Goal: Task Accomplishment & Management: Complete application form

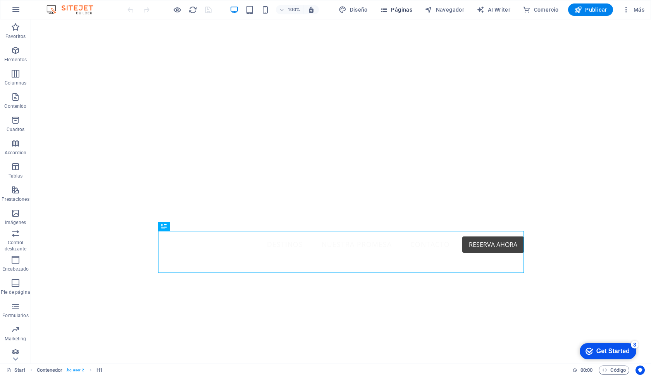
click at [394, 9] on span "Páginas" at bounding box center [396, 10] width 32 height 8
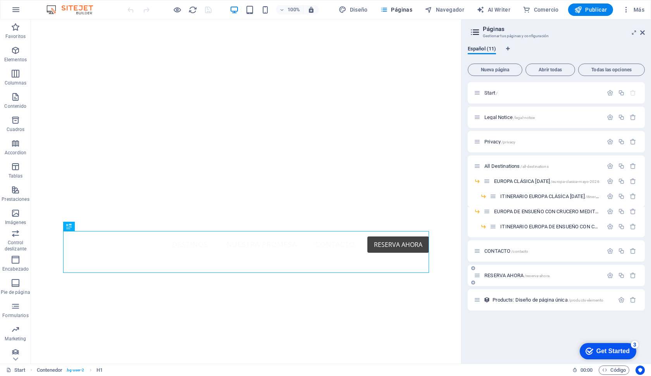
click at [506, 274] on span "RESERVA AHORA /reserva-ahora" at bounding box center [516, 275] width 65 height 6
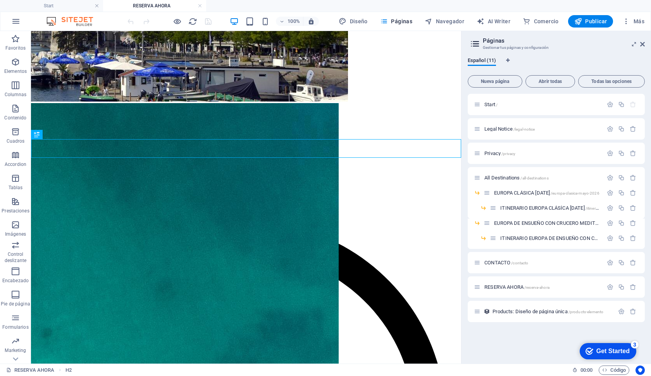
scroll to position [193, 0]
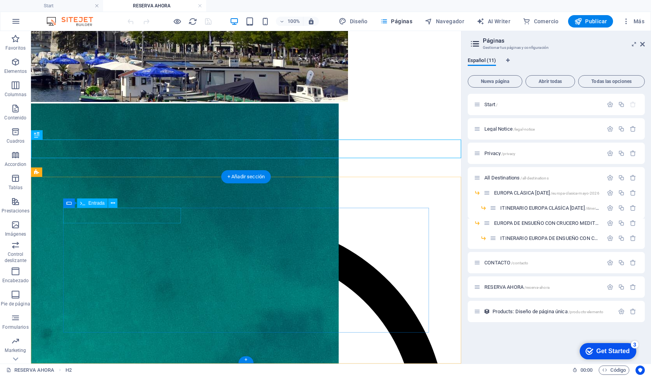
click at [111, 208] on button at bounding box center [112, 202] width 9 height 9
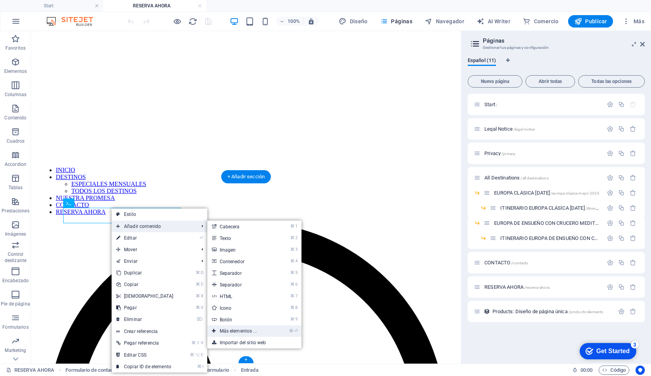
click at [238, 332] on link "⌘ ⏎ Más elementos ..." at bounding box center [239, 331] width 65 height 12
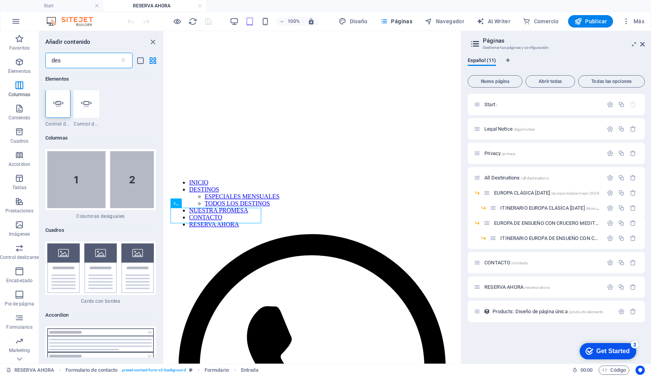
scroll to position [0, 0]
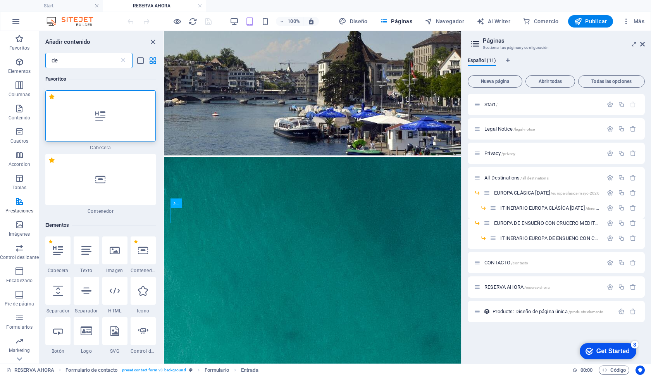
type input "d"
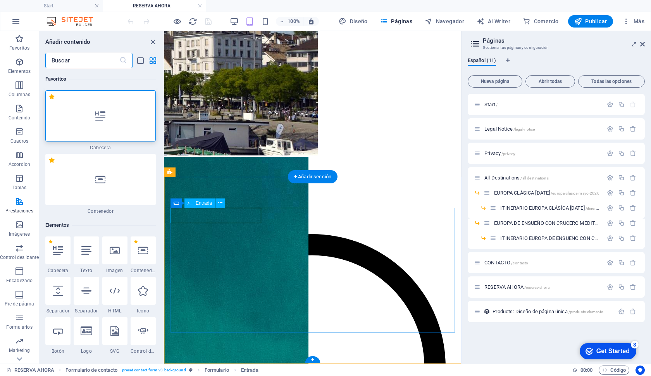
click at [220, 207] on icon at bounding box center [220, 203] width 4 height 8
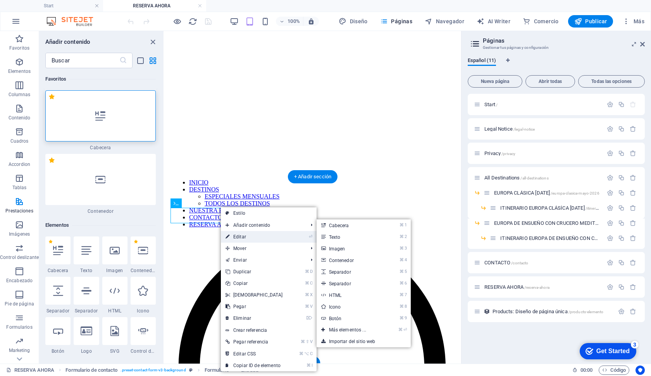
click at [246, 234] on link "⏎ Editar" at bounding box center [254, 237] width 67 height 12
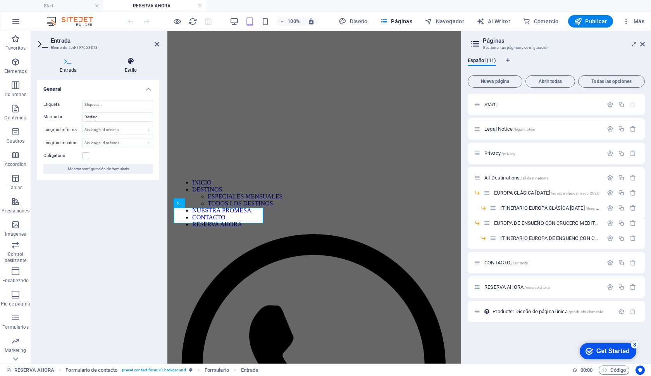
click at [127, 61] on icon at bounding box center [130, 61] width 57 height 8
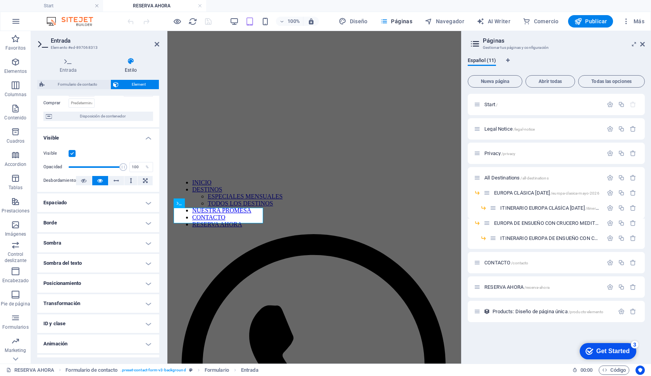
scroll to position [59, 0]
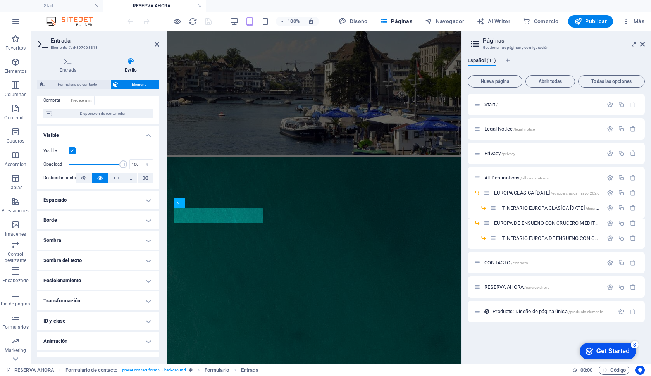
click at [103, 346] on h4 "Animación" at bounding box center [98, 341] width 122 height 19
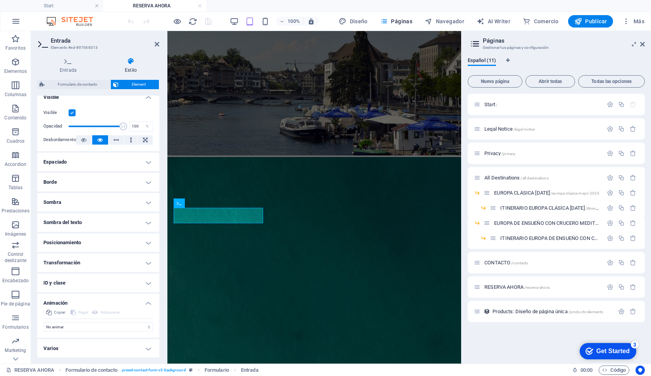
scroll to position [97, 0]
click at [100, 346] on h4 "Varios" at bounding box center [98, 349] width 122 height 19
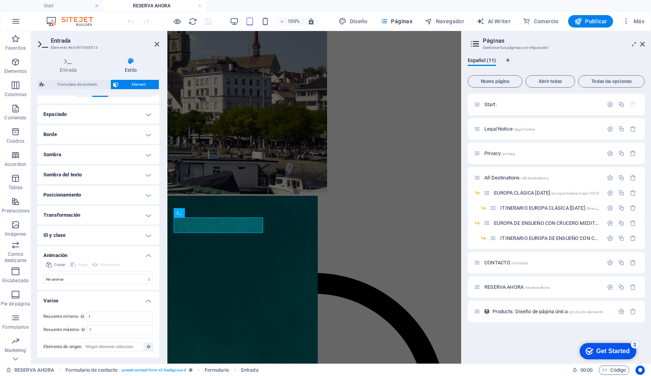
scroll to position [96, 0]
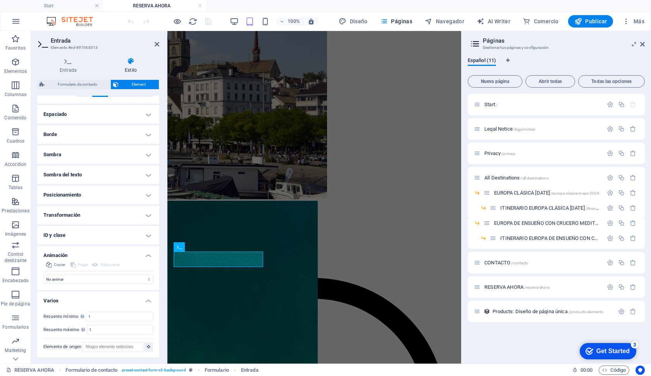
click at [120, 212] on h4 "Transformación" at bounding box center [98, 215] width 122 height 19
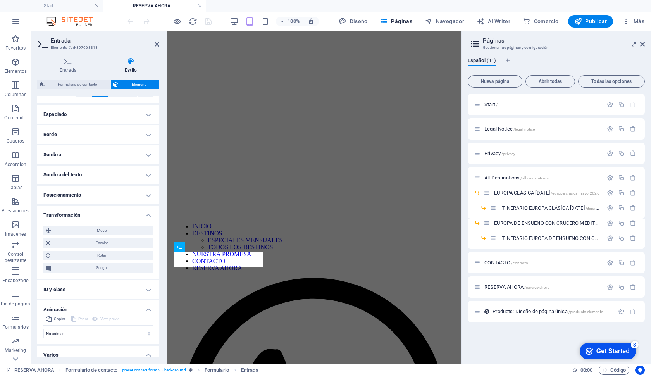
click at [108, 196] on h4 "Posicionamiento" at bounding box center [98, 195] width 122 height 19
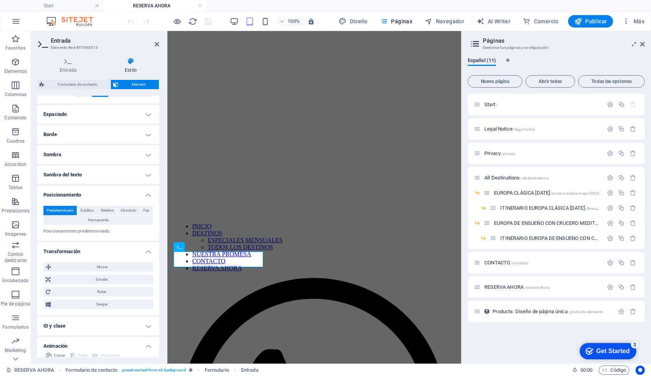
click at [96, 172] on h4 "Sombra del texto" at bounding box center [98, 174] width 122 height 19
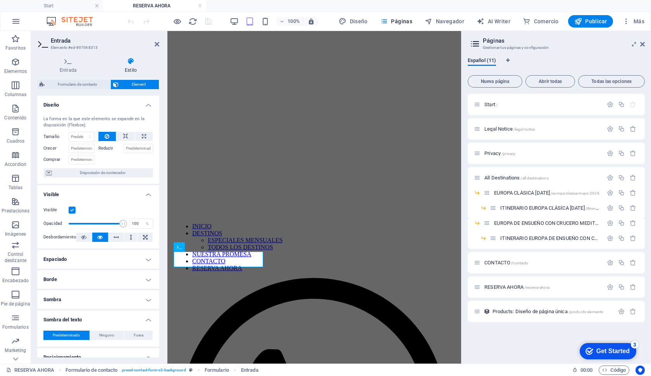
scroll to position [0, 0]
click at [91, 174] on span "Disposición de contenedor" at bounding box center [102, 172] width 97 height 9
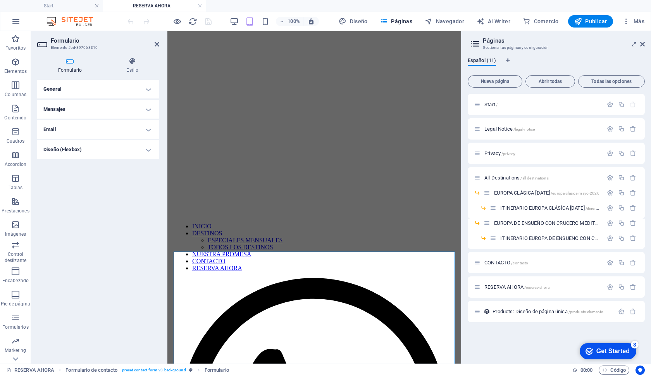
click at [103, 92] on h4 "General" at bounding box center [98, 89] width 122 height 19
click at [78, 169] on h4 "Diseño (Flexbox)" at bounding box center [98, 166] width 122 height 19
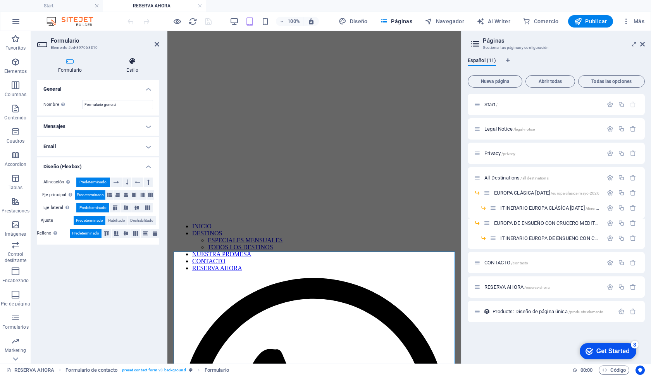
click at [132, 65] on h4 "Estilo" at bounding box center [132, 65] width 53 height 16
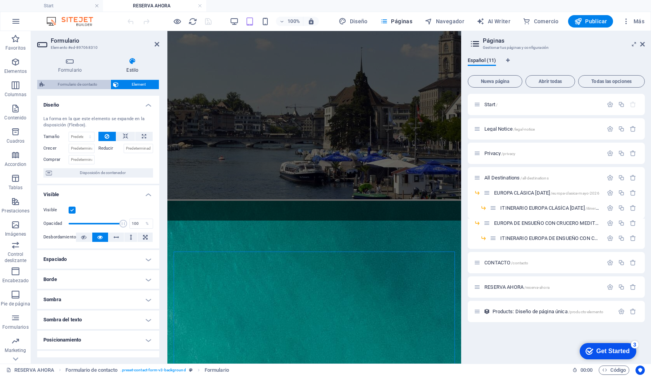
click at [84, 84] on span "Formulario de contacto" at bounding box center [77, 84] width 61 height 9
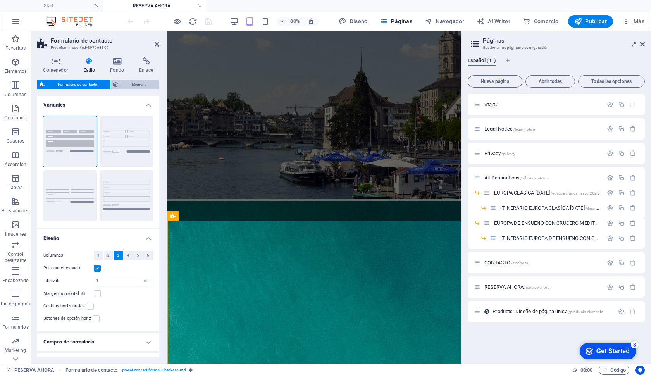
click at [115, 86] on icon at bounding box center [115, 84] width 5 height 9
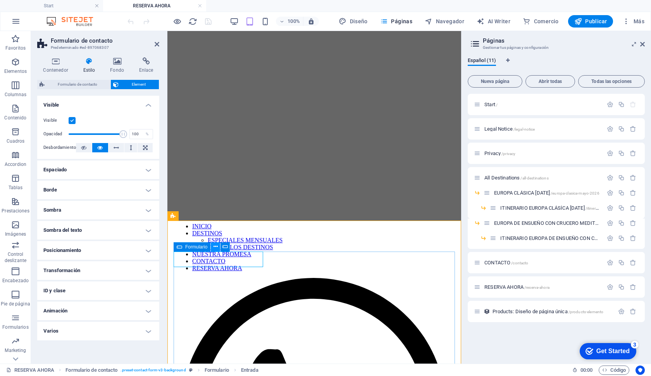
click at [217, 248] on icon at bounding box center [216, 247] width 4 height 8
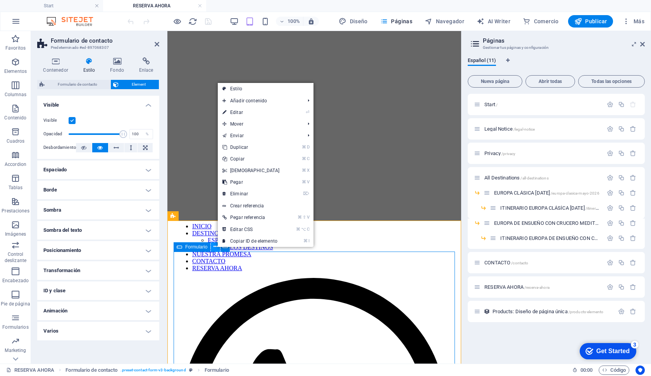
click at [217, 248] on icon at bounding box center [216, 247] width 4 height 8
click at [224, 250] on icon at bounding box center [224, 247] width 5 height 8
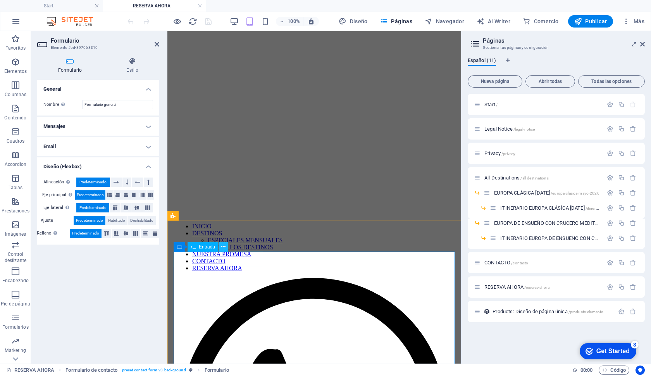
click at [219, 247] on button at bounding box center [223, 246] width 9 height 9
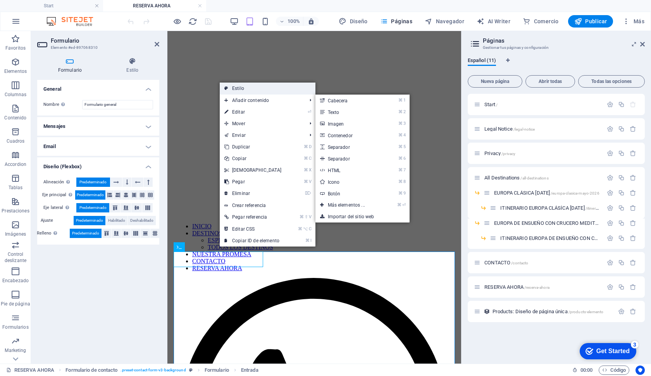
click at [243, 91] on link "Estilo" at bounding box center [268, 89] width 96 height 12
select select "rem"
select select "preset-contact-form-v3-background"
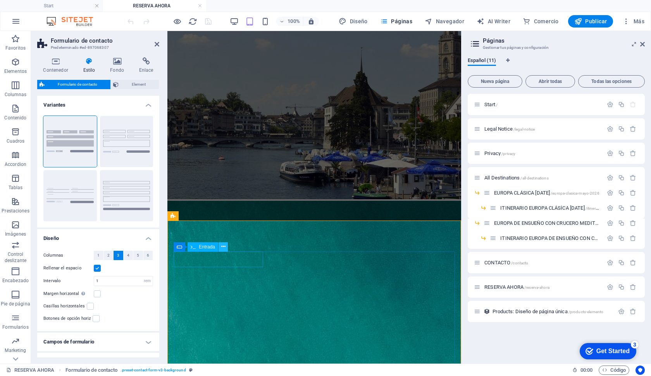
click at [221, 245] on button at bounding box center [223, 246] width 9 height 9
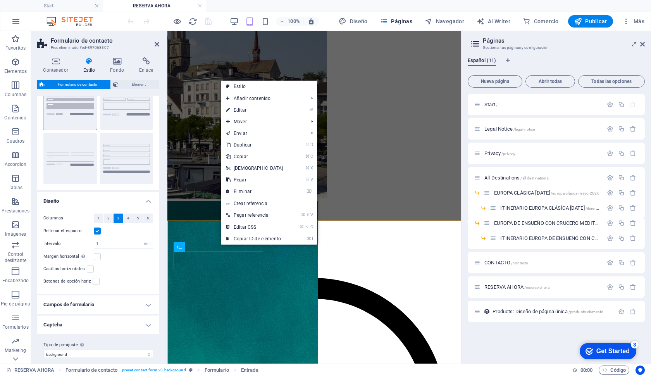
scroll to position [39, 0]
click at [90, 265] on label at bounding box center [90, 267] width 7 height 7
click at [0, 0] on input "Casillas horizontales" at bounding box center [0, 0] width 0 height 0
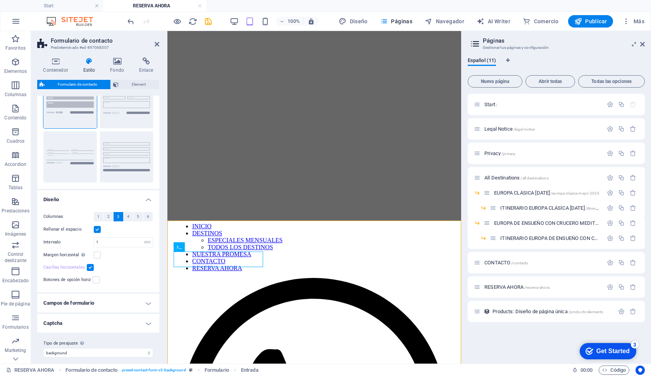
click at [91, 268] on label at bounding box center [90, 267] width 7 height 7
click at [0, 0] on input "Casillas horizontales" at bounding box center [0, 0] width 0 height 0
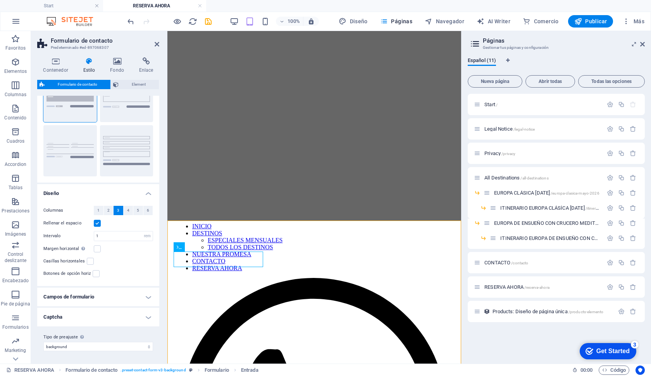
scroll to position [45, 0]
click at [103, 298] on h4 "Campos de formulario" at bounding box center [98, 297] width 122 height 19
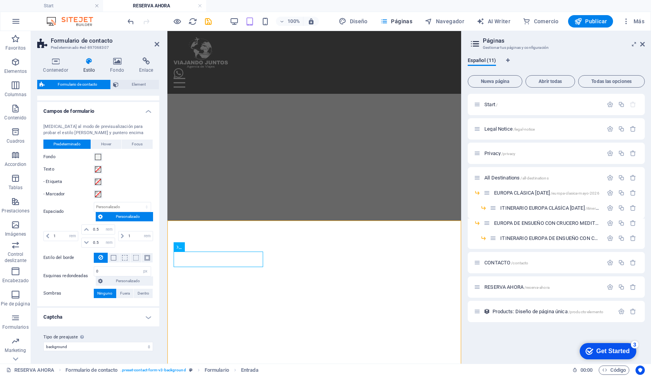
scroll to position [230, 0]
click at [116, 147] on button "Hover" at bounding box center [106, 144] width 30 height 9
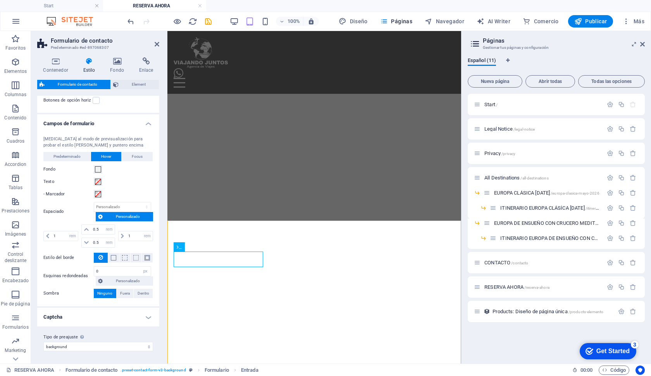
scroll to position [217, 0]
click at [132, 153] on span "Focus" at bounding box center [137, 157] width 11 height 9
click at [73, 156] on span "Predeterminado" at bounding box center [66, 157] width 27 height 9
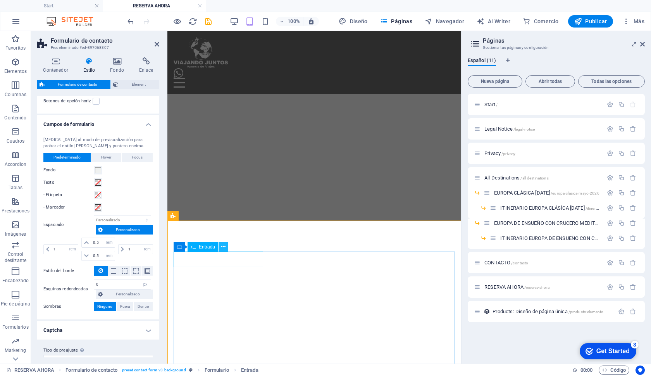
click at [224, 245] on icon at bounding box center [223, 247] width 4 height 8
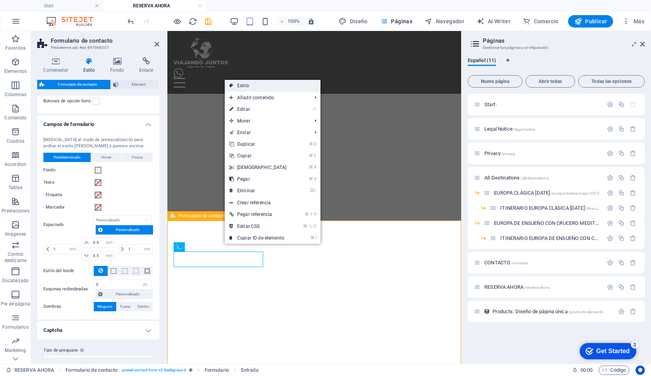
click at [251, 84] on link "Estilo" at bounding box center [273, 86] width 96 height 12
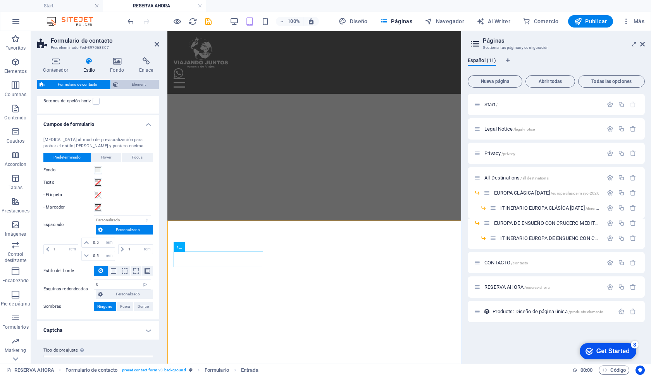
click at [133, 88] on span "Element" at bounding box center [139, 84] width 36 height 9
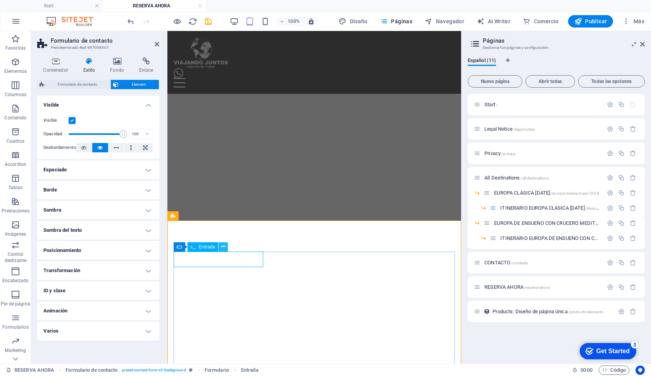
click at [221, 246] on icon at bounding box center [223, 247] width 4 height 8
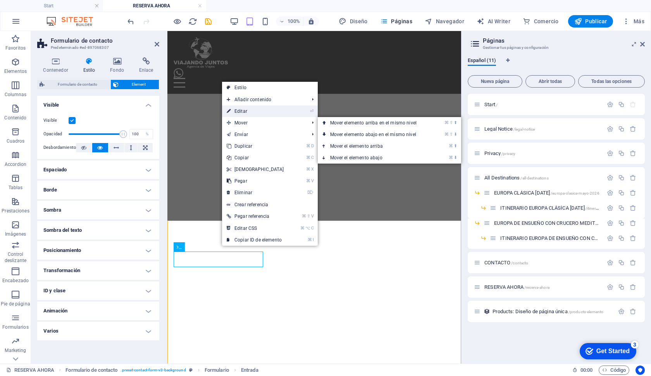
click at [265, 110] on link "⏎ Editar" at bounding box center [255, 111] width 67 height 12
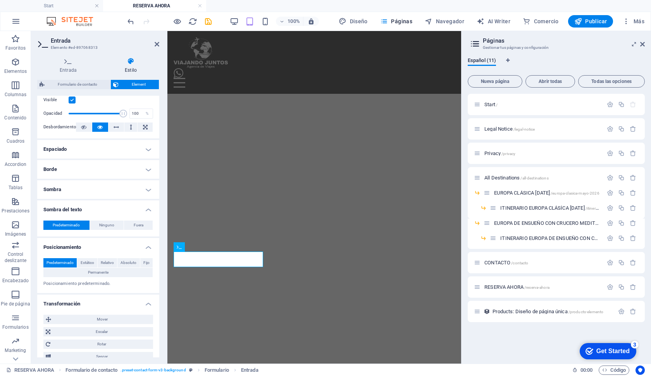
scroll to position [114, 0]
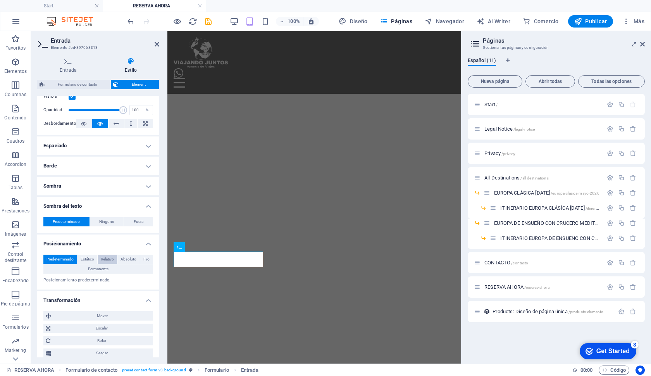
click at [104, 258] on span "Relativo" at bounding box center [107, 259] width 13 height 9
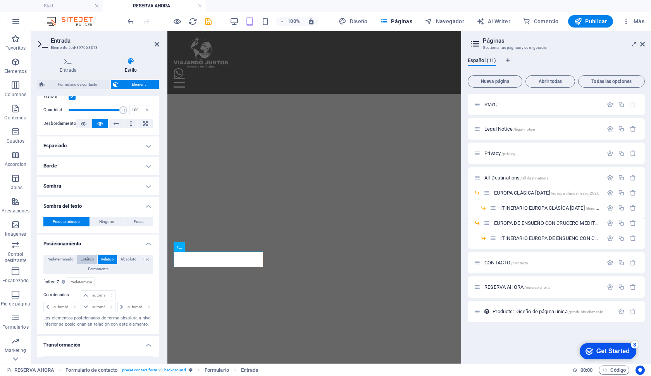
click at [89, 258] on span "Estático" at bounding box center [88, 259] width 14 height 9
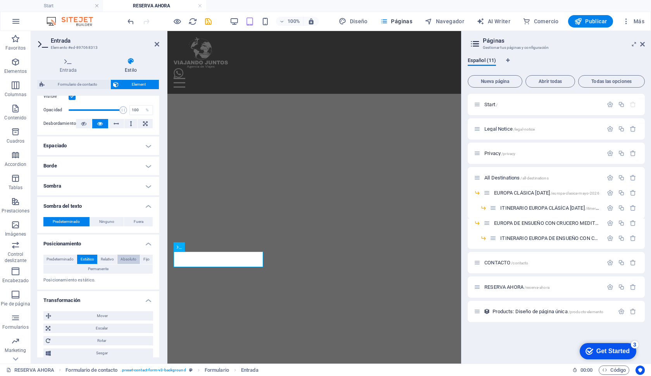
click at [121, 259] on span "Absoluto" at bounding box center [129, 259] width 16 height 9
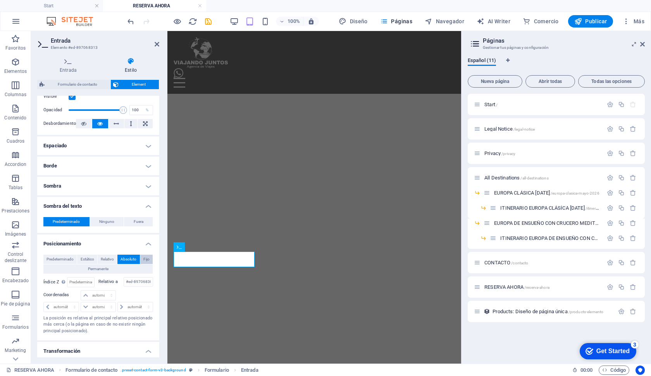
click at [147, 260] on span "Fijo" at bounding box center [146, 259] width 6 height 9
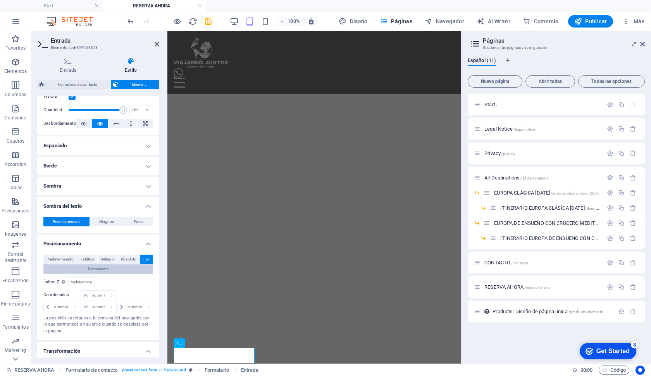
click at [125, 269] on button "Permanente" at bounding box center [97, 268] width 109 height 9
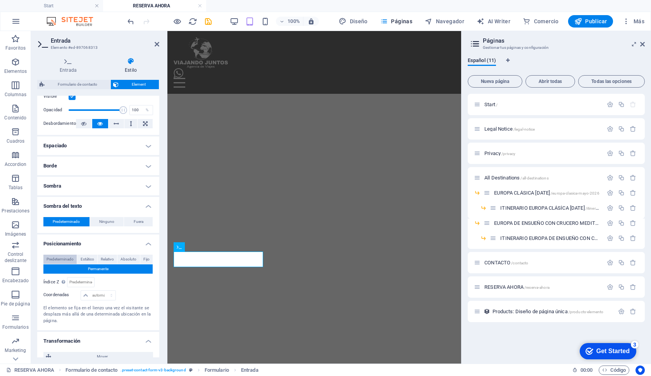
click at [68, 257] on span "Predeterminado" at bounding box center [60, 259] width 27 height 9
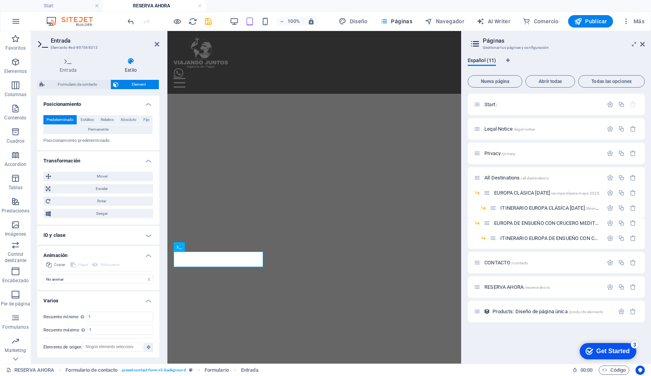
scroll to position [245, 0]
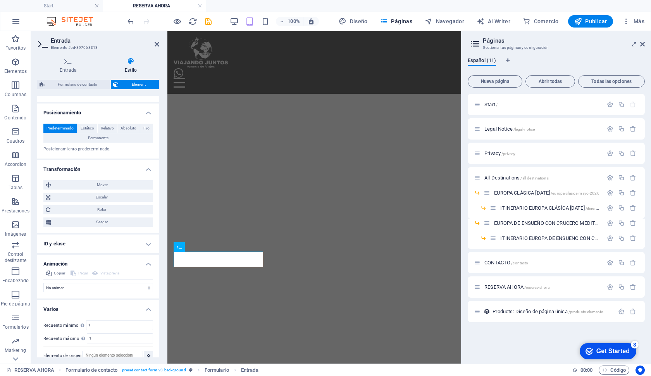
click at [68, 240] on h4 "ID y clase" at bounding box center [98, 243] width 122 height 19
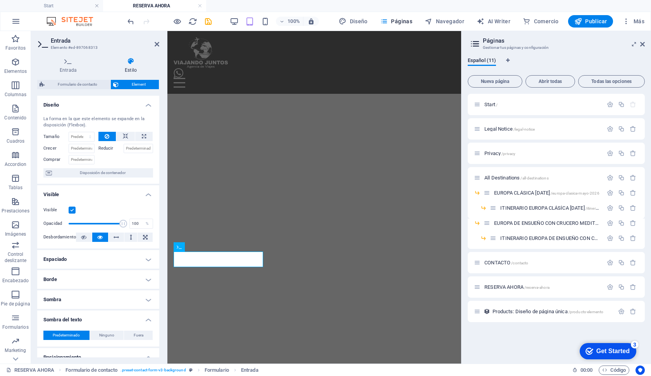
scroll to position [0, 0]
click at [69, 60] on icon at bounding box center [68, 61] width 62 height 8
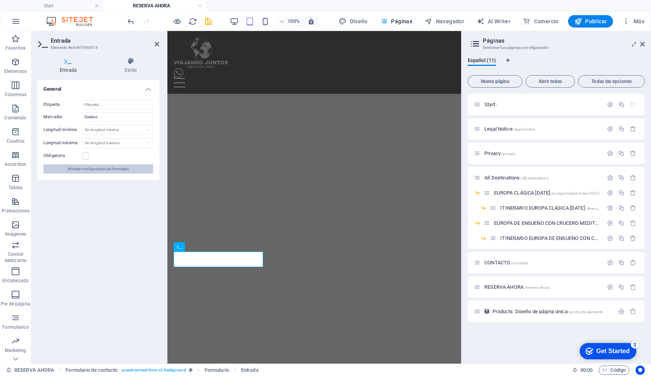
click at [95, 169] on span "Mostrar configuración de formulario" at bounding box center [98, 168] width 61 height 9
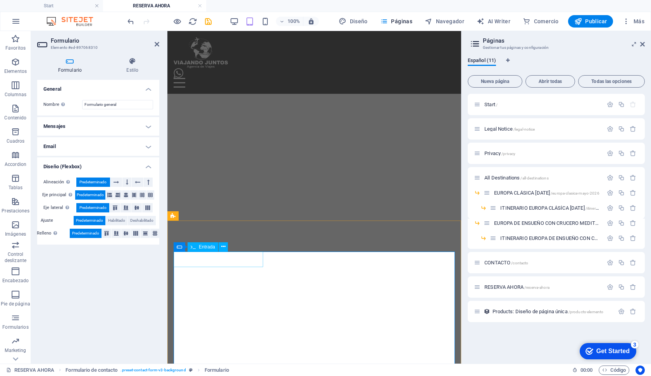
click at [15, 65] on icon "button" at bounding box center [15, 61] width 9 height 9
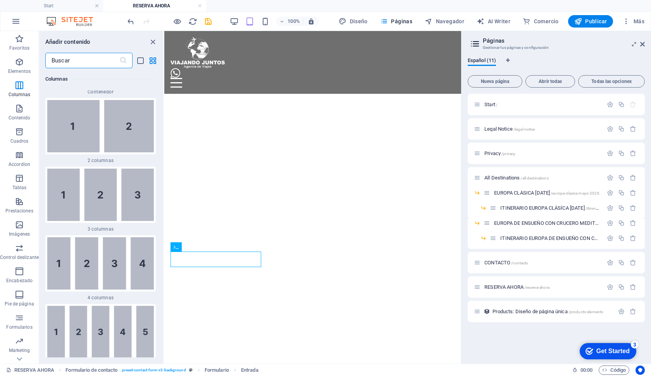
scroll to position [503, 0]
click at [16, 124] on button "Cuadros" at bounding box center [19, 135] width 39 height 23
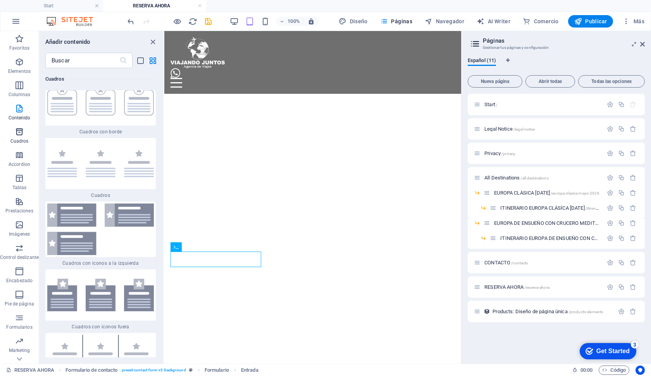
scroll to position [4280, 0]
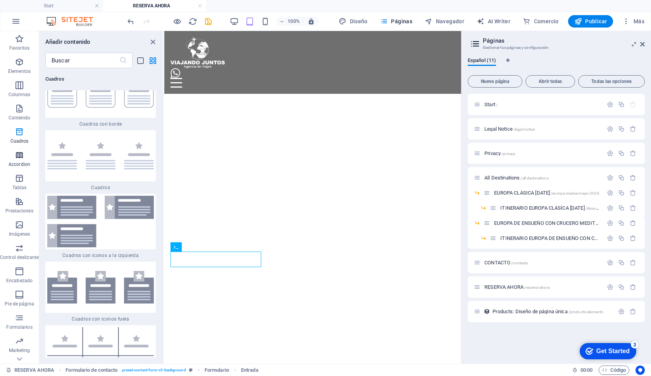
click at [16, 166] on p "Accordion" at bounding box center [20, 164] width 22 height 6
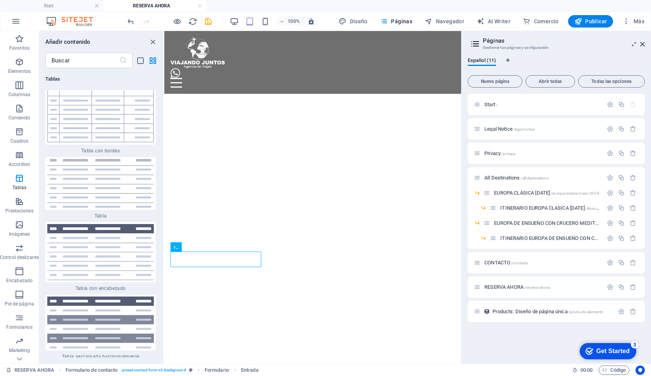
scroll to position [5553, 0]
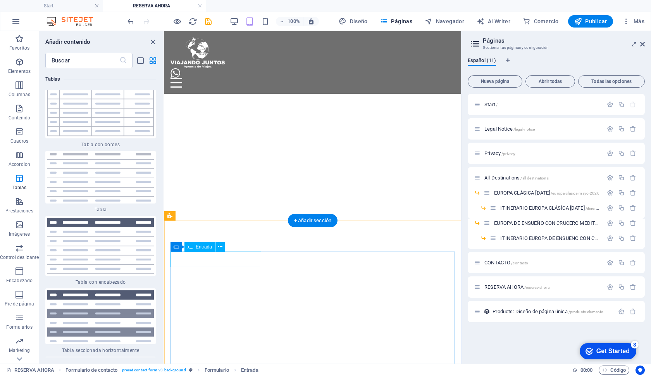
click at [199, 248] on span "Entrada" at bounding box center [204, 247] width 16 height 5
click at [220, 247] on icon at bounding box center [220, 247] width 4 height 8
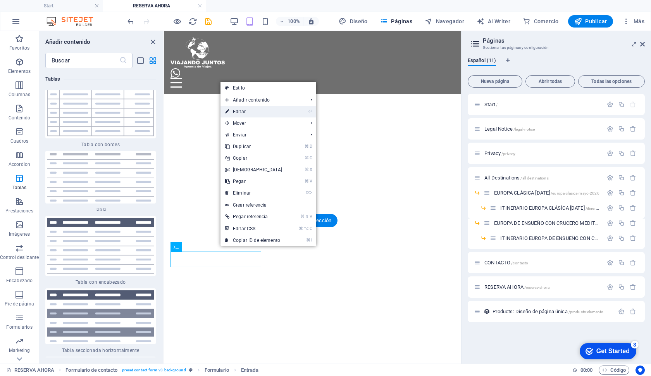
click at [245, 111] on link "⏎ Editar" at bounding box center [254, 112] width 67 height 12
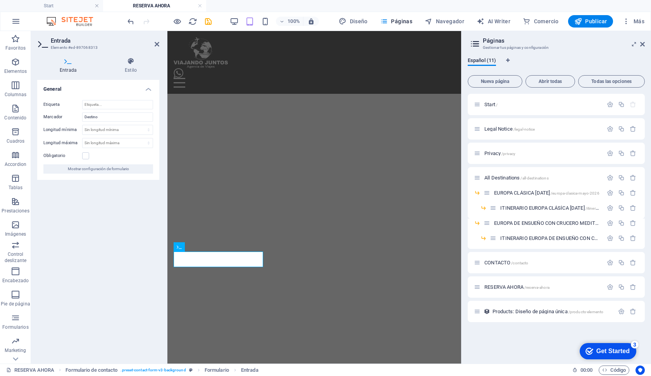
click at [62, 49] on h3 "Elemento #ed-897068313" at bounding box center [97, 47] width 93 height 7
click at [73, 67] on h4 "Entrada" at bounding box center [69, 65] width 65 height 16
click at [41, 43] on icon at bounding box center [43, 43] width 12 height 11
click at [66, 69] on h4 "Entrada" at bounding box center [69, 65] width 65 height 16
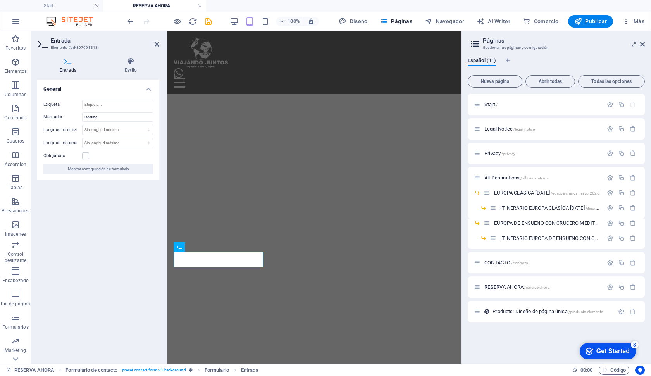
click at [66, 69] on h4 "Entrada" at bounding box center [69, 65] width 65 height 16
click at [109, 96] on div "Etiqueta Marcador Destino Longitud mínima Sin longitud mínima carácteres Longit…" at bounding box center [98, 137] width 122 height 86
click at [100, 106] on input "Etiqueta" at bounding box center [117, 104] width 71 height 9
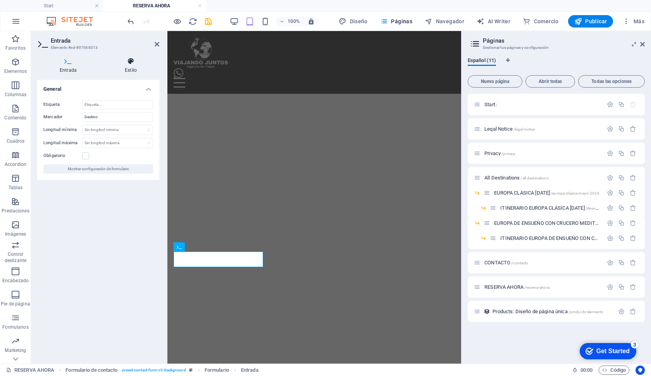
click at [131, 69] on h4 "Estilo" at bounding box center [130, 65] width 57 height 16
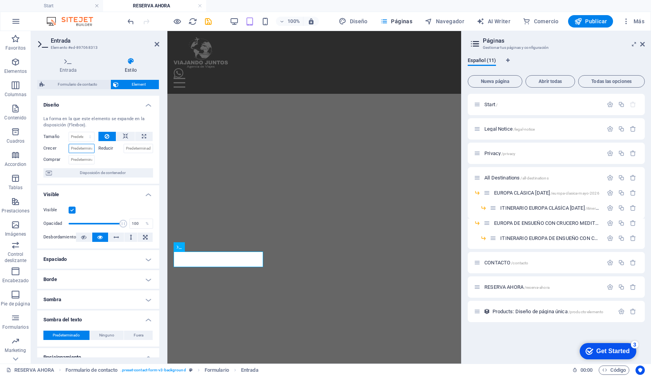
click at [82, 150] on input "Crecer" at bounding box center [82, 148] width 26 height 9
click at [102, 162] on div at bounding box center [125, 158] width 55 height 11
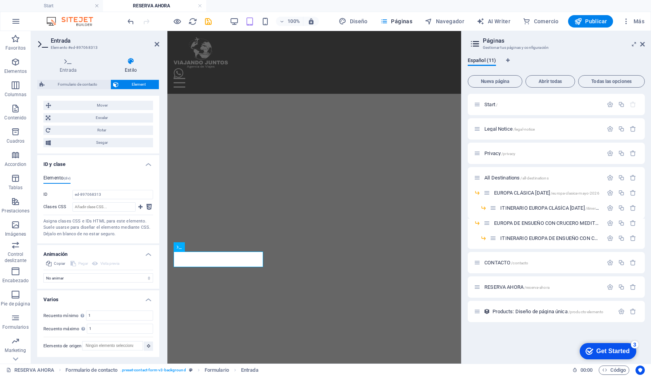
scroll to position [322, 0]
click at [76, 283] on div "Copiar Pegar Vista previa No animar Mostrar / Ocultar Subir/bajar Acercar/aleja…" at bounding box center [98, 276] width 122 height 30
click at [147, 254] on h4 "Animación" at bounding box center [98, 254] width 122 height 14
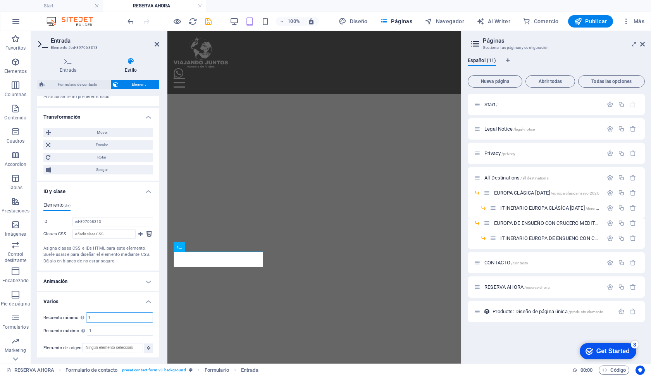
click at [126, 316] on input "1" at bounding box center [119, 317] width 66 height 9
click at [126, 317] on input "1" at bounding box center [119, 317] width 66 height 9
click at [117, 326] on input "1" at bounding box center [119, 330] width 65 height 9
click at [57, 9] on h4 "Start" at bounding box center [51, 6] width 103 height 9
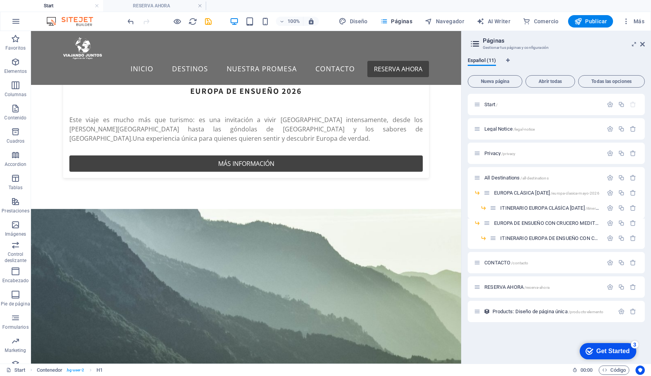
scroll to position [1367, 0]
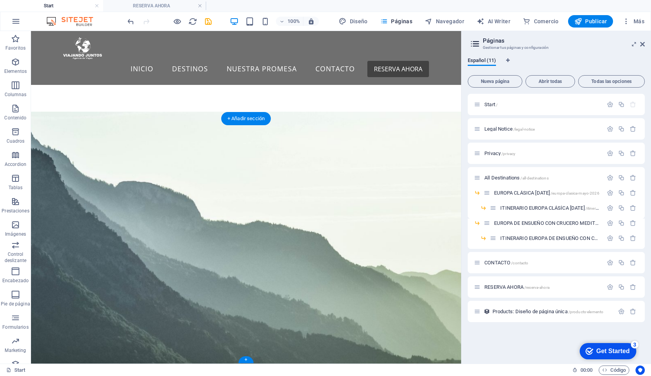
click div "Destino EUROPA CLÁSICO EUROPA CLÁSICO + CRUCERO"
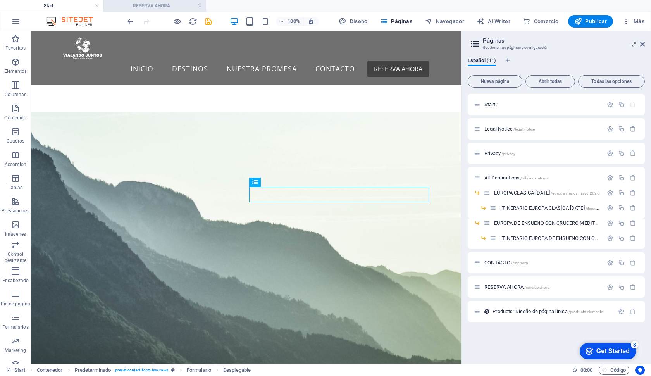
click at [173, 9] on h4 "RESERVA AHORA" at bounding box center [154, 6] width 103 height 9
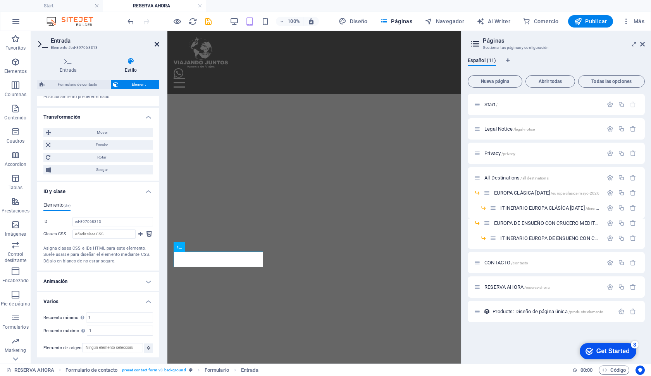
click at [155, 45] on icon at bounding box center [157, 44] width 5 height 6
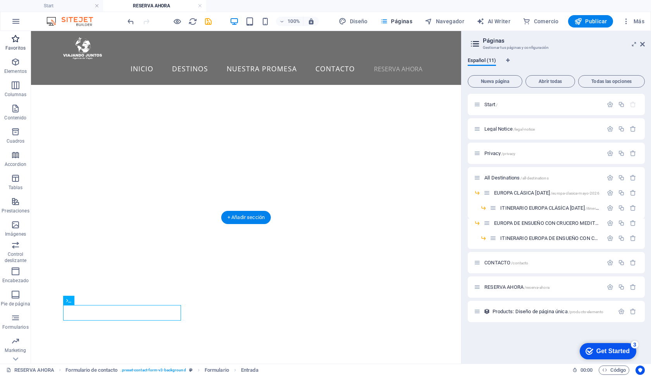
click at [17, 33] on button "Favoritos" at bounding box center [15, 42] width 31 height 23
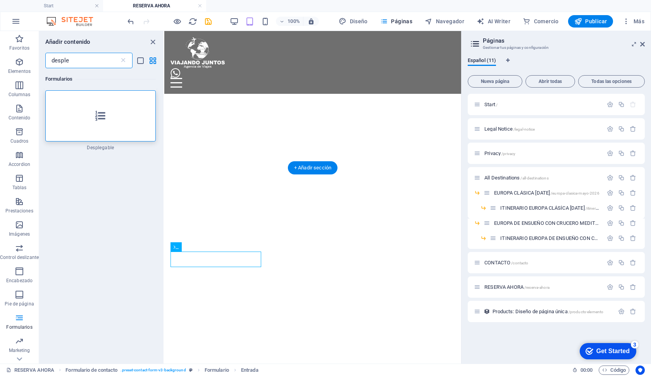
type input "desple"
drag, startPoint x: 76, startPoint y: 55, endPoint x: 105, endPoint y: 117, distance: 68.9
click at [105, 117] on icon at bounding box center [100, 116] width 10 height 10
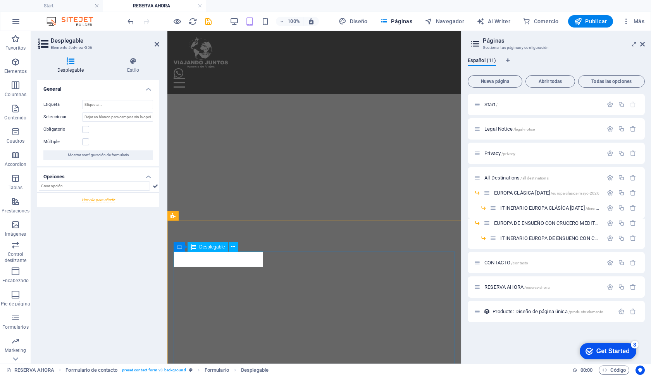
click at [94, 102] on input "Etiqueta" at bounding box center [117, 104] width 71 height 9
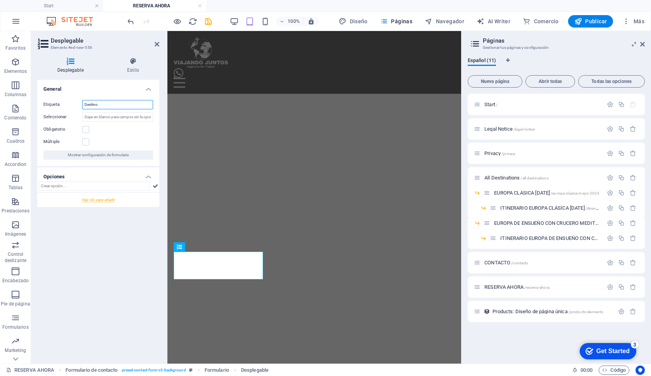
type input "Destino"
click at [90, 192] on div at bounding box center [98, 186] width 122 height 11
click at [90, 186] on input "text" at bounding box center [94, 185] width 111 height 9
click at [89, 200] on div at bounding box center [98, 200] width 122 height 14
click at [116, 203] on input "Nueva opción" at bounding box center [123, 203] width 59 height 9
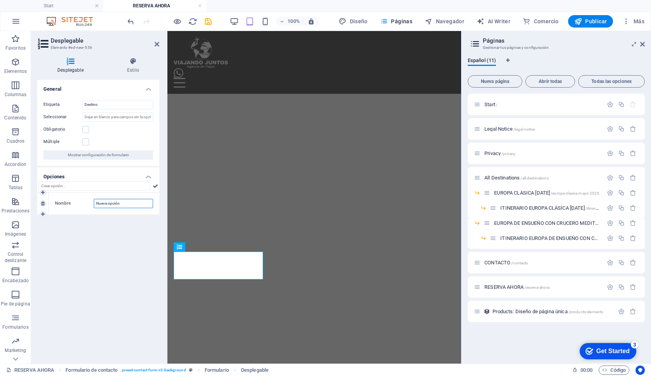
drag, startPoint x: 133, startPoint y: 206, endPoint x: 97, endPoint y: 201, distance: 36.4
click at [97, 201] on input "Nueva opción" at bounding box center [123, 203] width 59 height 9
click at [43, 213] on icon at bounding box center [42, 214] width 3 height 5
type input "Europa Clásica"
click at [121, 224] on input "Nueva opción" at bounding box center [123, 225] width 59 height 9
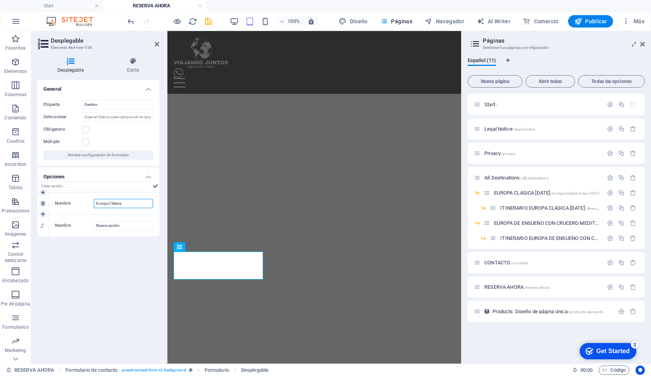
drag, startPoint x: 125, startPoint y: 203, endPoint x: 90, endPoint y: 203, distance: 34.9
click at [90, 203] on div "Nombre Europa Clásica" at bounding box center [104, 203] width 98 height 9
drag, startPoint x: 129, startPoint y: 225, endPoint x: 74, endPoint y: 225, distance: 55.4
click at [74, 225] on div "Nombre Nueva opción" at bounding box center [104, 225] width 98 height 9
paste input "Europa Clásica"
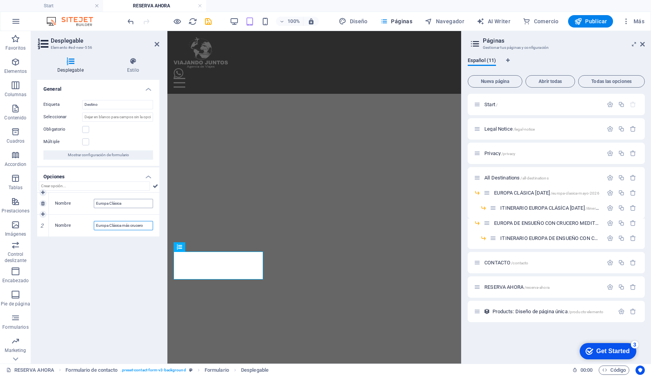
type input "Europa Clásica más crucero"
click at [112, 203] on input "Europa Clásica" at bounding box center [123, 203] width 59 height 9
type input "Europa clásica"
click at [112, 225] on input "Europa Clásica más crucero" at bounding box center [123, 225] width 59 height 9
type input "Europa clásica más crucero"
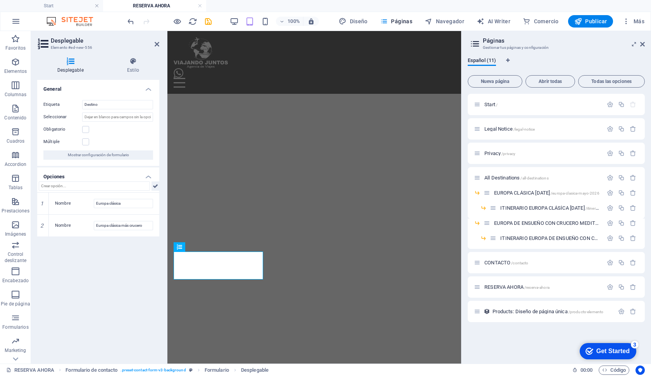
click at [155, 188] on icon at bounding box center [155, 185] width 5 height 9
click at [43, 245] on icon at bounding box center [42, 247] width 3 height 5
click at [232, 213] on icon at bounding box center [234, 216] width 4 height 8
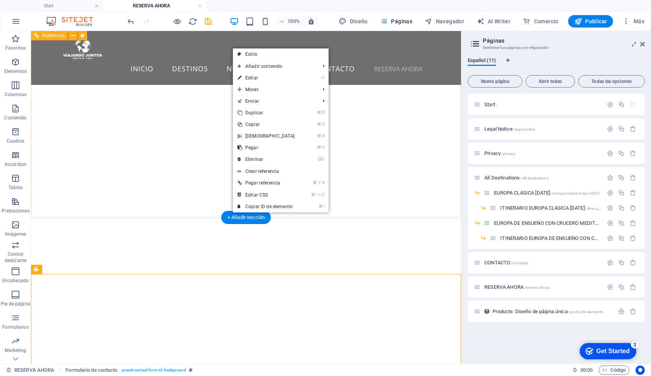
click at [193, 224] on div "Tu destino, más cerca de lo que crees" at bounding box center [246, 308] width 418 height 168
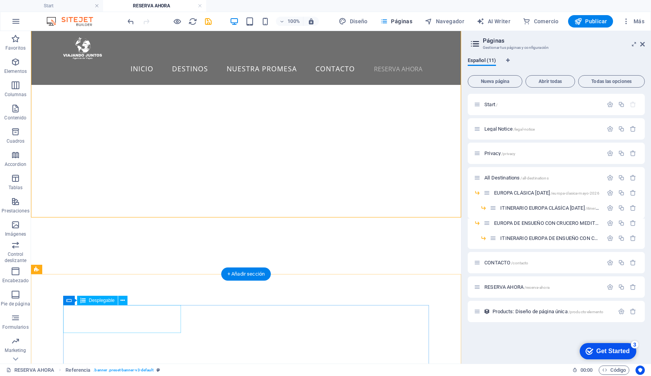
click at [124, 298] on icon at bounding box center [123, 300] width 4 height 8
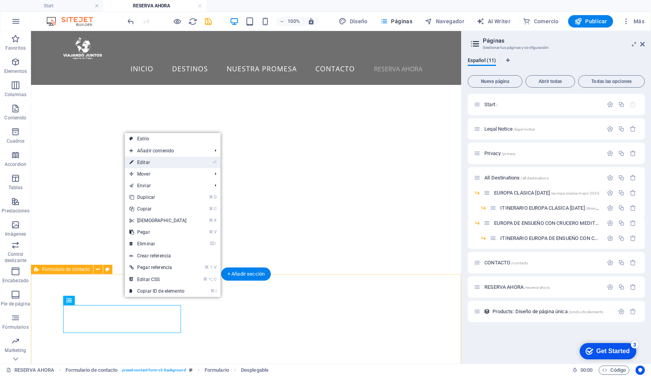
click at [154, 165] on link "⏎ Editar" at bounding box center [158, 163] width 67 height 12
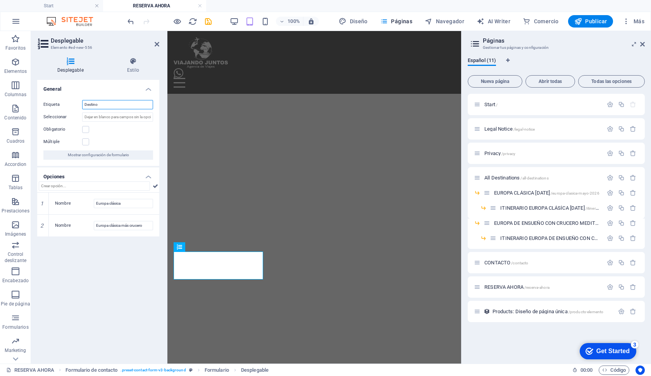
drag, startPoint x: 104, startPoint y: 105, endPoint x: 51, endPoint y: 105, distance: 53.1
click at [51, 105] on div "Etiqueta Destino" at bounding box center [98, 104] width 110 height 9
click at [86, 273] on div "General Etiqueta Seleccionar Obligatorio Múltiple Mostrar configuración de form…" at bounding box center [98, 219] width 122 height 278
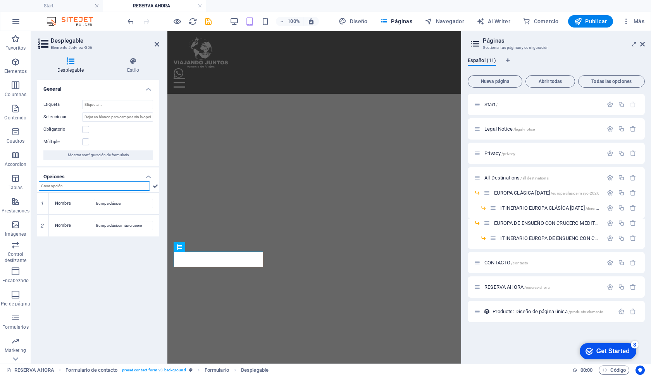
click at [72, 184] on input "text" at bounding box center [94, 185] width 111 height 9
type input "Destino"
click at [122, 273] on div "General Etiqueta Seleccionar Obligatorio Múltiple Mostrar configuración de form…" at bounding box center [98, 219] width 122 height 278
click at [155, 188] on icon at bounding box center [155, 185] width 5 height 9
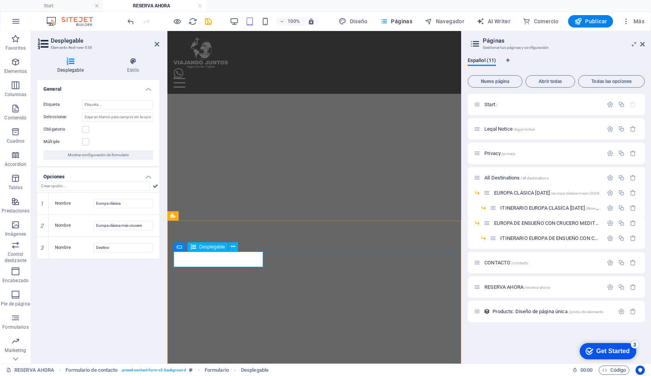
click at [240, 367] on div "RESERVA AHORA" at bounding box center [314, 374] width 294 height 15
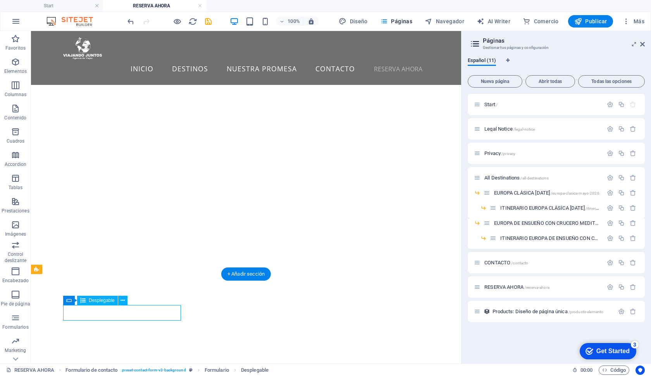
click at [98, 302] on span "Desplegable" at bounding box center [102, 300] width 26 height 5
click at [122, 300] on icon at bounding box center [123, 300] width 4 height 8
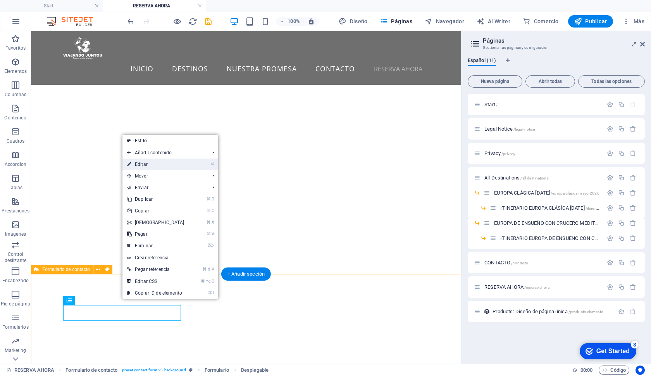
click at [147, 160] on link "⏎ Editar" at bounding box center [155, 165] width 67 height 12
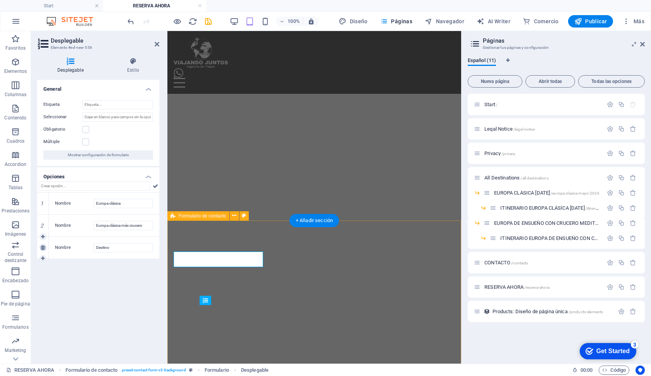
click at [43, 248] on icon at bounding box center [42, 247] width 3 height 5
click at [90, 115] on input "Seleccionar" at bounding box center [117, 116] width 71 height 9
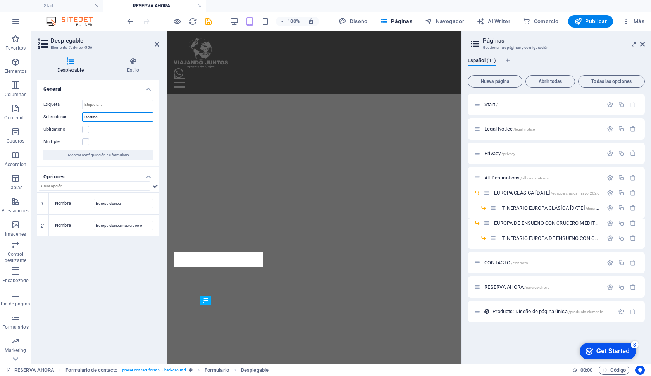
type input "Destino"
click at [71, 133] on label "Obligatorio" at bounding box center [62, 129] width 39 height 9
click at [0, 0] on input "Obligatorio" at bounding box center [0, 0] width 0 height 0
click at [84, 129] on label at bounding box center [85, 129] width 7 height 7
click at [0, 0] on input "Obligatorio" at bounding box center [0, 0] width 0 height 0
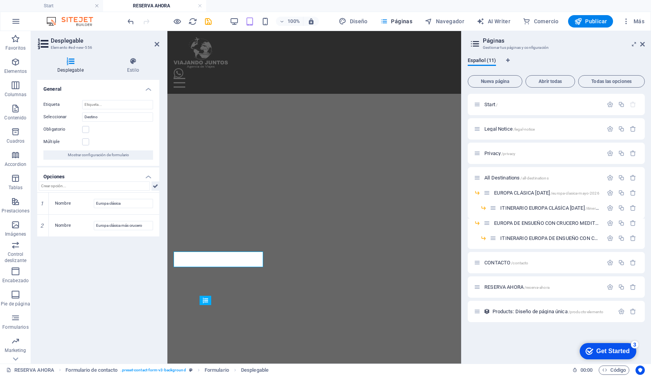
click at [153, 186] on icon at bounding box center [155, 185] width 5 height 9
click at [45, 246] on link at bounding box center [43, 247] width 7 height 7
click at [84, 293] on div "General Etiqueta Seleccionar Destino Obligatorio Múltiple Mostrar configuración…" at bounding box center [98, 219] width 122 height 278
click at [212, 203] on div "INICIO DESTINOS ESPECIALES MENSUALES TODOS LOS DESTINOS NUESTRA PROMESA CONTACT…" at bounding box center [314, 262] width 294 height 655
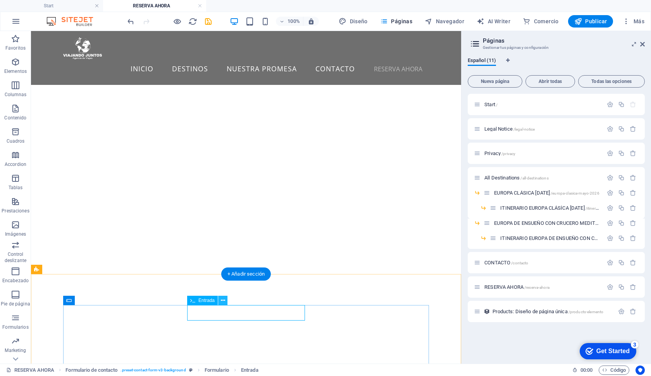
click at [222, 298] on icon at bounding box center [223, 300] width 4 height 8
click at [224, 303] on icon at bounding box center [223, 300] width 4 height 8
click at [220, 302] on button at bounding box center [222, 300] width 9 height 9
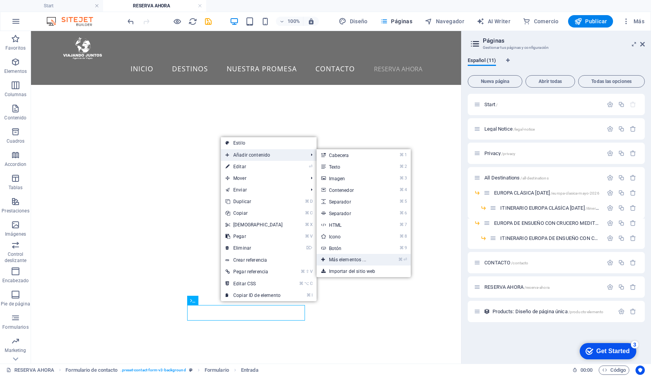
click at [340, 256] on link "⌘ ⏎ Más elementos ..." at bounding box center [349, 260] width 65 height 12
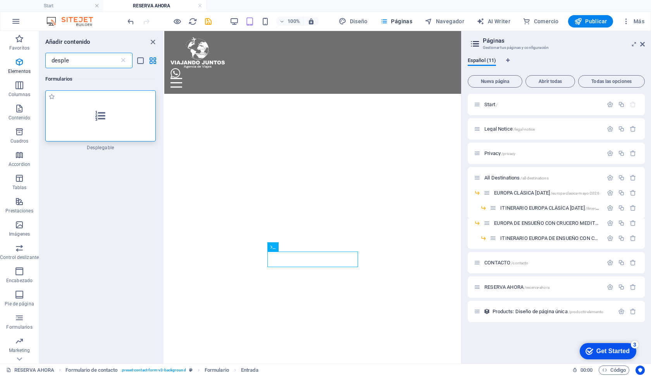
click at [111, 124] on div at bounding box center [100, 115] width 110 height 51
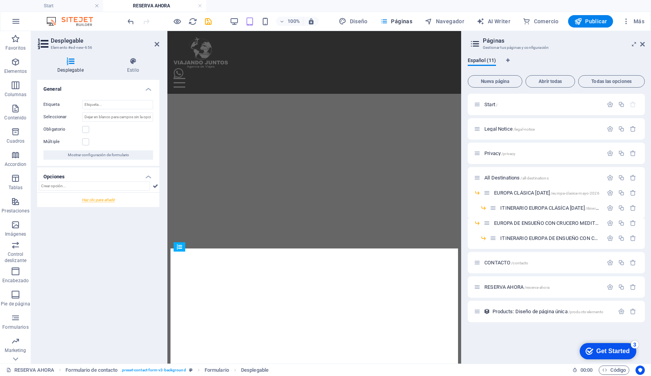
drag, startPoint x: 196, startPoint y: 257, endPoint x: 366, endPoint y: 257, distance: 169.4
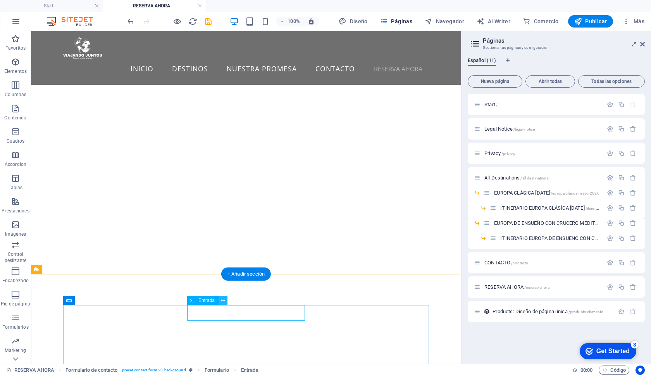
click at [224, 301] on icon at bounding box center [223, 300] width 4 height 8
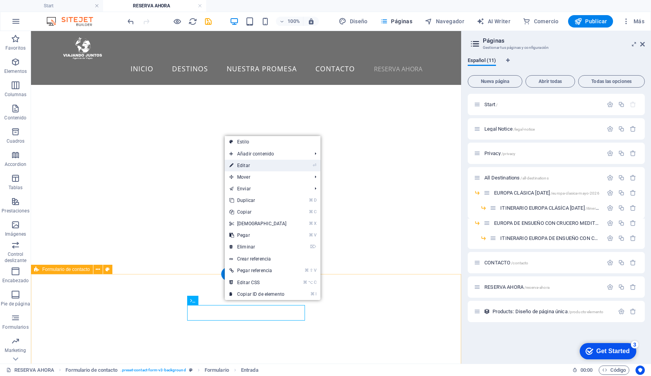
click at [247, 163] on link "⏎ Editar" at bounding box center [258, 166] width 67 height 12
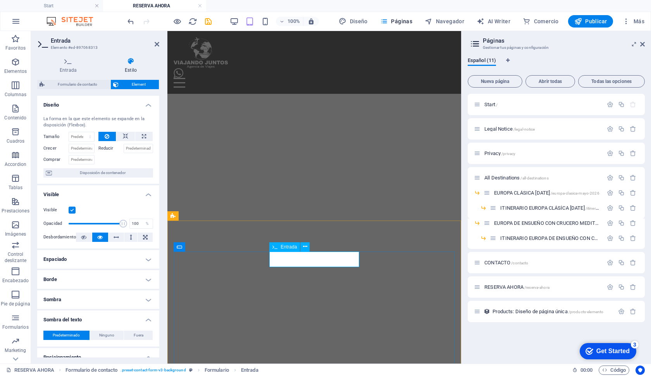
drag, startPoint x: 310, startPoint y: 260, endPoint x: 277, endPoint y: 260, distance: 33.3
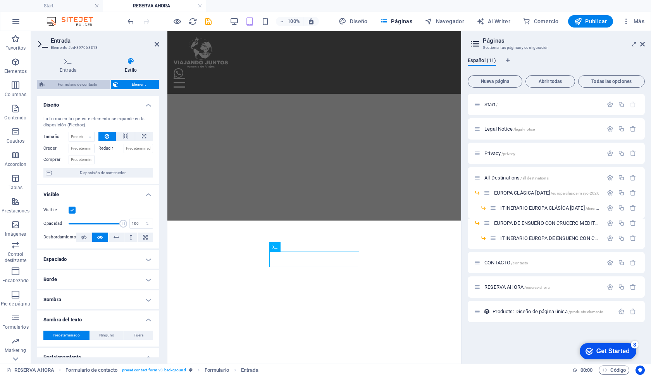
click at [78, 81] on span "Formulario de contacto" at bounding box center [77, 84] width 61 height 9
select select "rem"
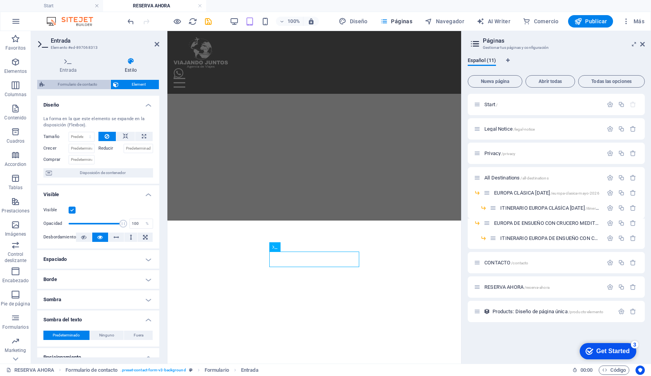
select select "rem"
select select "px"
select select "preset-contact-form-v3-background"
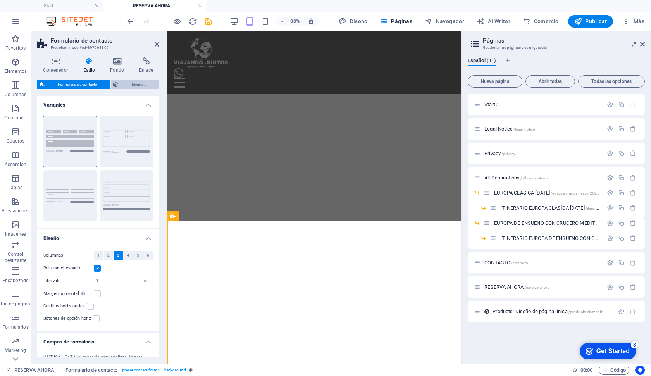
click at [136, 85] on span "Element" at bounding box center [139, 84] width 36 height 9
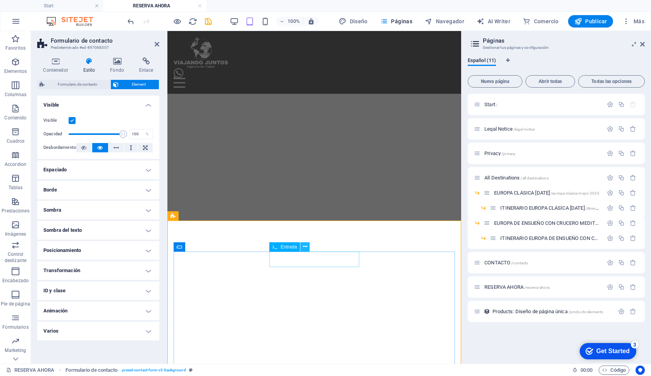
click at [305, 248] on icon at bounding box center [305, 247] width 4 height 8
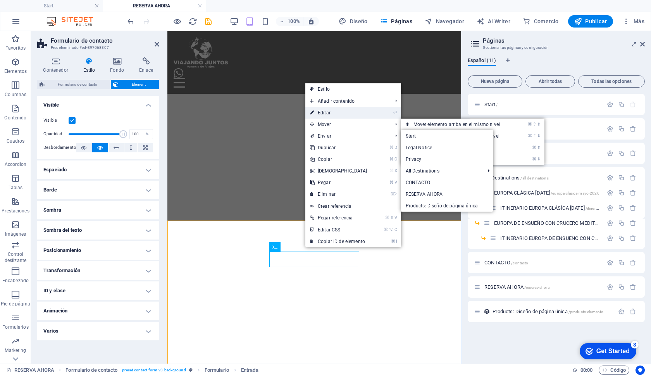
click at [324, 114] on link "⏎ Editar" at bounding box center [338, 113] width 67 height 12
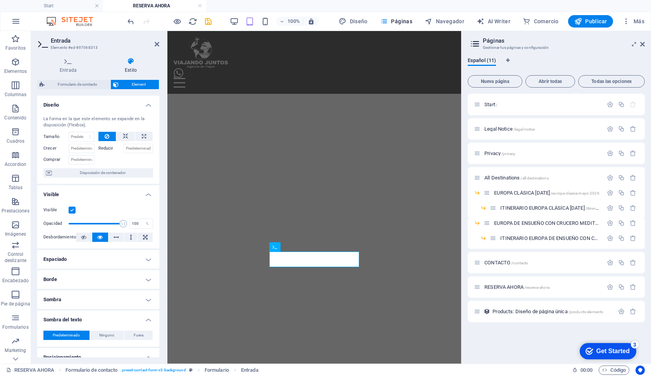
scroll to position [0, 0]
click at [65, 65] on icon at bounding box center [68, 61] width 62 height 8
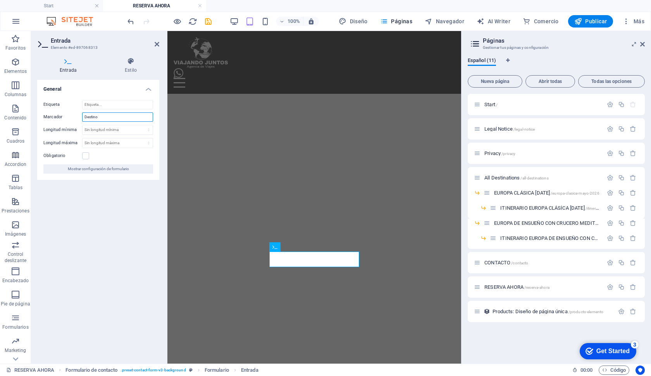
drag, startPoint x: 104, startPoint y: 119, endPoint x: 67, endPoint y: 119, distance: 36.8
click at [67, 119] on div "Marcador Destino" at bounding box center [98, 116] width 110 height 9
drag, startPoint x: 115, startPoint y: 117, endPoint x: 24, endPoint y: 117, distance: 91.5
click at [24, 117] on section "Favoritos Elementos Columnas Contenido Cuadros Accordion Tablas Prestaciones Im…" at bounding box center [230, 197] width 461 height 333
type input "Adultos"
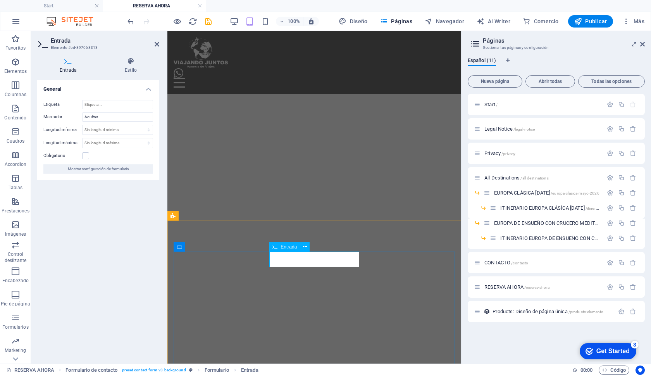
drag, startPoint x: 303, startPoint y: 261, endPoint x: 274, endPoint y: 261, distance: 28.7
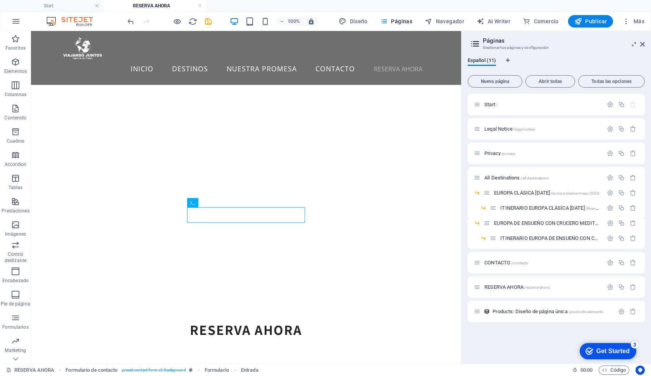
scroll to position [193, 0]
click at [224, 203] on icon at bounding box center [223, 203] width 4 height 8
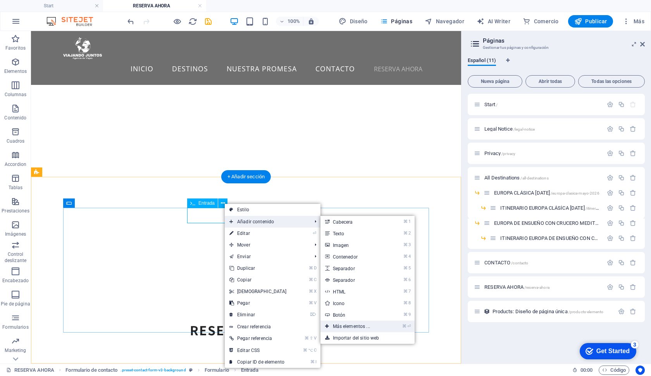
click at [340, 323] on link "⌘ ⏎ Más elementos ..." at bounding box center [353, 327] width 65 height 12
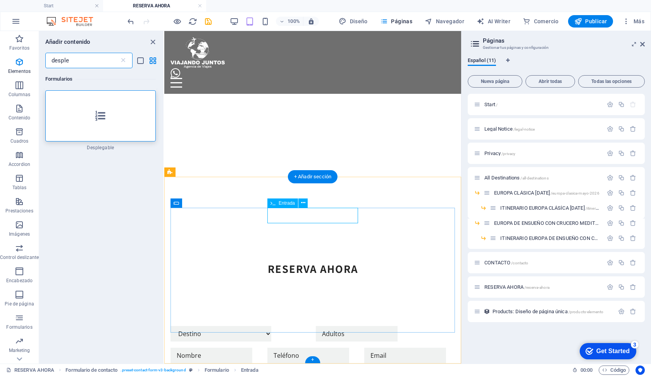
scroll to position [140, 0]
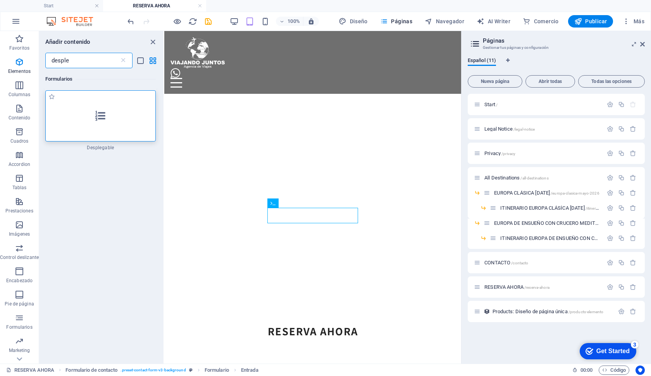
click at [111, 122] on div at bounding box center [100, 115] width 110 height 51
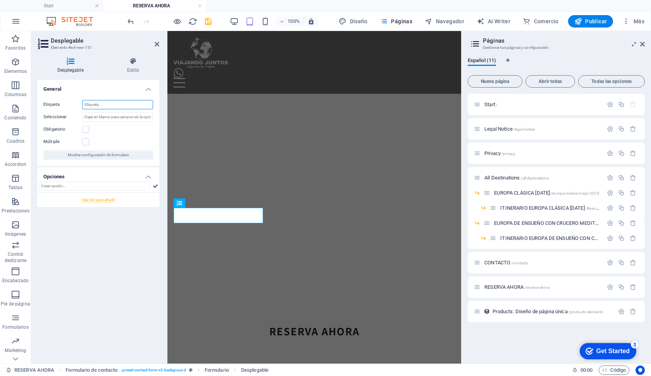
click at [92, 106] on input "Etiqueta" at bounding box center [117, 104] width 71 height 9
type input "Adultos"
click at [81, 184] on input "text" at bounding box center [94, 185] width 111 height 9
type input "1"
click at [153, 186] on icon at bounding box center [155, 185] width 5 height 9
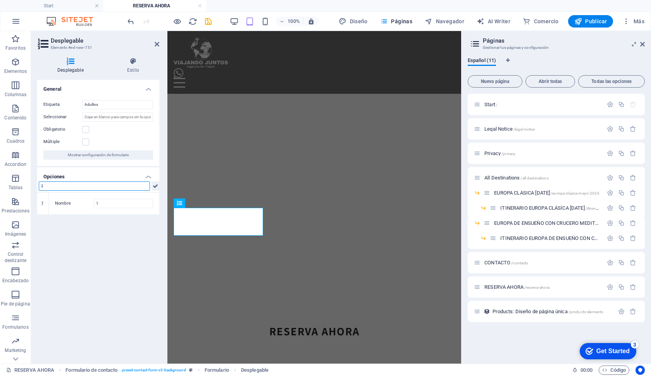
type input "2"
click at [153, 186] on icon at bounding box center [155, 185] width 5 height 9
type input "3"
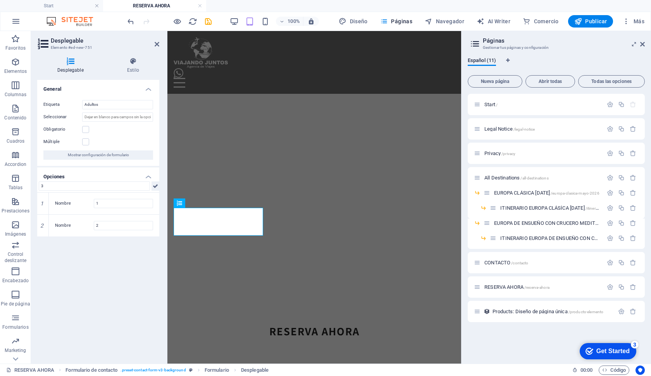
click at [153, 186] on icon at bounding box center [155, 185] width 5 height 9
type input "4"
click at [153, 186] on icon at bounding box center [155, 185] width 5 height 9
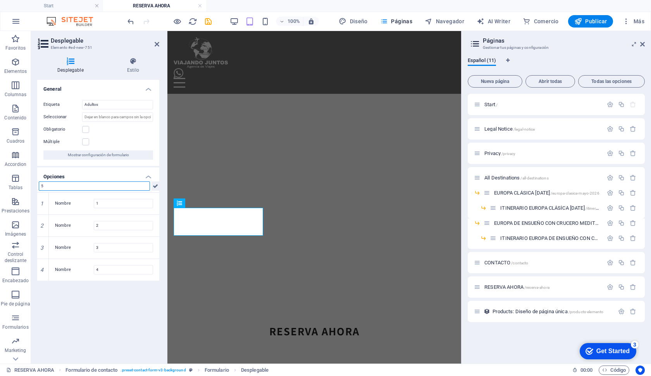
type input "5"
click at [153, 186] on icon at bounding box center [155, 185] width 5 height 9
type input "6"
click at [153, 186] on icon at bounding box center [155, 185] width 5 height 9
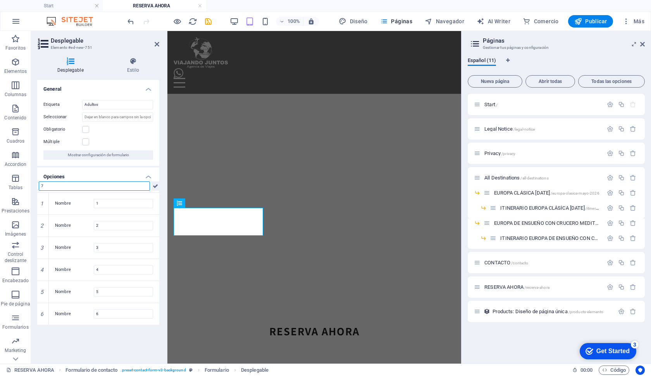
type input "7"
click at [153, 186] on icon at bounding box center [155, 185] width 5 height 9
type input "7"
type input "8"
click at [157, 186] on icon at bounding box center [155, 185] width 5 height 9
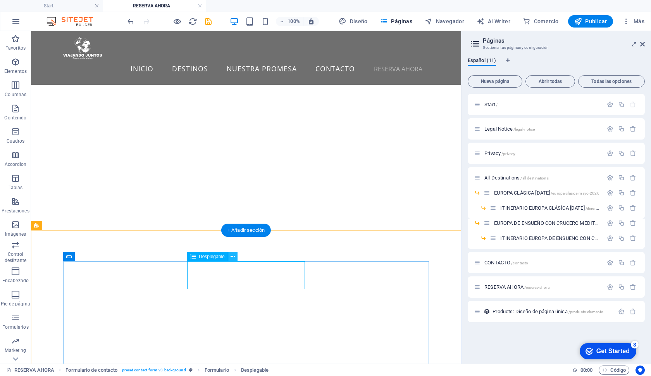
click at [230, 257] on button at bounding box center [232, 256] width 9 height 9
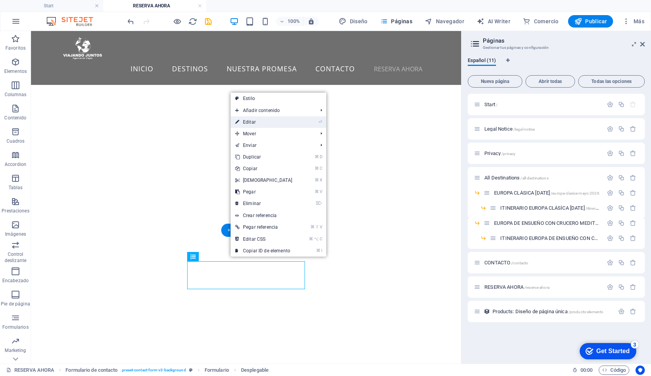
click at [259, 122] on link "⏎ Editar" at bounding box center [264, 122] width 67 height 12
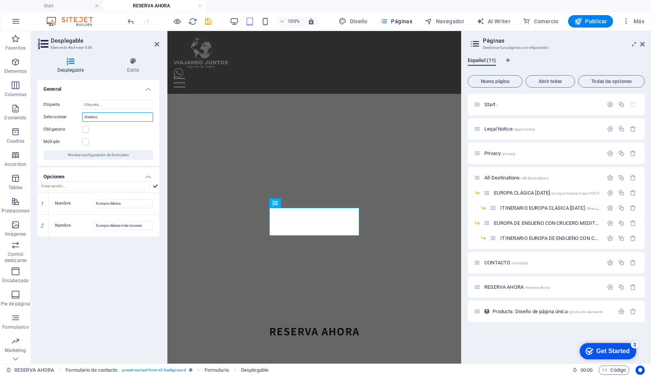
drag, startPoint x: 102, startPoint y: 114, endPoint x: 61, endPoint y: 114, distance: 41.1
click at [61, 114] on div "Seleccionar Destino" at bounding box center [98, 116] width 110 height 9
drag, startPoint x: 100, startPoint y: 116, endPoint x: 78, endPoint y: 116, distance: 21.3
click at [78, 116] on div "Seleccionar Destino" at bounding box center [98, 116] width 110 height 9
click at [90, 105] on input "Etiqueta" at bounding box center [117, 104] width 71 height 9
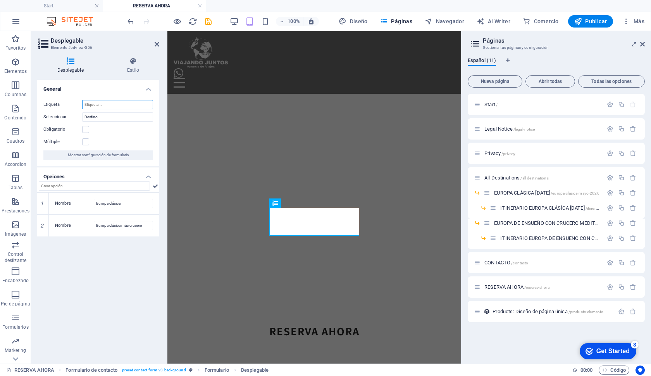
paste input "Destino"
type input "Destino"
drag, startPoint x: 116, startPoint y: 114, endPoint x: 30, endPoint y: 114, distance: 86.0
click at [30, 114] on section "Favoritos Elementos Columnas Contenido Cuadros Accordion Tablas Prestaciones Im…" at bounding box center [230, 197] width 461 height 333
click at [94, 282] on div "General Etiqueta Destino Seleccionar Obligatorio Múltiple Mostrar configuración…" at bounding box center [98, 219] width 122 height 278
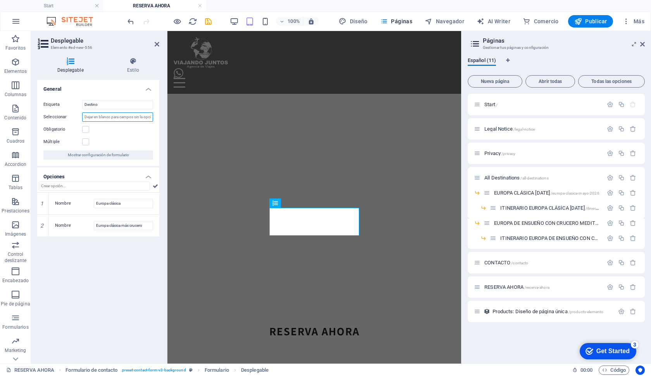
click at [99, 119] on input "Seleccionar" at bounding box center [117, 116] width 71 height 9
click at [157, 187] on icon at bounding box center [155, 185] width 5 height 9
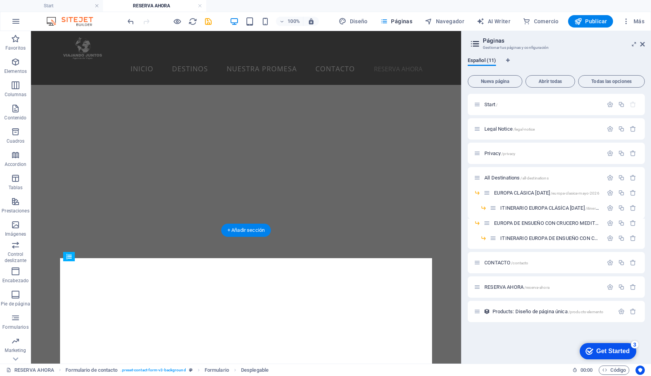
drag, startPoint x: 227, startPoint y: 290, endPoint x: 75, endPoint y: 267, distance: 153.2
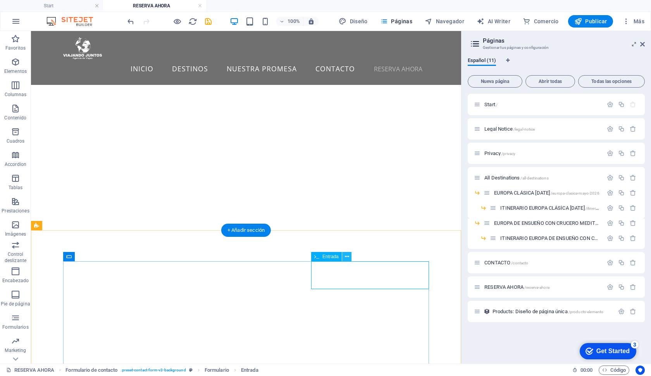
click at [345, 256] on icon at bounding box center [347, 257] width 4 height 8
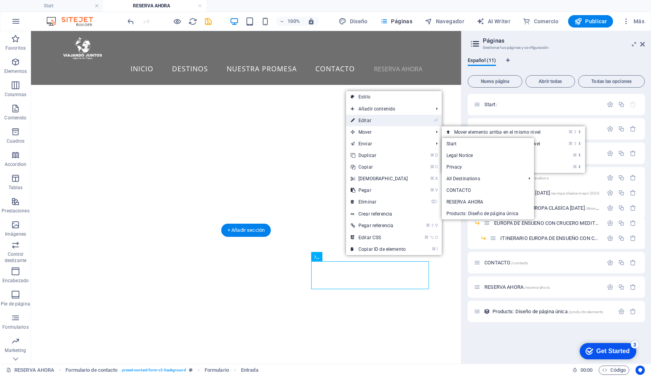
click at [365, 121] on link "⏎ Editar" at bounding box center [379, 121] width 67 height 12
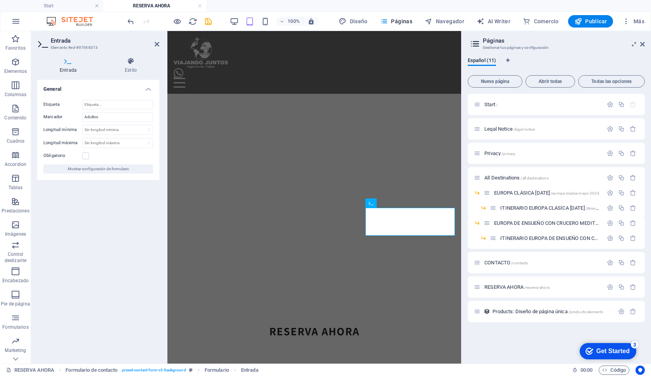
click at [154, 45] on header "Entrada Elemento #ed-897068313" at bounding box center [98, 41] width 122 height 20
click at [399, 203] on icon at bounding box center [401, 203] width 4 height 8
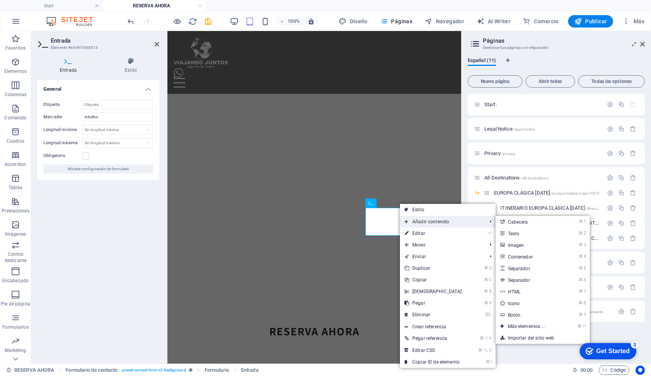
click at [437, 218] on span "Añadir contenido" at bounding box center [442, 222] width 84 height 12
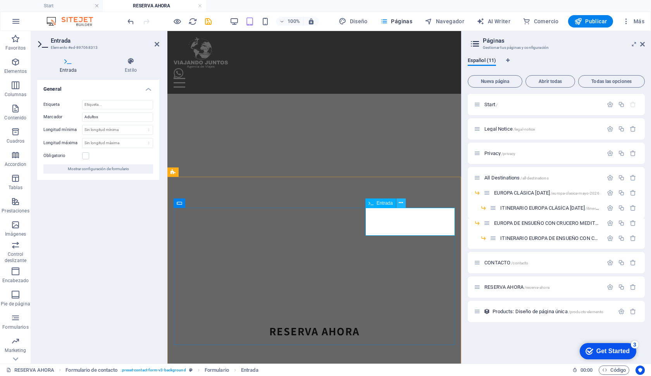
click at [402, 203] on icon at bounding box center [401, 203] width 4 height 8
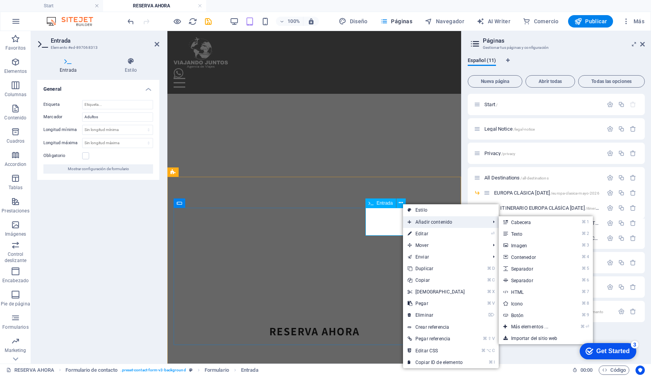
click at [433, 218] on span "Añadir contenido" at bounding box center [445, 222] width 84 height 12
click at [515, 325] on link "⌘ ⏎ Más elementos ..." at bounding box center [531, 327] width 65 height 12
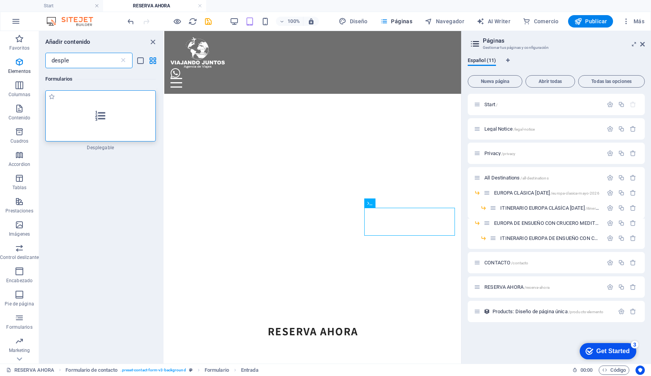
click at [102, 119] on icon at bounding box center [100, 116] width 10 height 10
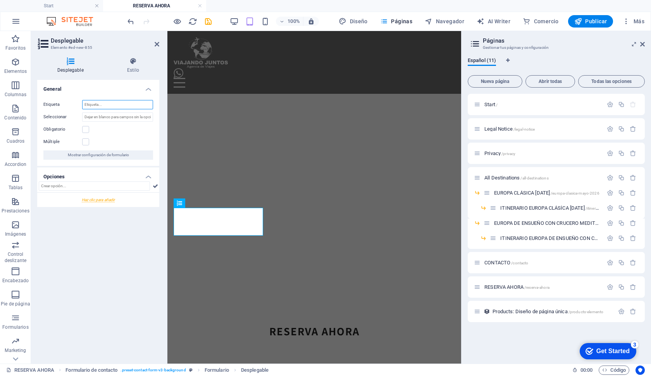
click at [95, 107] on input "Etiqueta" at bounding box center [117, 104] width 71 height 9
type input "Niños (menores de 10 años)"
click at [109, 120] on input "Seleccionar" at bounding box center [117, 116] width 71 height 9
click at [142, 184] on input "text" at bounding box center [94, 185] width 111 height 9
type input "1"
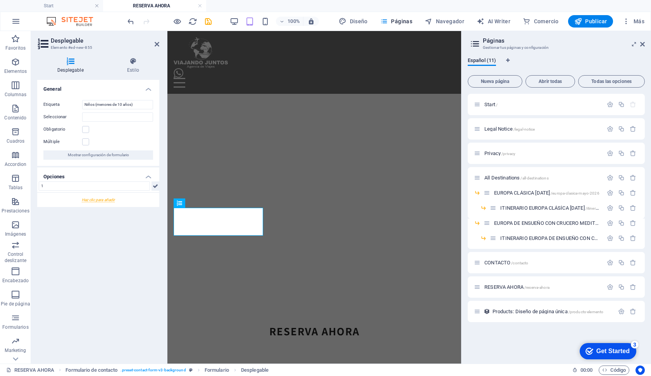
click at [156, 186] on icon at bounding box center [155, 185] width 5 height 9
type input "2"
click at [156, 186] on icon at bounding box center [155, 185] width 5 height 9
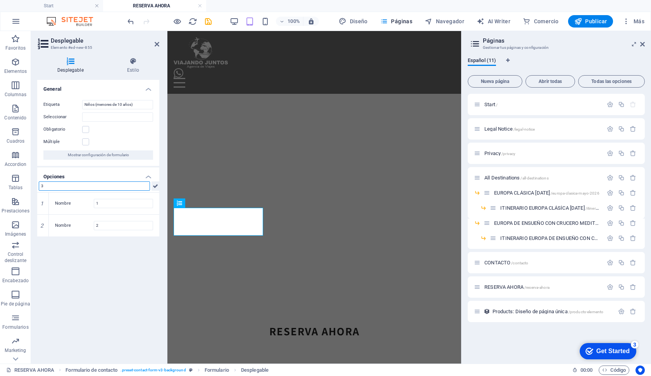
type input "3"
click at [156, 186] on icon at bounding box center [155, 185] width 5 height 9
type input "4"
click at [156, 186] on icon at bounding box center [155, 185] width 5 height 9
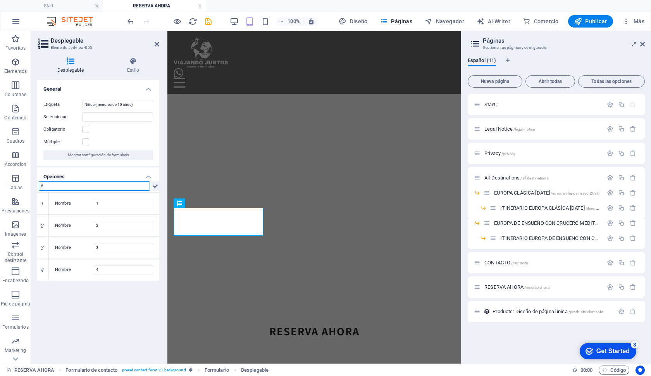
type input "5"
click at [156, 186] on icon at bounding box center [155, 185] width 5 height 9
type input "6"
click at [156, 186] on icon at bounding box center [155, 185] width 5 height 9
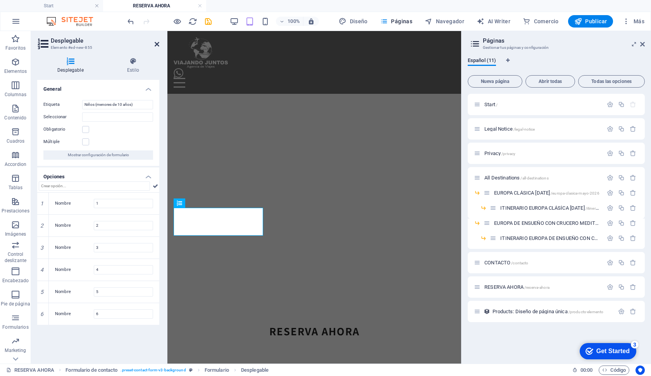
click at [157, 45] on icon at bounding box center [157, 44] width 5 height 6
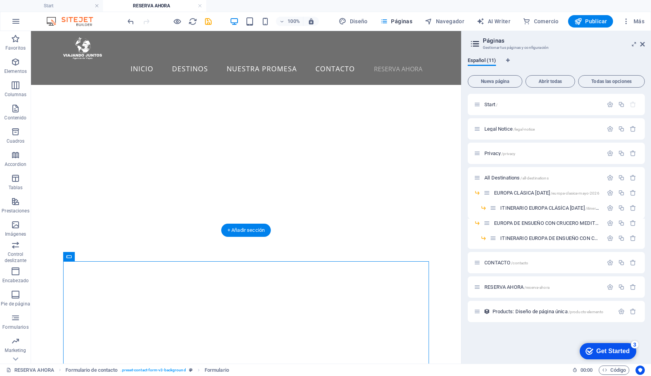
drag, startPoint x: 101, startPoint y: 288, endPoint x: 386, endPoint y: 280, distance: 285.8
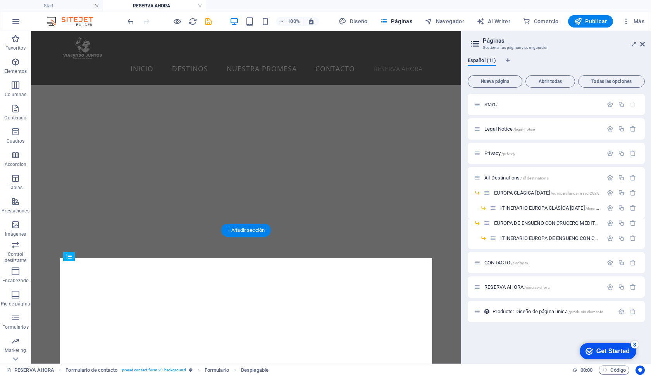
drag, startPoint x: 195, startPoint y: 267, endPoint x: 121, endPoint y: 272, distance: 74.3
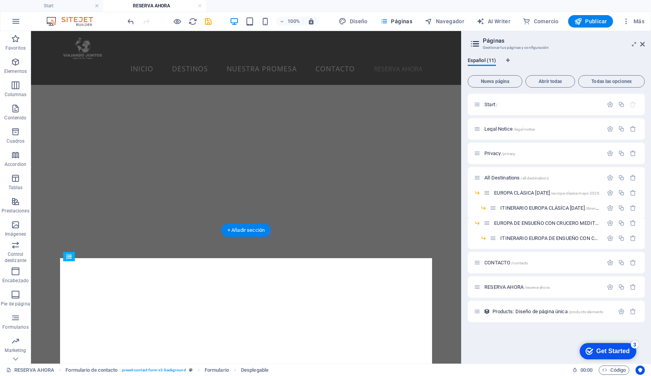
drag, startPoint x: 357, startPoint y: 288, endPoint x: 194, endPoint y: 267, distance: 164.1
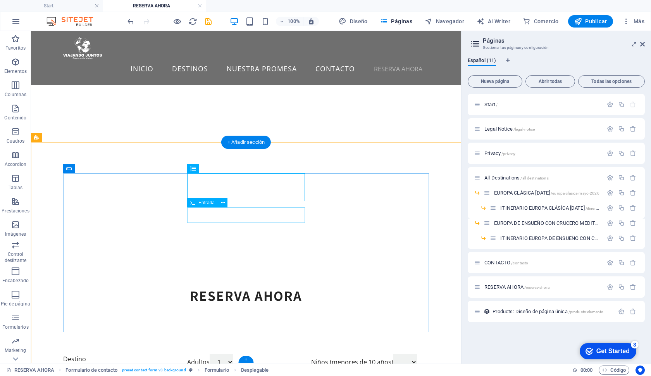
scroll to position [228, 0]
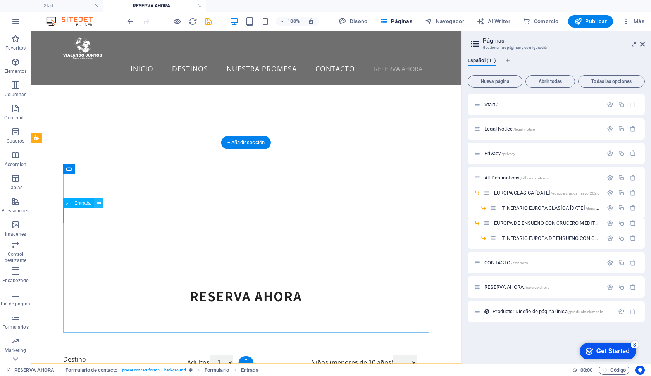
click at [97, 204] on icon at bounding box center [99, 203] width 4 height 8
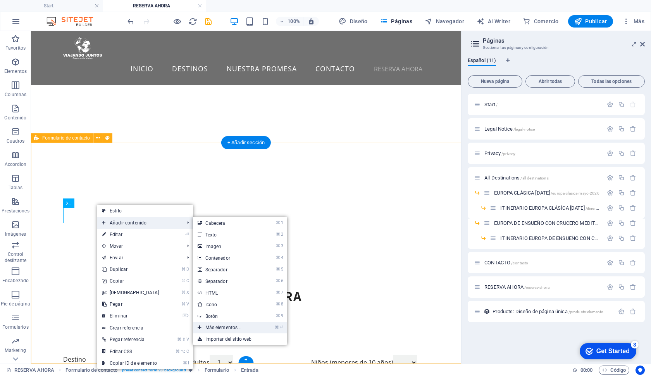
click at [216, 329] on link "⌘ ⏎ Más elementos ..." at bounding box center [225, 328] width 65 height 12
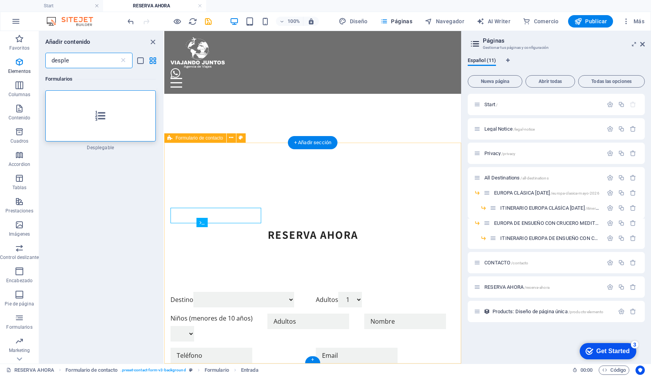
scroll to position [174, 0]
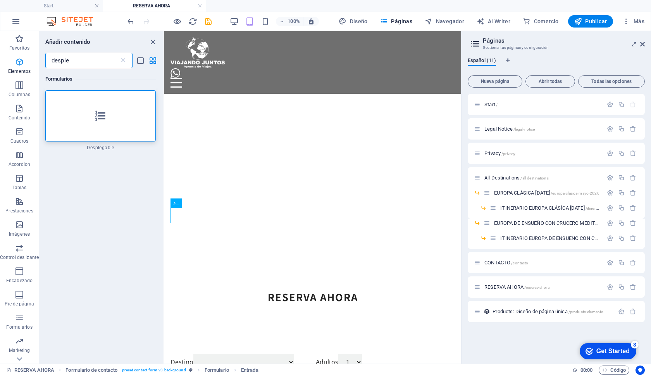
drag, startPoint x: 76, startPoint y: 59, endPoint x: 2, endPoint y: 59, distance: 74.0
click at [2, 59] on div "Favoritos Elementos Columnas Contenido Cuadros Accordion Tablas Prestaciones Im…" at bounding box center [82, 197] width 164 height 333
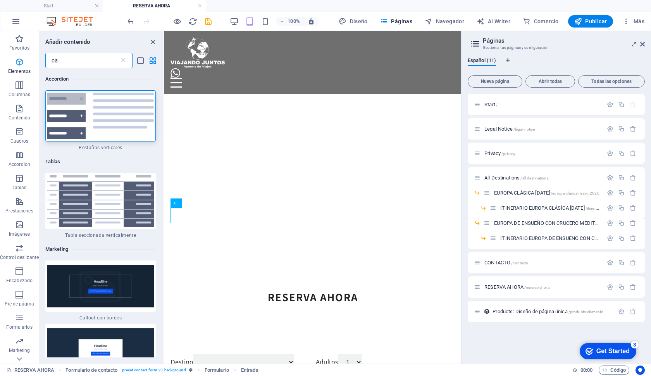
type input "c"
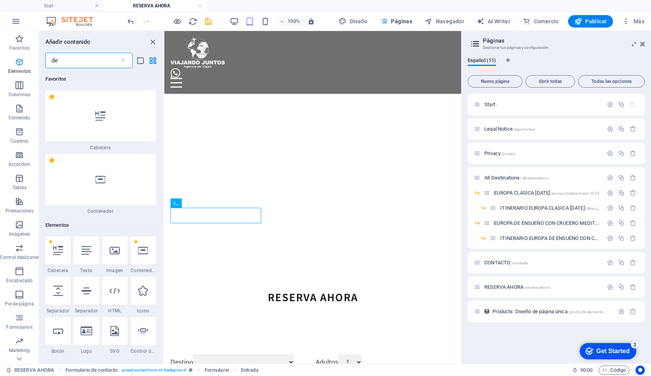
type input "d"
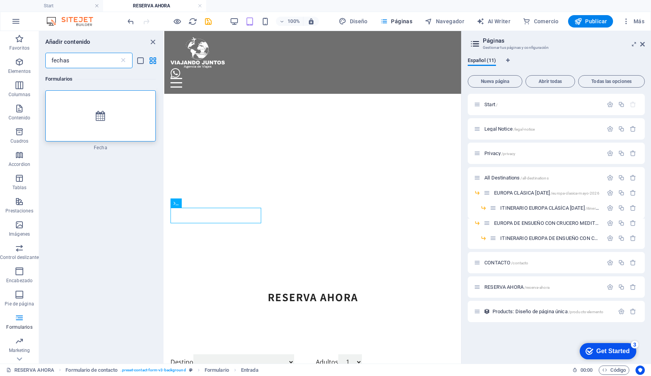
type input "fechas"
drag, startPoint x: 88, startPoint y: 71, endPoint x: 120, endPoint y: 130, distance: 67.6
click at [120, 130] on div at bounding box center [100, 115] width 110 height 51
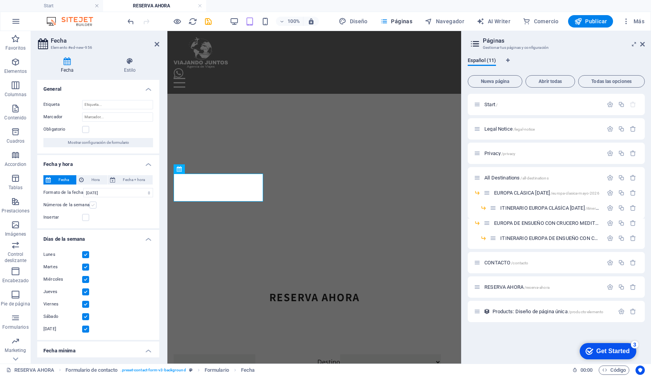
click at [91, 203] on label at bounding box center [93, 205] width 7 height 7
click at [0, 0] on input "Números de la semana" at bounding box center [0, 0] width 0 height 0
click at [91, 205] on label at bounding box center [93, 205] width 7 height 7
click at [0, 0] on input "Números de la semana" at bounding box center [0, 0] width 0 height 0
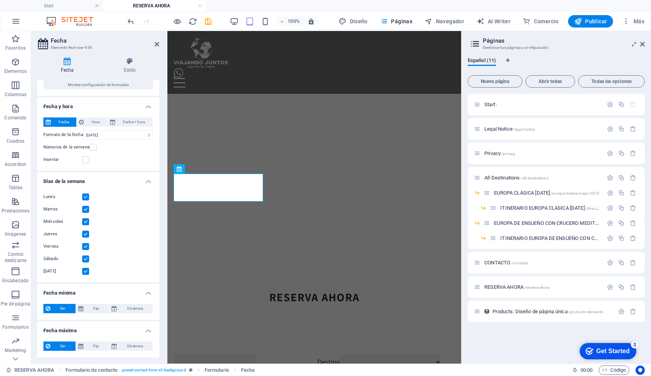
scroll to position [57, 0]
click at [89, 311] on span "Fijo" at bounding box center [96, 308] width 21 height 9
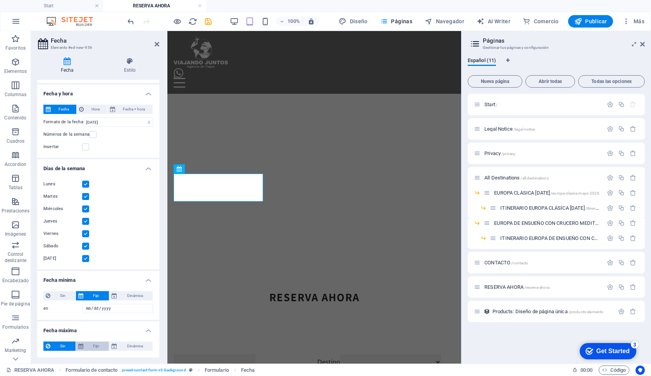
scroll to position [70, 0]
click at [117, 344] on button "Dinámica" at bounding box center [130, 346] width 43 height 9
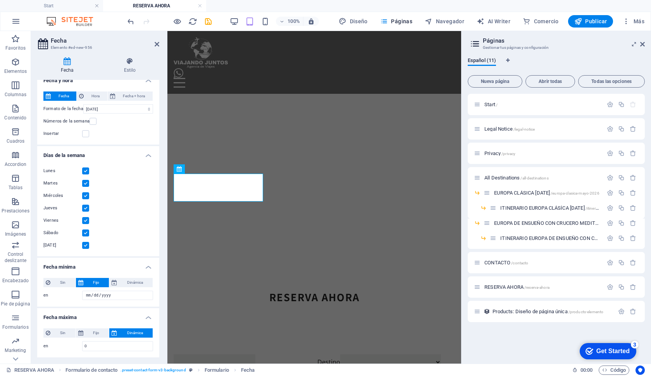
scroll to position [83, 0]
click at [91, 297] on input "en" at bounding box center [117, 295] width 71 height 9
type input "[DATE]"
click at [62, 298] on label "en" at bounding box center [62, 295] width 39 height 9
click at [82, 298] on input "[DATE]" at bounding box center [117, 295] width 71 height 9
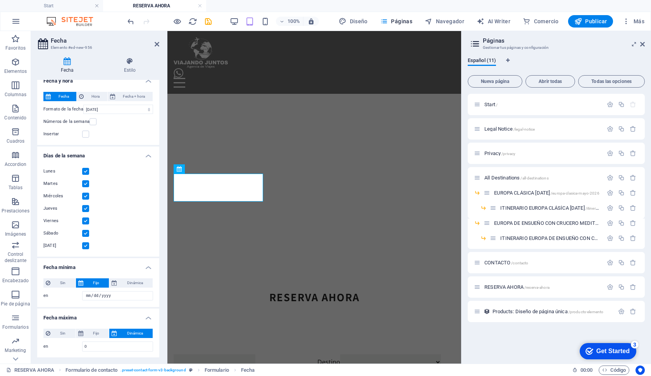
click at [61, 295] on label "en" at bounding box center [62, 295] width 39 height 9
click at [82, 295] on input "[DATE]" at bounding box center [117, 295] width 71 height 9
click at [97, 279] on span "Fijo" at bounding box center [96, 282] width 21 height 9
click at [137, 279] on span "Dinámica" at bounding box center [134, 282] width 31 height 9
click at [98, 278] on div "Sin Fijo Dinámica en 0 d s m a en [DATE]" at bounding box center [98, 289] width 122 height 35
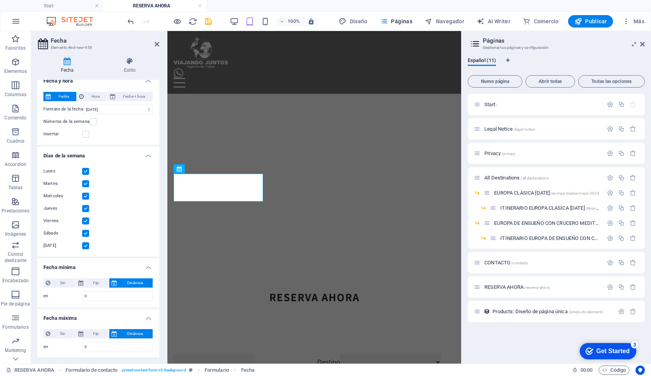
click at [98, 278] on div "Sin Fijo Dinámica en 0 d s m a en [DATE]" at bounding box center [98, 289] width 122 height 35
click at [93, 281] on span "Fijo" at bounding box center [96, 282] width 21 height 9
click at [62, 282] on span "Sin" at bounding box center [63, 282] width 21 height 9
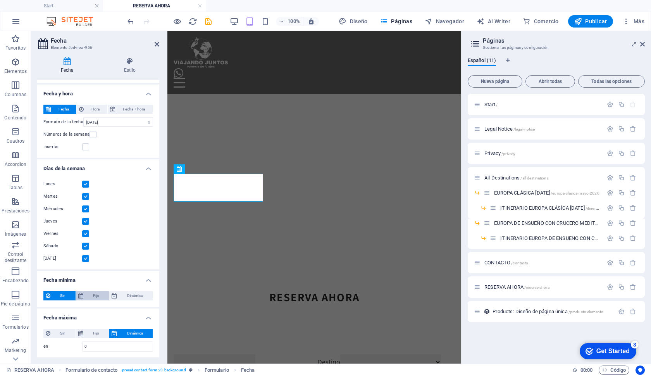
click at [91, 293] on span "Fijo" at bounding box center [96, 295] width 21 height 9
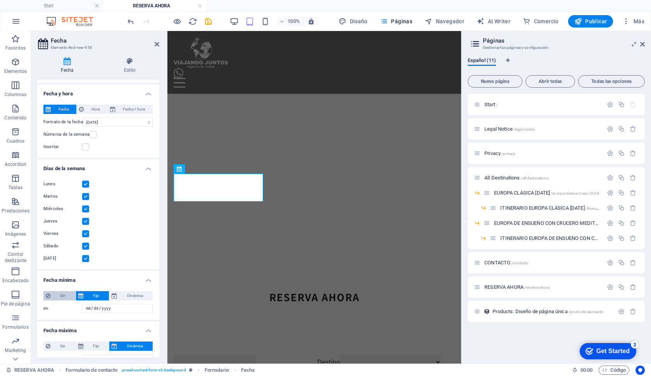
click at [71, 294] on span "Sin" at bounding box center [63, 295] width 21 height 9
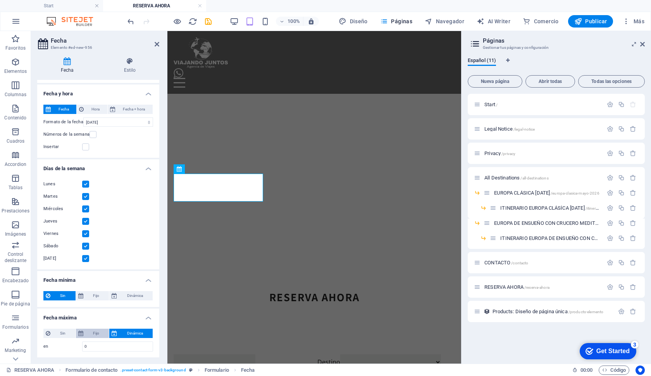
click at [96, 329] on span "Fijo" at bounding box center [96, 333] width 21 height 9
click at [114, 346] on input "en" at bounding box center [117, 346] width 71 height 9
type input "[DATE]"
click at [124, 314] on h4 "Fecha máxima" at bounding box center [98, 316] width 122 height 14
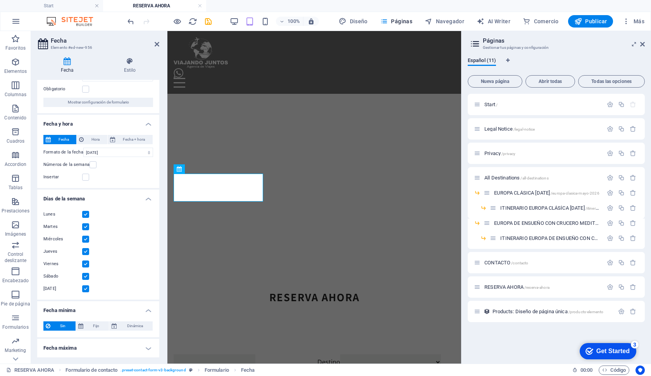
scroll to position [40, 0]
click at [143, 355] on h4 "Fecha máxima" at bounding box center [98, 348] width 122 height 19
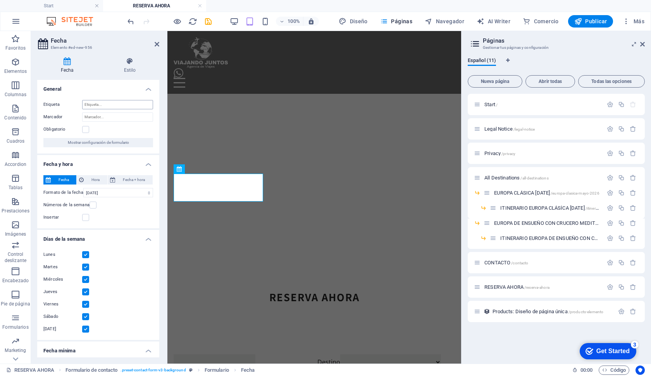
scroll to position [0, 0]
click at [92, 100] on input "Etiqueta" at bounding box center [117, 104] width 71 height 9
type input "f"
drag, startPoint x: 103, startPoint y: 104, endPoint x: 41, endPoint y: 104, distance: 61.6
click at [41, 104] on div "Etiqueta C Marcador Obligatorio Mostrar configuración de formulario" at bounding box center [98, 124] width 122 height 60
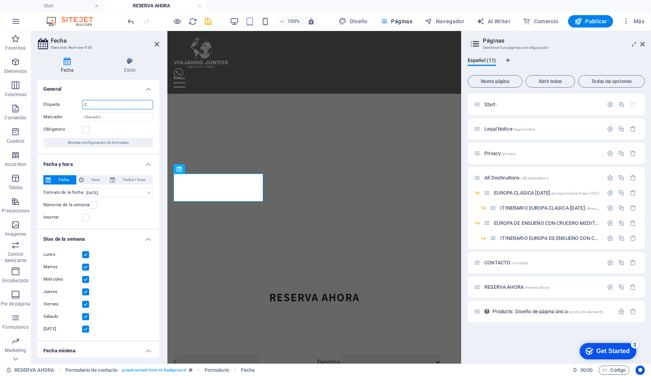
paste input "Fecha estimada del viaje"
type input "Fecha estimada del viaje"
click at [125, 87] on h4 "General" at bounding box center [98, 87] width 122 height 14
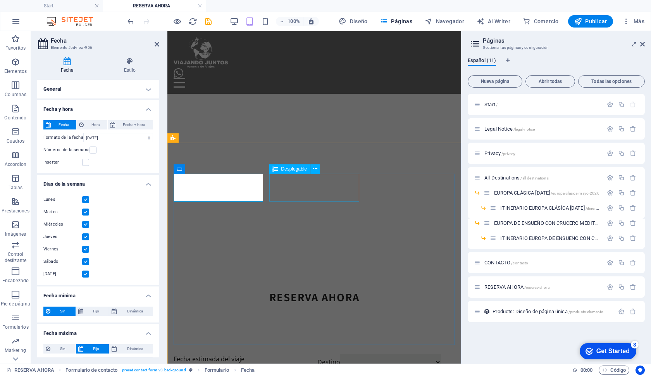
click at [317, 354] on div "Destino Europa clásica Europa clásica más crucero" at bounding box center [386, 368] width 138 height 28
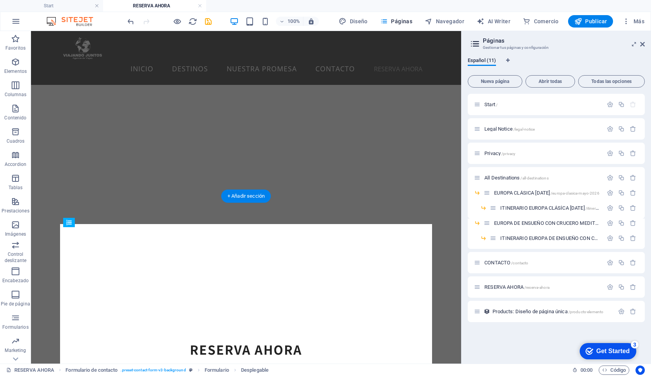
drag, startPoint x: 224, startPoint y: 253, endPoint x: 71, endPoint y: 229, distance: 155.0
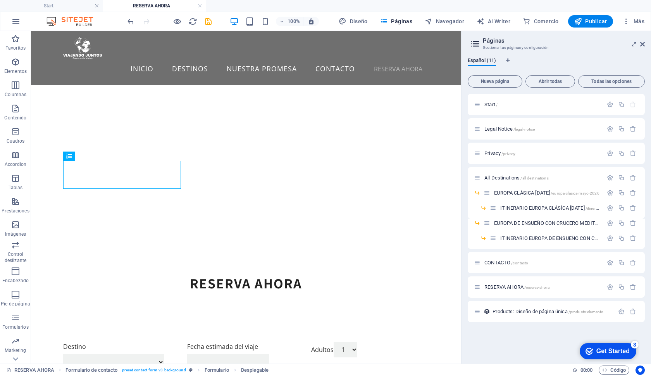
scroll to position [240, 0]
click at [221, 342] on div "Fecha estimada del viaje" at bounding box center [246, 356] width 118 height 28
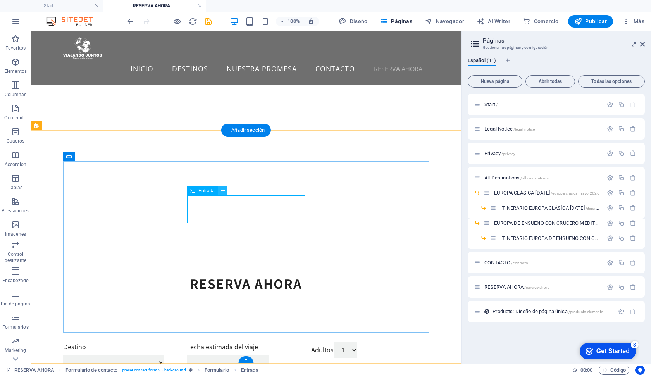
click at [221, 192] on icon at bounding box center [223, 191] width 4 height 8
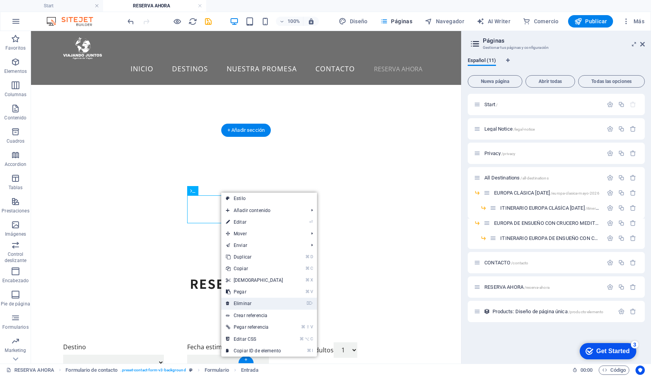
click at [256, 303] on link "⌦ Eliminar" at bounding box center [254, 304] width 67 height 12
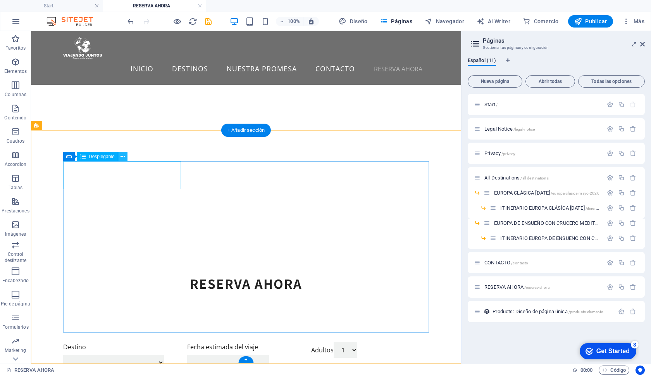
click at [122, 159] on icon at bounding box center [123, 157] width 4 height 8
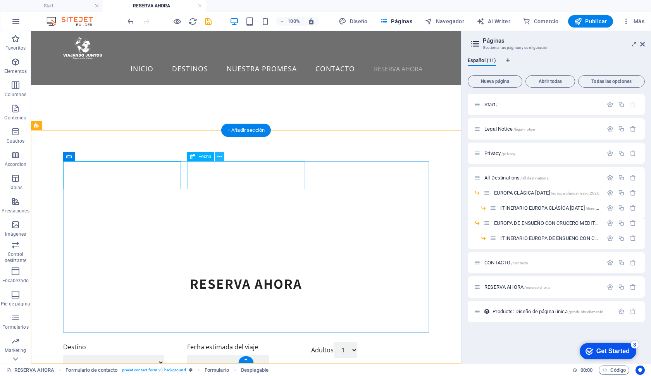
click at [218, 158] on icon at bounding box center [219, 157] width 4 height 8
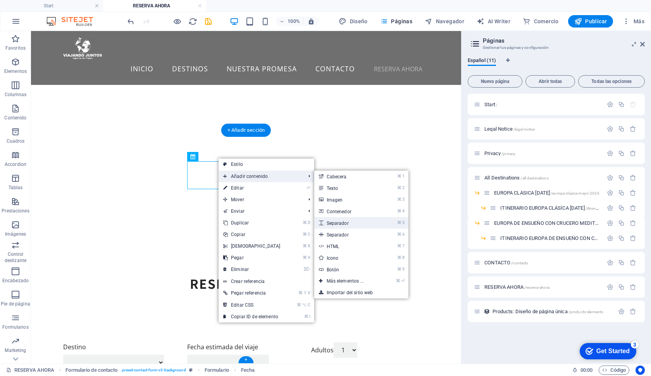
click at [340, 221] on link "⌘ 5 Separador" at bounding box center [346, 223] width 65 height 12
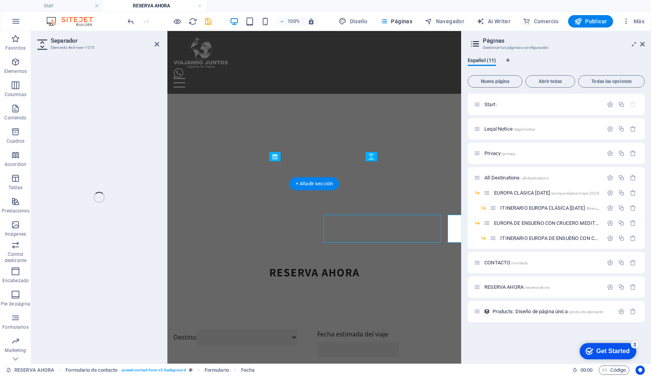
select select "px"
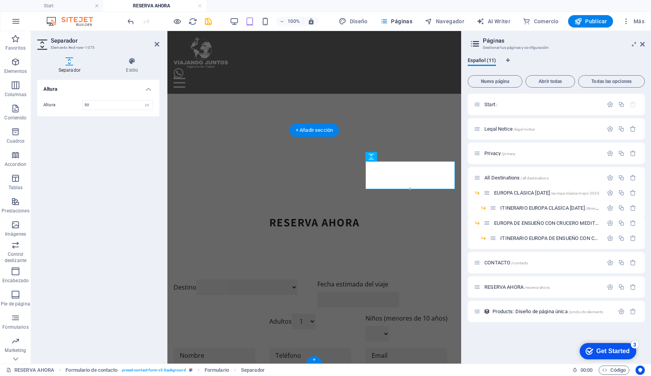
scroll to position [186, 0]
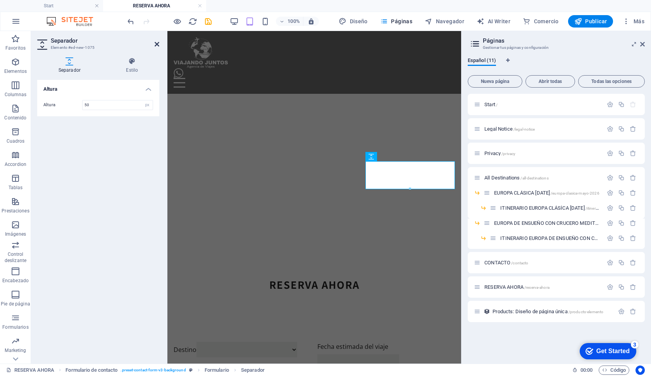
click at [156, 45] on icon at bounding box center [157, 44] width 5 height 6
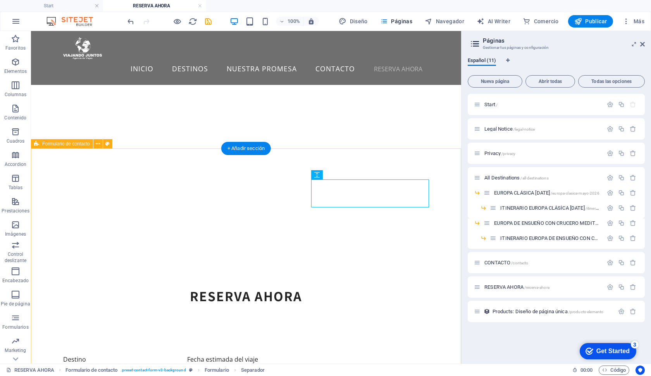
scroll to position [228, 0]
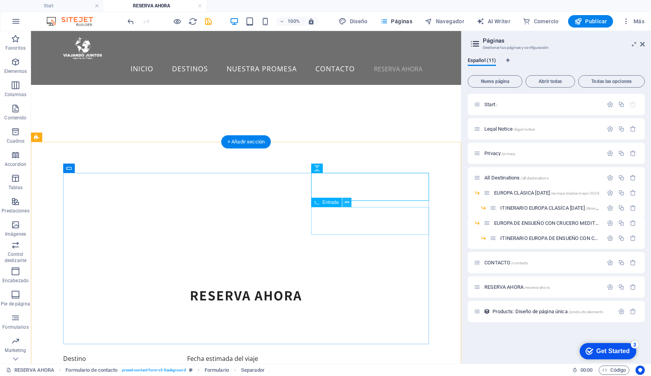
click at [348, 203] on icon at bounding box center [347, 202] width 4 height 8
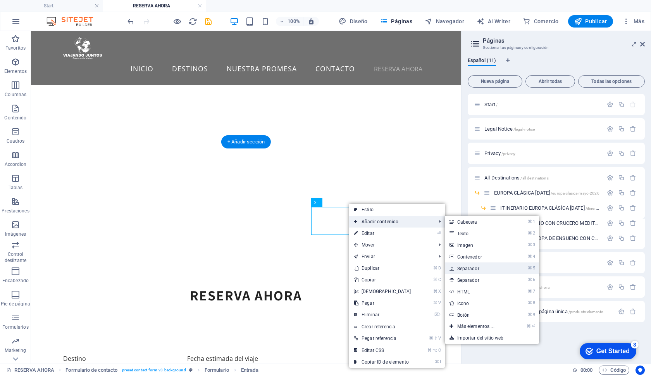
click at [480, 268] on link "⌘ 5 Separador" at bounding box center [477, 268] width 65 height 12
select select "px"
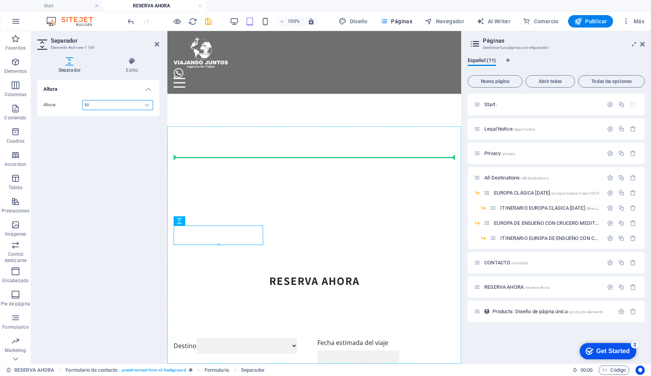
scroll to position [186, 0]
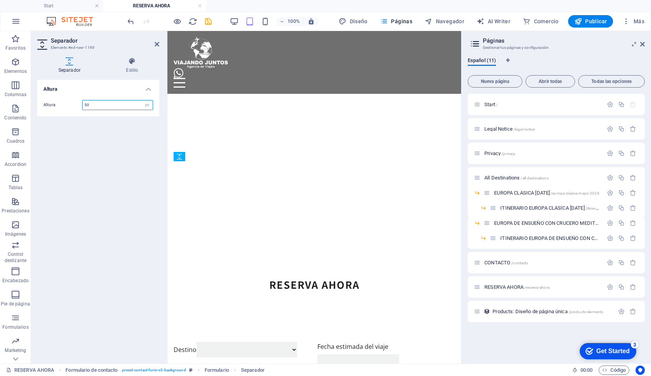
drag, startPoint x: 345, startPoint y: 252, endPoint x: 369, endPoint y: 210, distance: 48.4
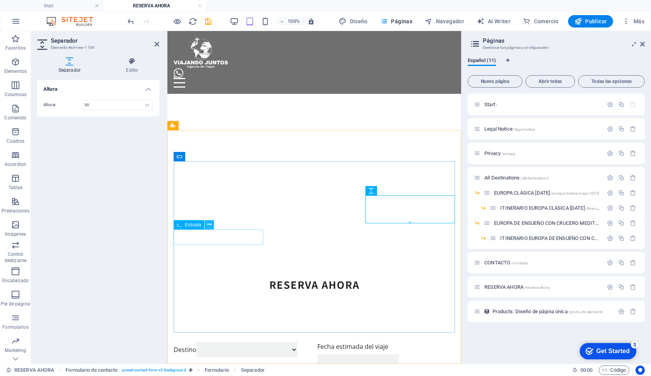
click at [209, 226] on icon at bounding box center [209, 225] width 4 height 8
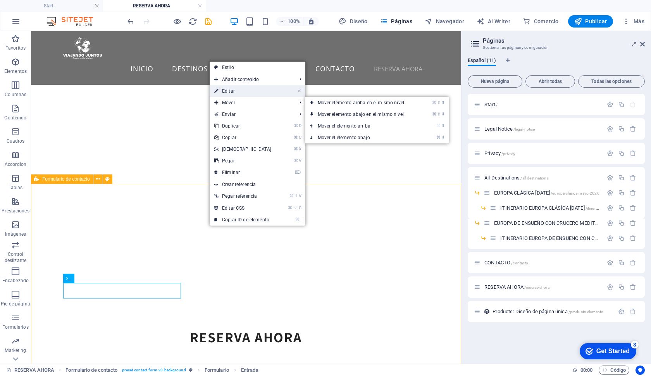
click at [233, 92] on link "⏎ Editar" at bounding box center [243, 91] width 67 height 12
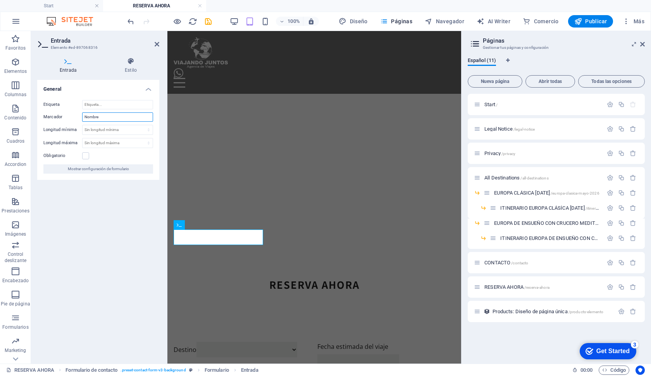
drag, startPoint x: 103, startPoint y: 115, endPoint x: 65, endPoint y: 115, distance: 38.8
click at [65, 115] on div "Marcador Nombre" at bounding box center [98, 116] width 110 height 9
paste input "completo"
type input "Nombre completo"
click at [162, 306] on div "Entrada Estilo General Etiqueta Marcador Nombre completo Longitud mínima Sin lo…" at bounding box center [98, 207] width 134 height 312
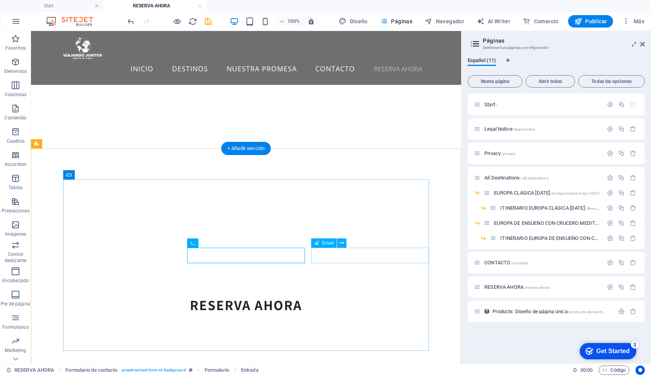
scroll to position [228, 0]
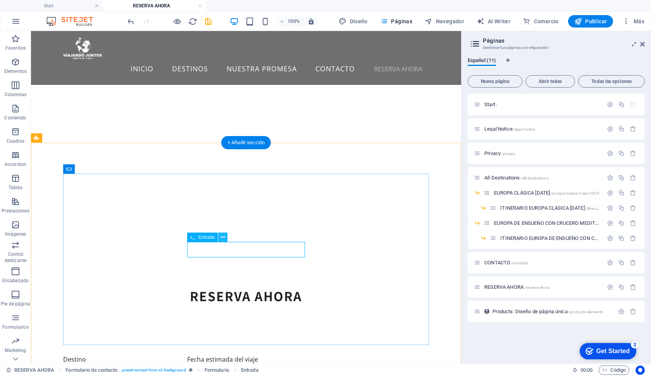
click at [225, 240] on button at bounding box center [222, 237] width 9 height 9
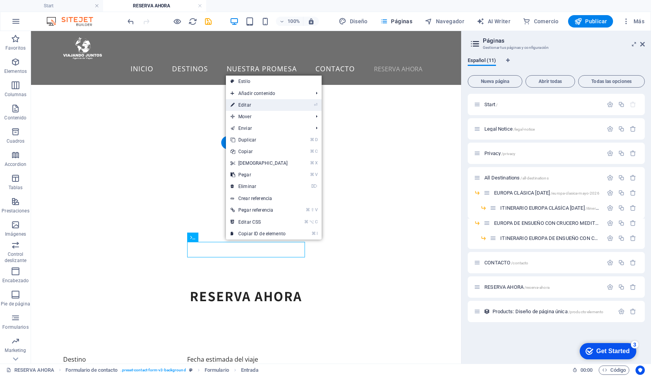
click at [251, 106] on link "⏎ Editar" at bounding box center [259, 105] width 67 height 12
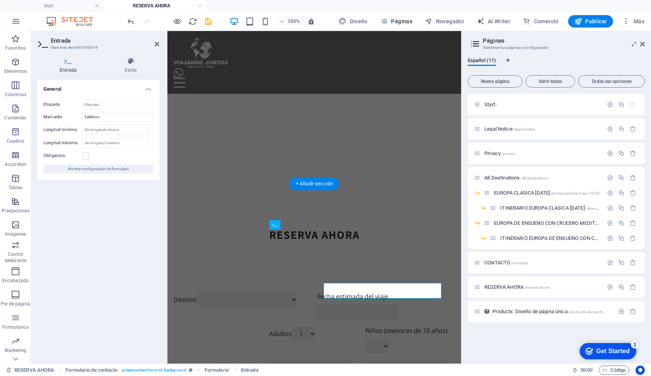
scroll to position [186, 0]
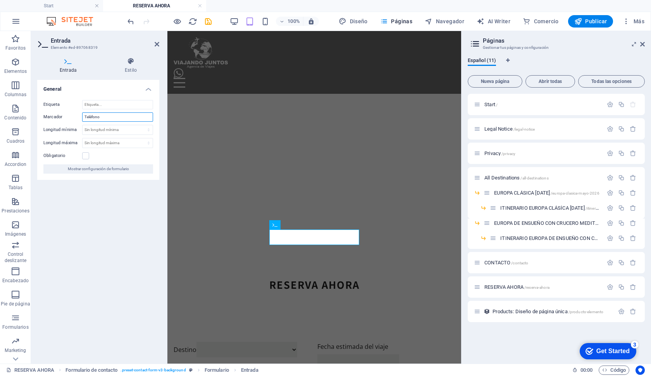
drag, startPoint x: 105, startPoint y: 119, endPoint x: 69, endPoint y: 119, distance: 36.4
click at [69, 119] on div "Marcador Teléfono" at bounding box center [98, 116] width 110 height 9
paste input "/ WhatsApp"
click at [102, 115] on input "Teléfono / WhatsApp" at bounding box center [117, 116] width 71 height 9
type input "Teléfono o WhatsApp"
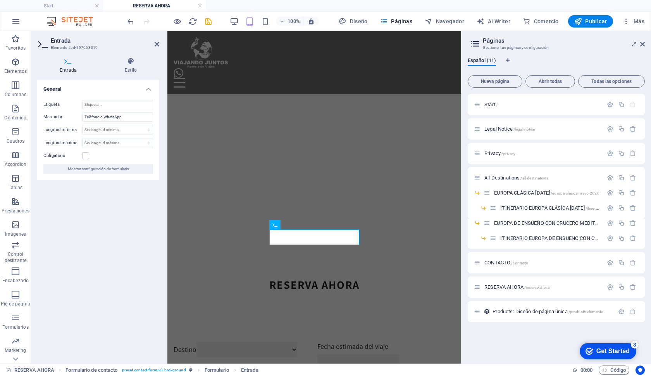
click at [100, 279] on div "General Etiqueta Marcador Teléfono o WhatsApp Longitud mínima Sin longitud míni…" at bounding box center [98, 219] width 122 height 278
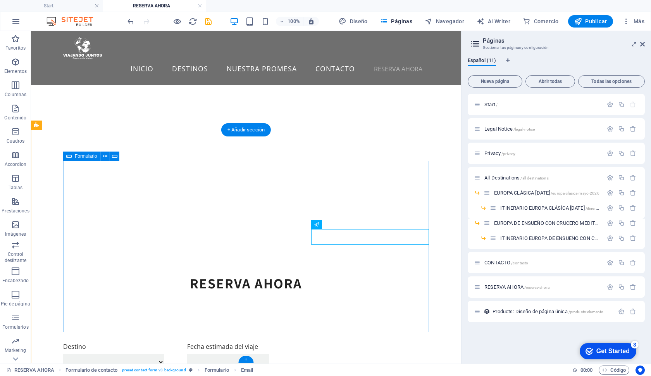
scroll to position [240, 0]
click at [306, 313] on button at bounding box center [302, 311] width 9 height 9
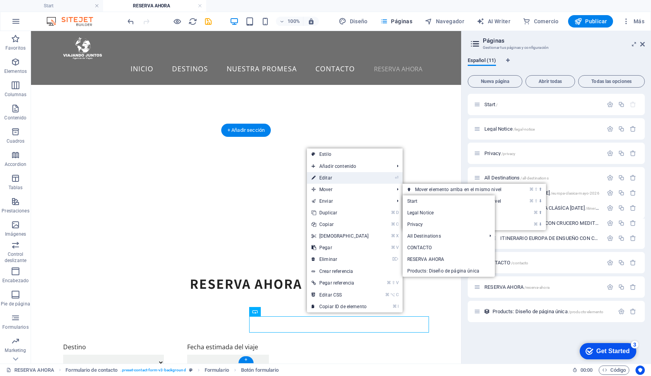
click at [326, 178] on link "⏎ Editar" at bounding box center [340, 178] width 67 height 12
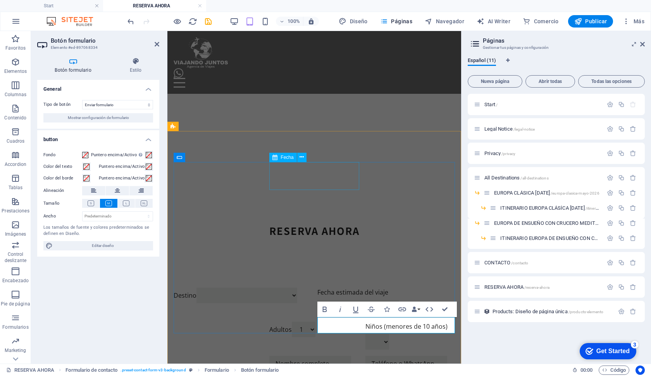
scroll to position [186, 0]
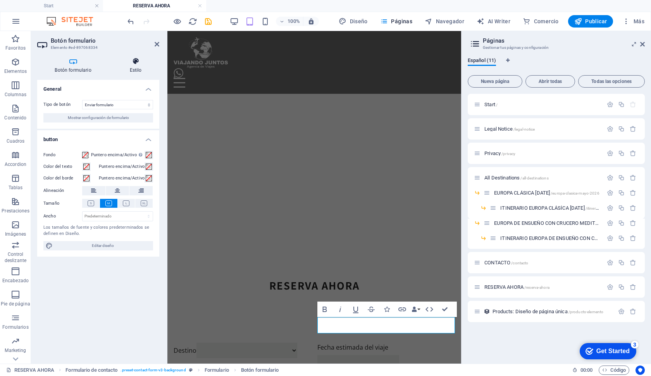
click at [135, 63] on icon at bounding box center [135, 61] width 47 height 8
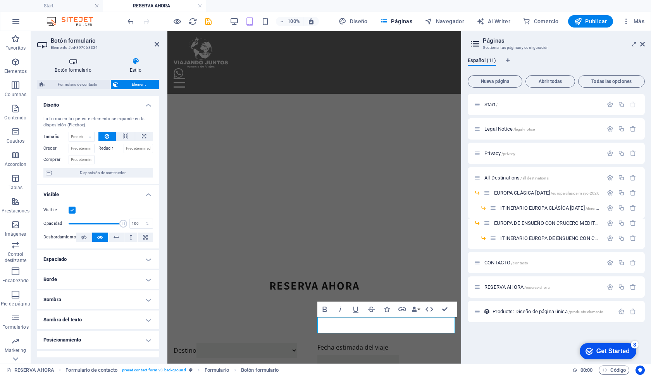
click at [69, 69] on h4 "Botón formulario" at bounding box center [74, 65] width 75 height 16
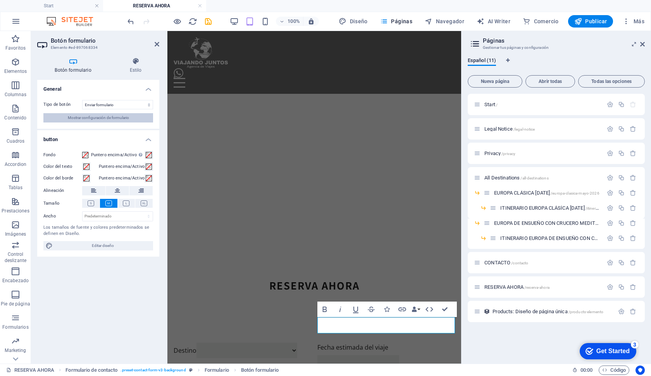
click at [108, 119] on span "Mostrar configuración de formulario" at bounding box center [98, 117] width 61 height 9
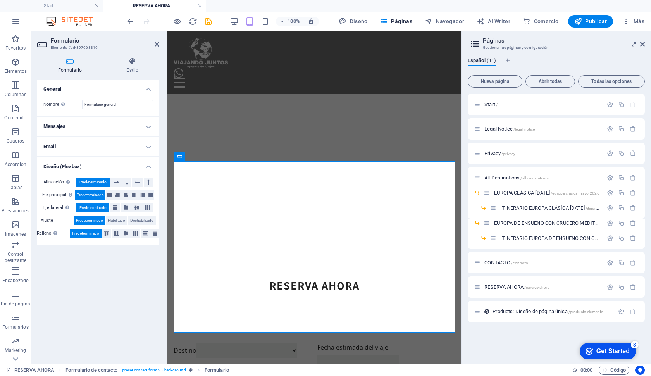
scroll to position [186, 0]
click at [119, 124] on h4 "Mensajes" at bounding box center [98, 126] width 122 height 19
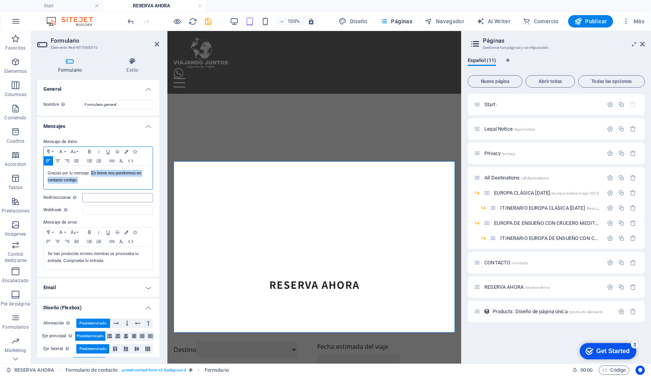
drag, startPoint x: 92, startPoint y: 173, endPoint x: 136, endPoint y: 197, distance: 49.4
click at [136, 197] on div "Mensaje de éxito Paragraph Format Normal Heading 1 Heading 2 Heading 3 Heading …" at bounding box center [98, 204] width 122 height 146
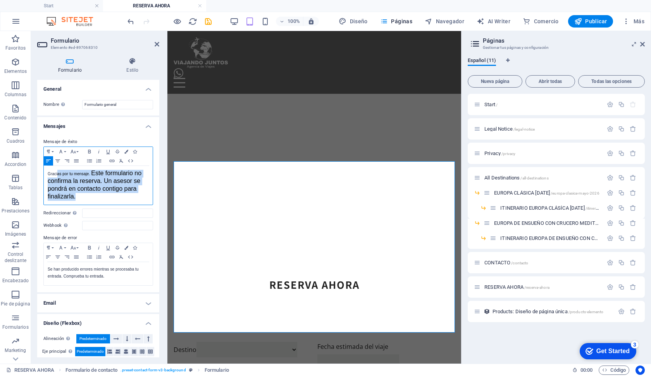
drag, startPoint x: 92, startPoint y: 197, endPoint x: 57, endPoint y: 174, distance: 41.4
click at [57, 174] on p "Gracias por tu mensaje. ​ Este formulario no confirma la reserva. Un asesor se …" at bounding box center [98, 185] width 101 height 31
drag, startPoint x: 48, startPoint y: 173, endPoint x: 93, endPoint y: 202, distance: 52.7
click at [93, 202] on div "Gracias por tu mensaje. ​ Este formulario no confirma la reserva. Un asesor se …" at bounding box center [98, 185] width 109 height 39
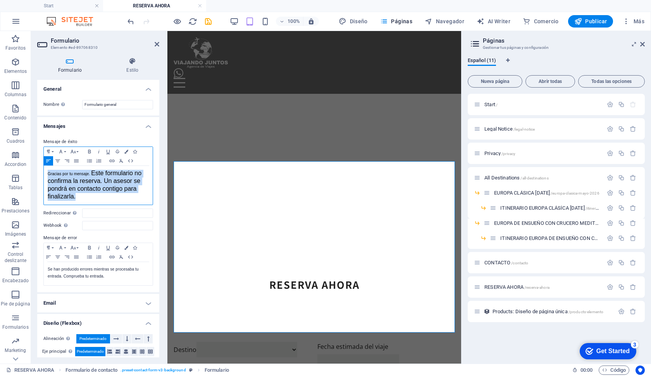
click at [76, 171] on p "Gracias por tu mensaje. ​ Este formulario no confirma la reserva. Un asesor se …" at bounding box center [98, 185] width 101 height 31
click at [75, 151] on icon "button" at bounding box center [73, 151] width 5 height 3
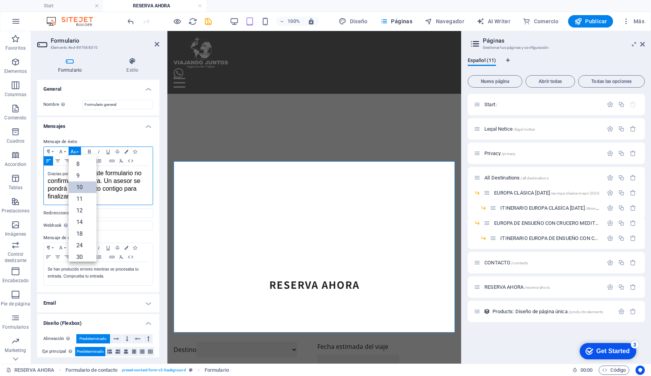
scroll to position [32, 0]
click at [56, 176] on p "Gracias por tu mensaje. ​ Este formulario no confirma la reserva. Un asesor se …" at bounding box center [98, 185] width 101 height 31
click at [62, 151] on icon "button" at bounding box center [60, 151] width 9 height 6
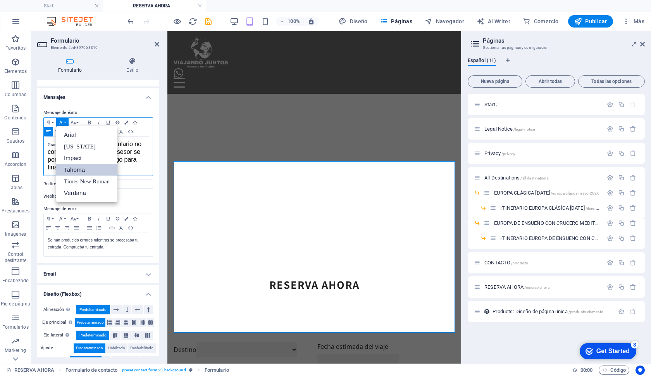
scroll to position [38, 0]
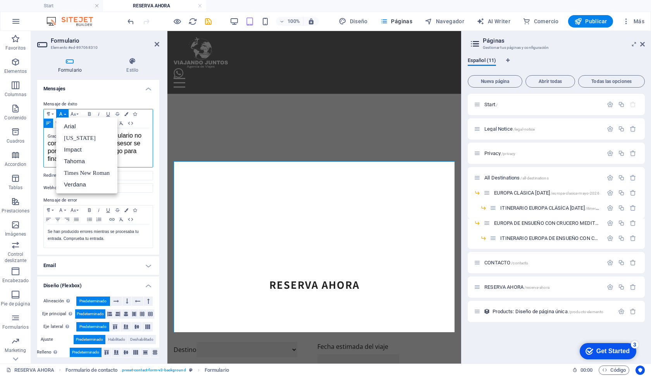
click at [45, 138] on div "Gracias por tu mensaje. ​ Este formulario no confirma la reserva. Un asesor se …" at bounding box center [98, 147] width 109 height 39
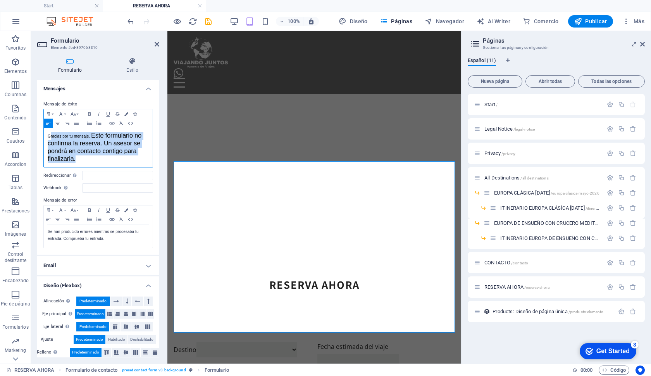
drag, startPoint x: 51, startPoint y: 138, endPoint x: 89, endPoint y: 158, distance: 43.0
click at [89, 158] on p "Gracias por tu mensaje. ​ Este formulario no confirma la reserva. Un asesor se …" at bounding box center [98, 147] width 101 height 31
click at [72, 114] on icon "button" at bounding box center [73, 113] width 5 height 3
click at [78, 120] on link "10" at bounding box center [83, 118] width 28 height 12
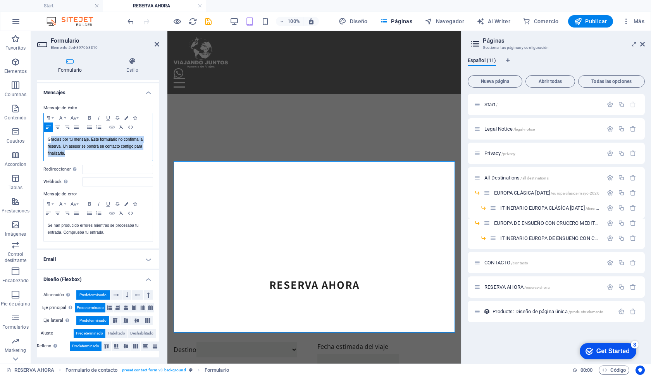
scroll to position [33, 0]
click at [79, 153] on p "G racias por tu mensaje. ​ Este formulario no confirma la reserva. Un asesor se…" at bounding box center [98, 146] width 101 height 21
click at [92, 140] on span "Este formulario no confirma la reserva. Un asesor se pondrá en contacto contigo…" at bounding box center [95, 147] width 95 height 18
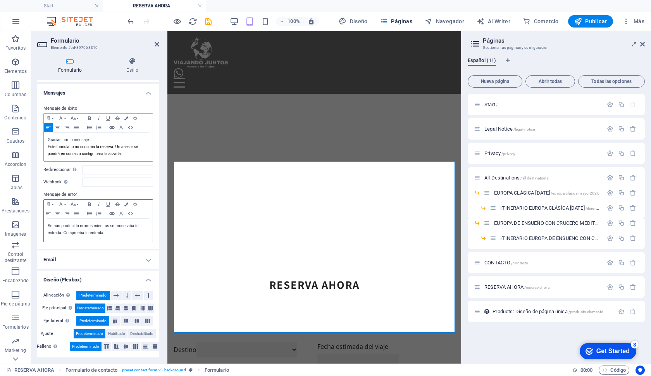
click at [102, 236] on div "Se han producido errores mientras se procesaba tu entrada. Comprueba tu entrada." at bounding box center [98, 230] width 109 height 23
drag, startPoint x: 109, startPoint y: 232, endPoint x: 50, endPoint y: 227, distance: 58.7
click at [50, 227] on p "Se han producido errores mientras se procesaba tu entrada. Comprueba tu entrada." at bounding box center [98, 229] width 101 height 14
click at [76, 260] on h4 "Email" at bounding box center [98, 259] width 122 height 19
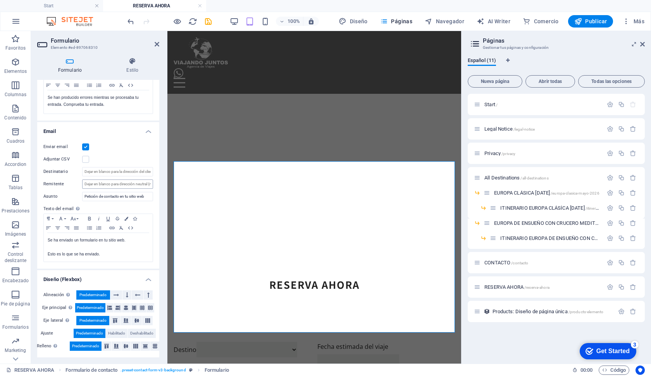
scroll to position [161, 0]
click at [98, 175] on input "Destinatario" at bounding box center [117, 171] width 71 height 9
paste input "[EMAIL_ADDRESS][DOMAIN_NAME]"
type input "[EMAIL_ADDRESS][DOMAIN_NAME]"
click at [131, 148] on div "Enviar email" at bounding box center [98, 147] width 110 height 9
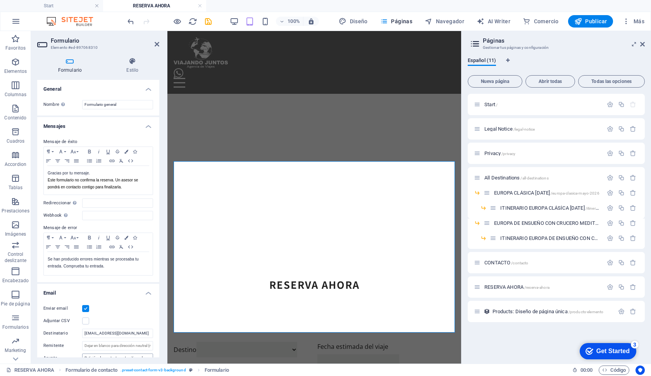
scroll to position [0, 0]
click div "Enviar"
click at [372, 312] on icon at bounding box center [371, 311] width 4 height 8
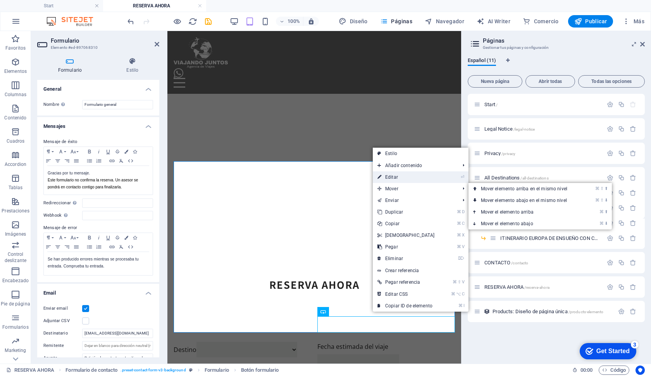
click at [392, 176] on link "⏎ Editar" at bounding box center [406, 177] width 67 height 12
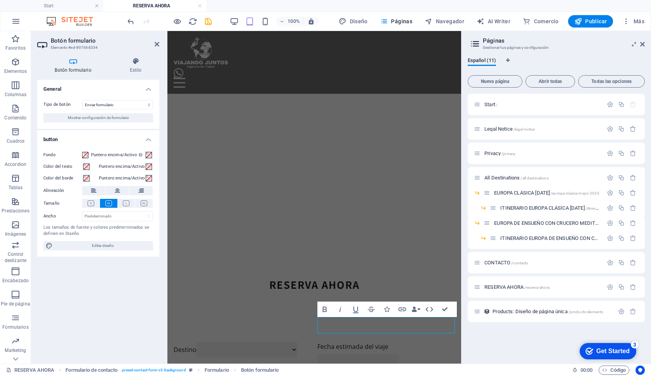
scroll to position [186, 0]
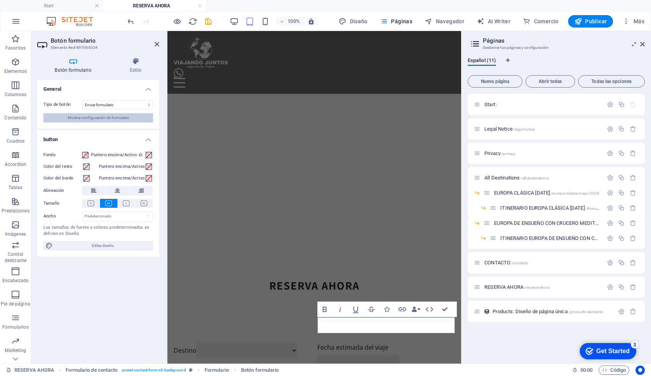
click at [87, 118] on span "Mostrar configuración de formulario" at bounding box center [98, 117] width 61 height 9
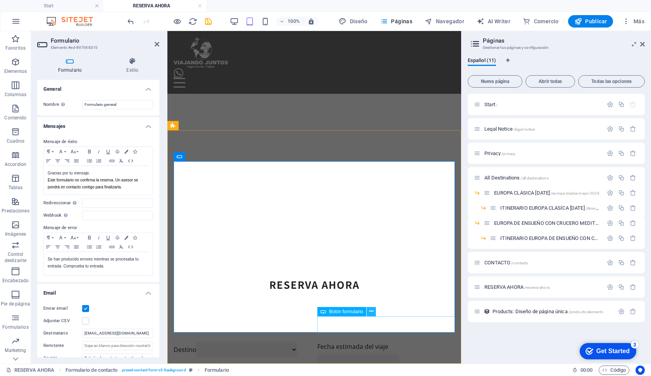
click at [370, 313] on icon at bounding box center [371, 311] width 4 height 8
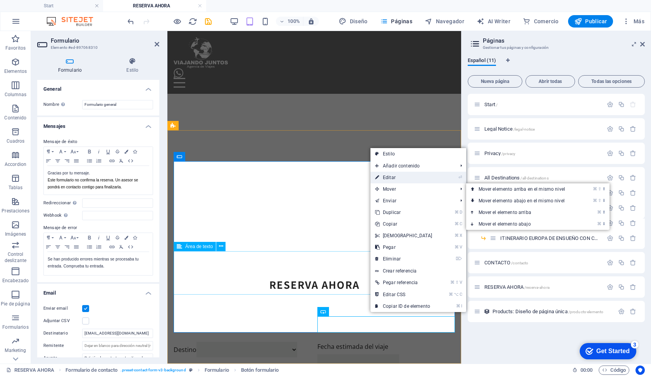
click at [390, 179] on link "⏎ Editar" at bounding box center [404, 178] width 67 height 12
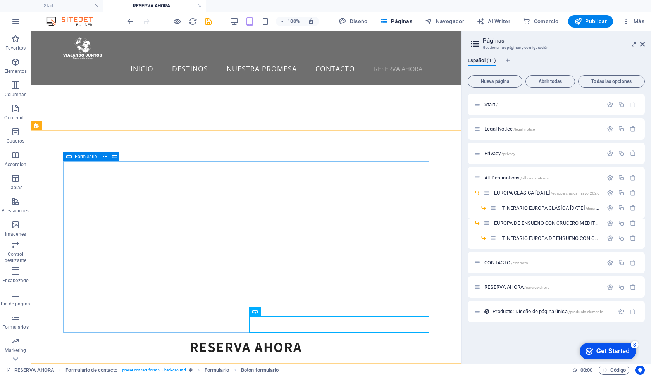
scroll to position [240, 0]
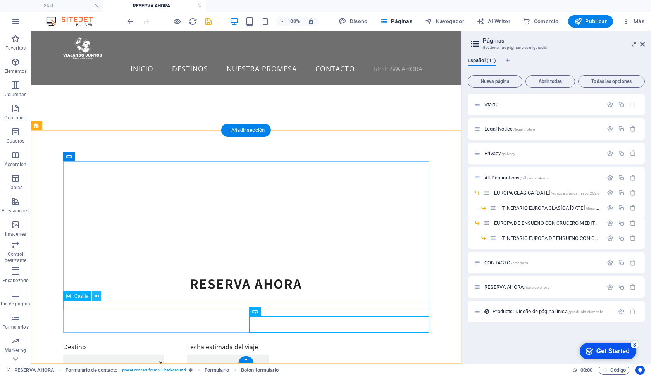
click at [95, 299] on icon at bounding box center [97, 296] width 4 height 8
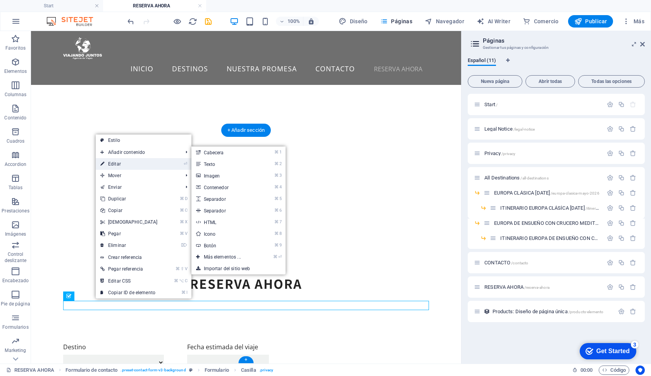
click at [126, 163] on link "⏎ Editar" at bounding box center [129, 164] width 67 height 12
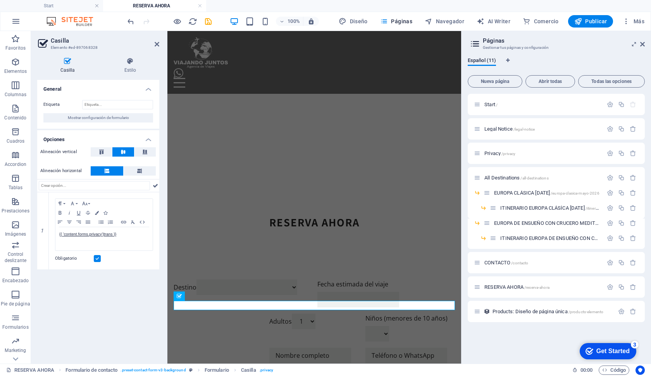
scroll to position [186, 0]
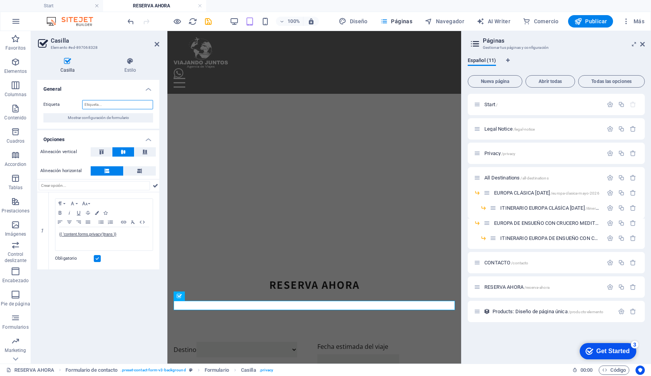
click at [104, 105] on input "Etiqueta" at bounding box center [117, 104] width 71 height 9
paste input "He leído y acepto la Política de Privacidad y los Términos y Condiciones de Via…"
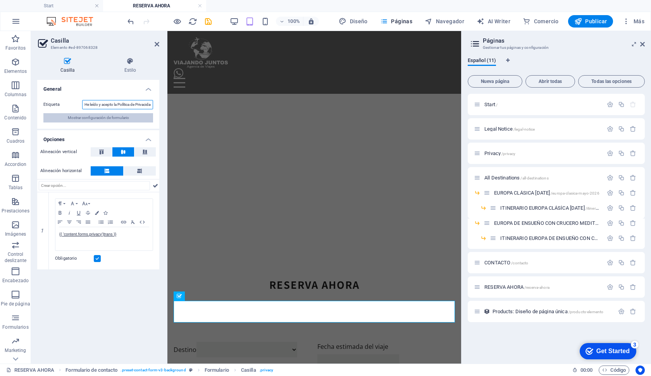
type input "He leído y acepto la Política de Privacidad y los Términos y Condiciones de Via…"
click at [108, 119] on span "Mostrar configuración de formulario" at bounding box center [98, 117] width 61 height 9
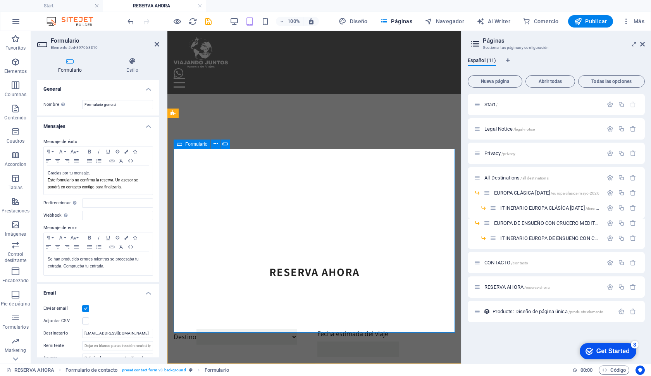
scroll to position [199, 0]
click at [641, 46] on icon at bounding box center [642, 44] width 5 height 6
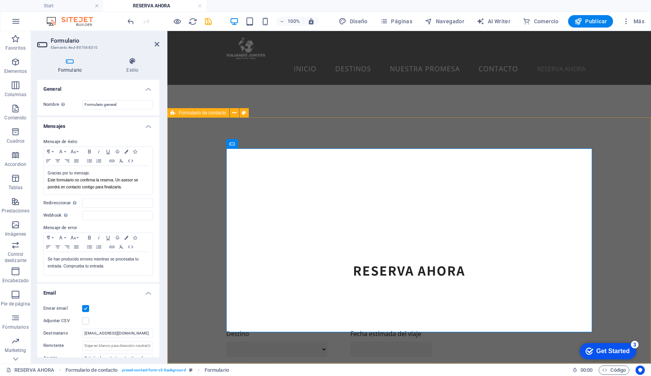
scroll to position [252, 0]
click at [260, 286] on icon at bounding box center [260, 284] width 4 height 8
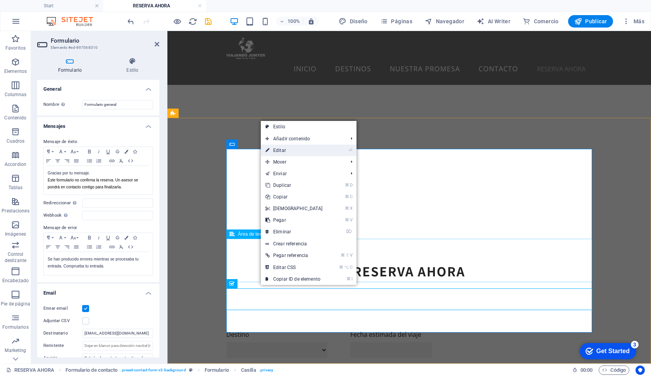
click at [287, 152] on link "⏎ Editar" at bounding box center [294, 151] width 67 height 12
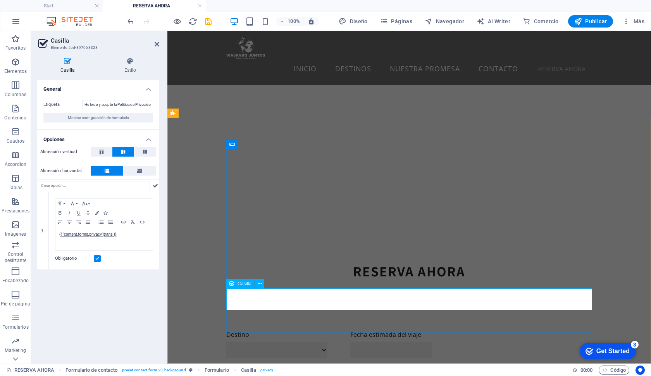
click div "He leído y acepto la Política de Privacidad y los Términos y Condiciones de Via…"
click at [105, 153] on icon at bounding box center [101, 152] width 9 height 5
click at [110, 153] on button at bounding box center [101, 151] width 21 height 9
click at [124, 152] on icon at bounding box center [123, 152] width 9 height 5
click at [135, 63] on icon at bounding box center [130, 61] width 58 height 8
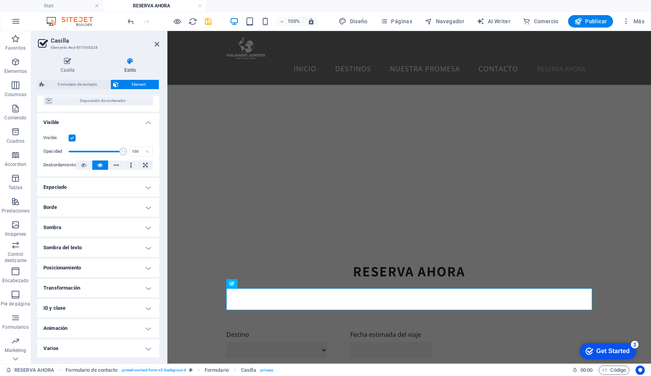
scroll to position [72, 0]
click at [95, 182] on h4 "Espaciado" at bounding box center [98, 187] width 122 height 19
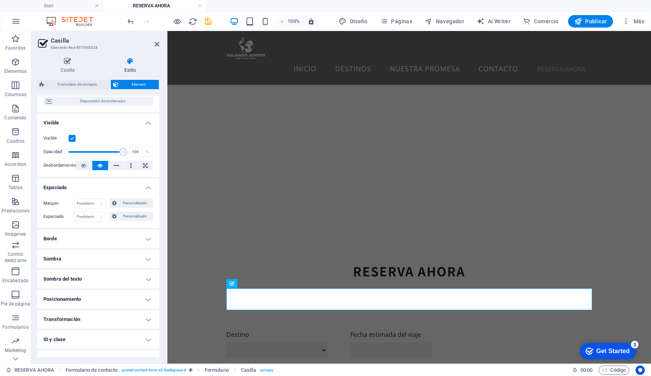
click at [95, 182] on h4 "Espaciado" at bounding box center [98, 185] width 122 height 14
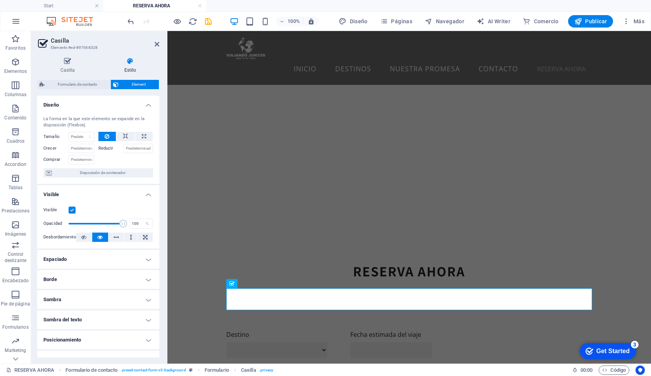
scroll to position [0, 0]
click at [65, 62] on icon at bounding box center [67, 61] width 61 height 8
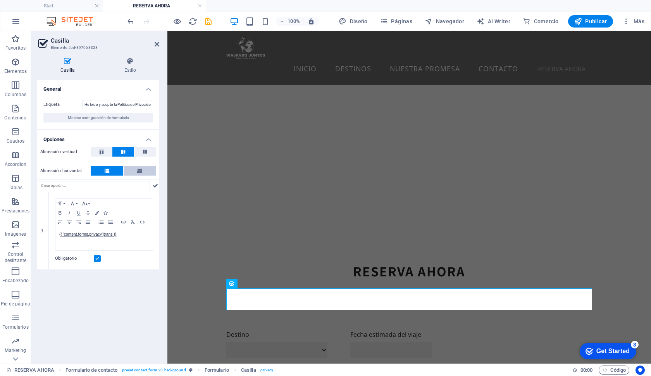
click at [138, 169] on icon at bounding box center [139, 170] width 5 height 9
click at [108, 172] on icon at bounding box center [107, 170] width 5 height 9
click at [100, 152] on icon at bounding box center [101, 152] width 9 height 5
click at [144, 154] on button at bounding box center [144, 151] width 21 height 9
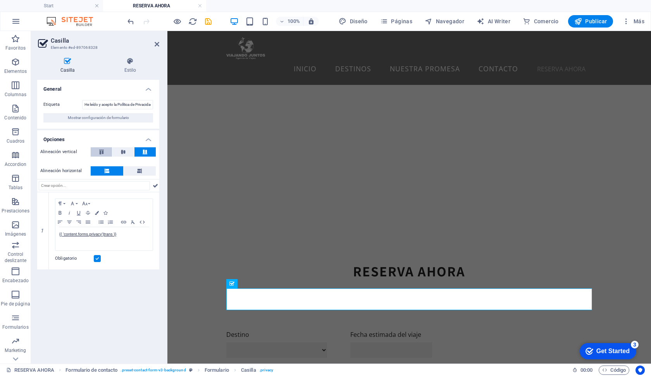
click at [106, 153] on button at bounding box center [101, 151] width 21 height 9
click at [96, 107] on input "He leído y acepto la Política de Privacidad y los Términos y Condiciones de Via…" at bounding box center [117, 104] width 71 height 9
click at [84, 105] on input "He leído y acepto la Política de Privacidad y los Términos y Condiciones de Via…" at bounding box center [117, 104] width 71 height 9
click at [143, 172] on button at bounding box center [140, 170] width 33 height 9
click at [114, 170] on button at bounding box center [107, 170] width 33 height 9
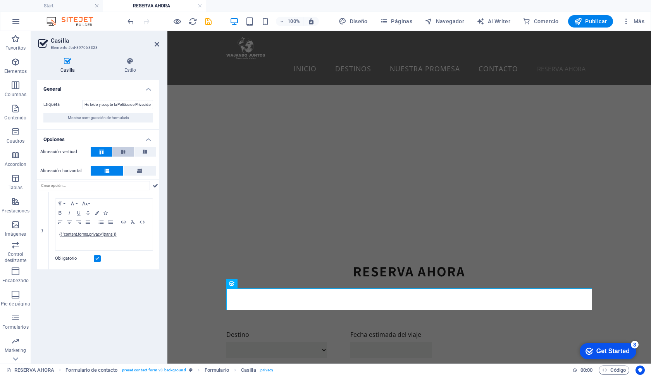
click at [126, 152] on icon at bounding box center [123, 152] width 9 height 5
click at [102, 155] on button at bounding box center [101, 151] width 21 height 9
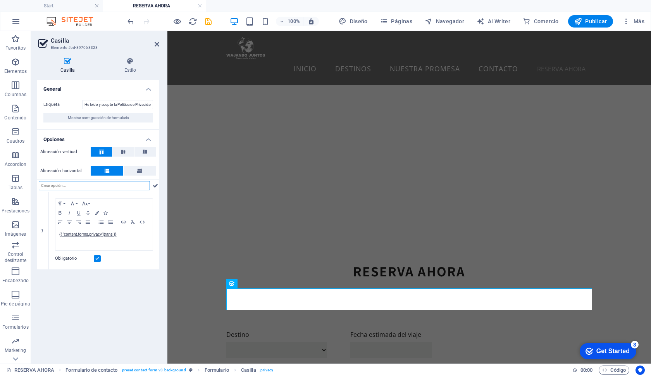
click at [115, 189] on input "text" at bounding box center [94, 185] width 111 height 9
click at [153, 185] on icon at bounding box center [155, 185] width 5 height 9
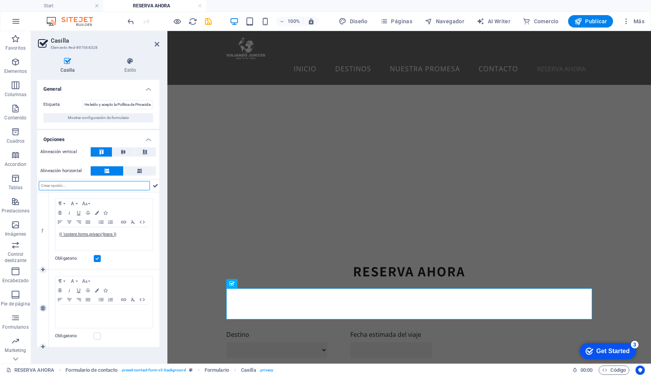
click at [41, 309] on link at bounding box center [43, 308] width 7 height 7
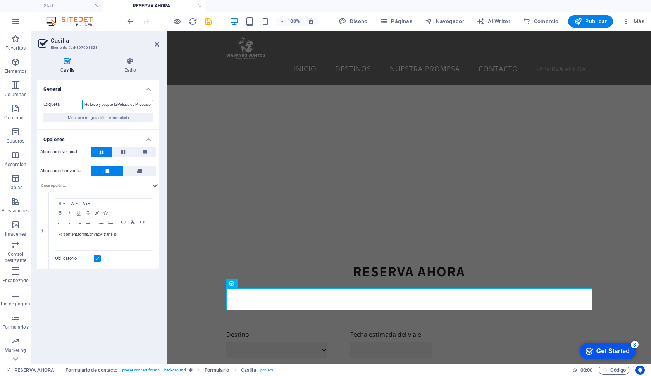
click at [88, 103] on input "He leído y acepto la Política de Privacidad y los Términos y Condiciones de Via…" at bounding box center [117, 104] width 71 height 9
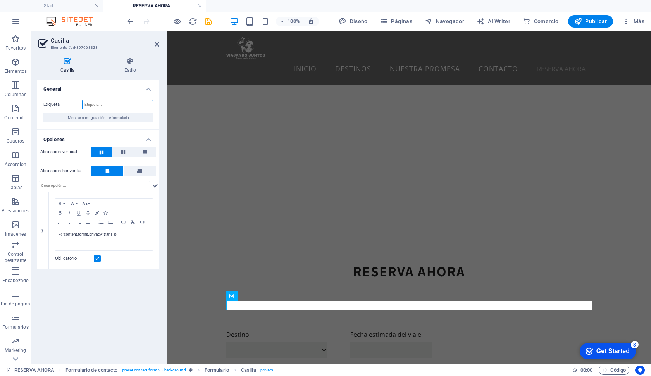
scroll to position [240, 0]
click at [45, 230] on link at bounding box center [43, 230] width 7 height 7
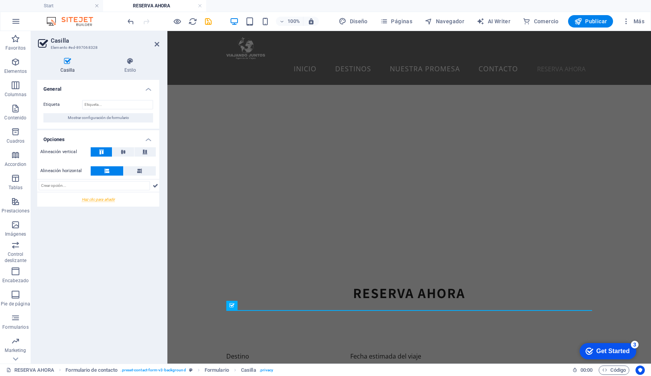
click at [106, 200] on div at bounding box center [98, 199] width 122 height 14
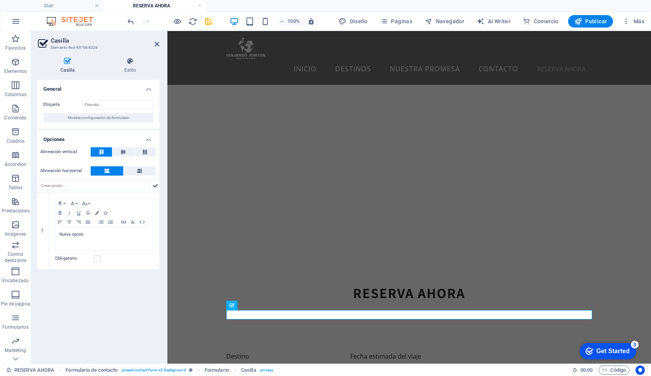
click at [132, 27] on div at bounding box center [169, 21] width 87 height 12
click at [130, 22] on icon "undo" at bounding box center [130, 21] width 9 height 9
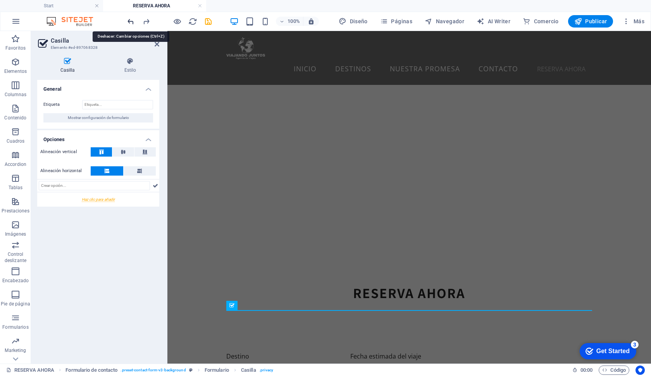
click at [130, 22] on icon "undo" at bounding box center [130, 21] width 9 height 9
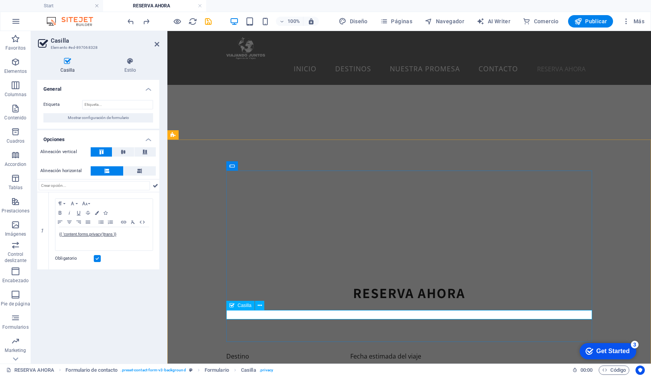
click div "{{ 'content.forms.privacy'|trans }}"
click at [260, 308] on icon at bounding box center [260, 306] width 4 height 8
click at [94, 103] on input "Etiqueta" at bounding box center [117, 104] width 71 height 9
paste input "He leído y acepto la Política de Privacidad y los Términos y Condiciones de Via…"
type input "He leído y acepto la Política de Privacidad y los Términos y Condiciones de Via…"
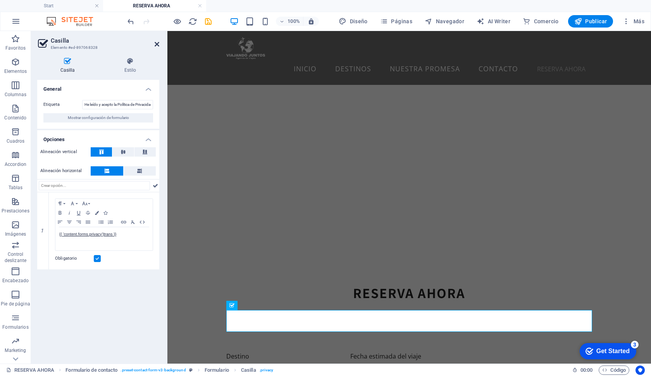
click at [158, 45] on icon at bounding box center [157, 44] width 5 height 6
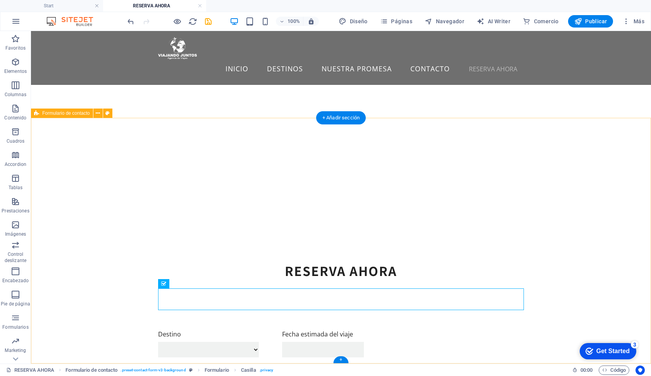
scroll to position [252, 0]
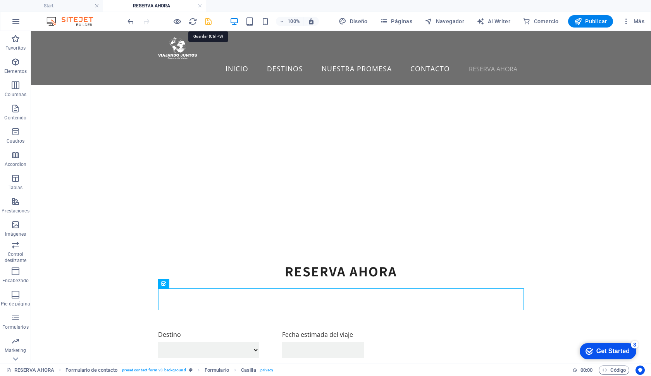
click at [208, 22] on icon "save" at bounding box center [208, 21] width 9 height 9
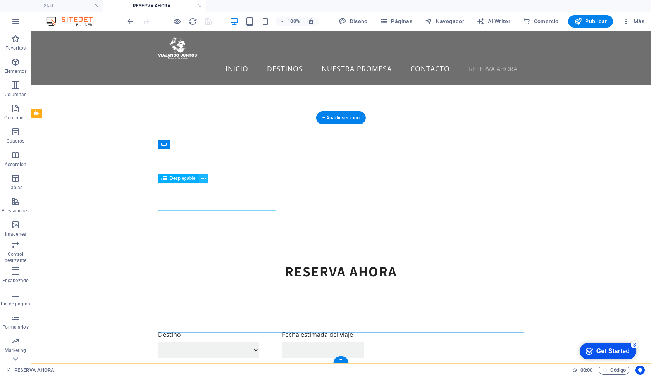
click at [202, 182] on icon at bounding box center [204, 178] width 4 height 8
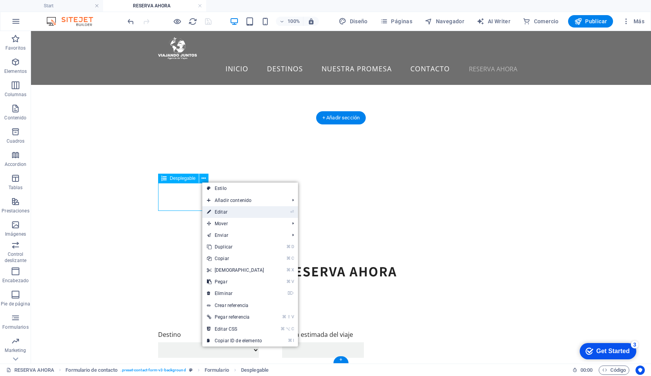
click at [221, 215] on link "⏎ Editar" at bounding box center [235, 212] width 67 height 12
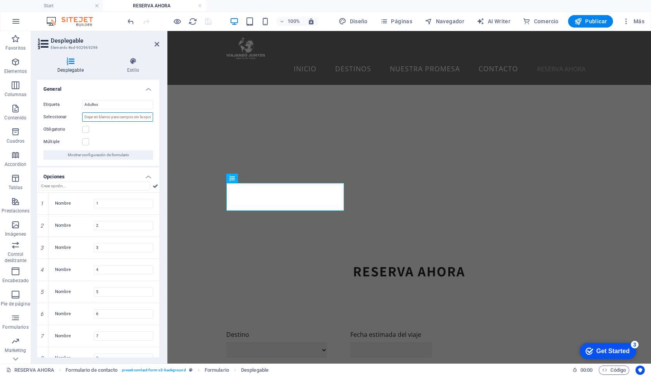
click at [89, 116] on input "Seleccionar" at bounding box center [117, 116] width 71 height 9
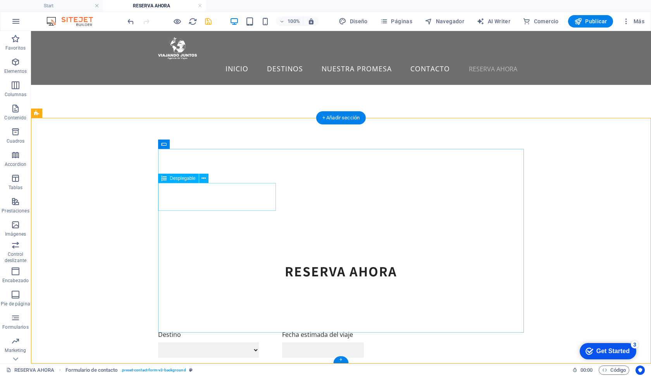
click div "Adultos 1 2 3 4 5 6 7 8"
click at [207, 180] on button at bounding box center [203, 178] width 9 height 9
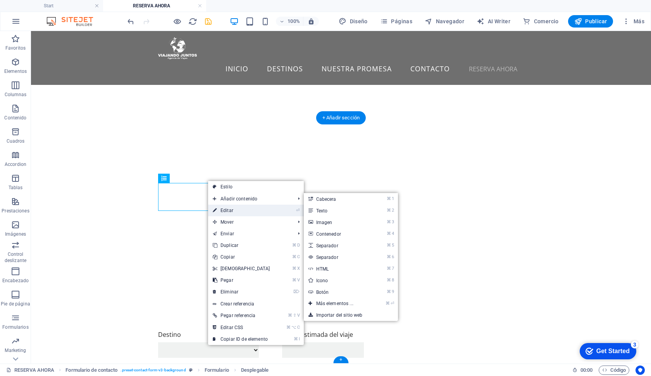
click at [239, 207] on link "⏎ Editar" at bounding box center [241, 211] width 67 height 12
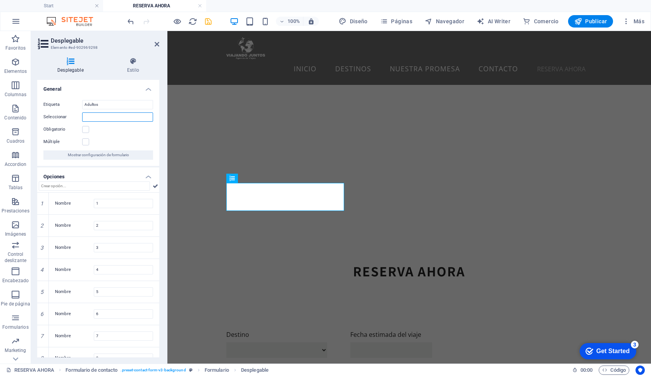
click at [103, 113] on input "Seleccionar" at bounding box center [117, 116] width 71 height 9
click at [111, 134] on div "Etiqueta Adultos Seleccionar Obligatorio Múltiple Mostrar configuración de form…" at bounding box center [98, 130] width 122 height 72
click at [104, 119] on input "Seleccionar" at bounding box center [117, 116] width 71 height 9
type input "111"
click at [110, 129] on div "Obligatorio" at bounding box center [98, 129] width 110 height 9
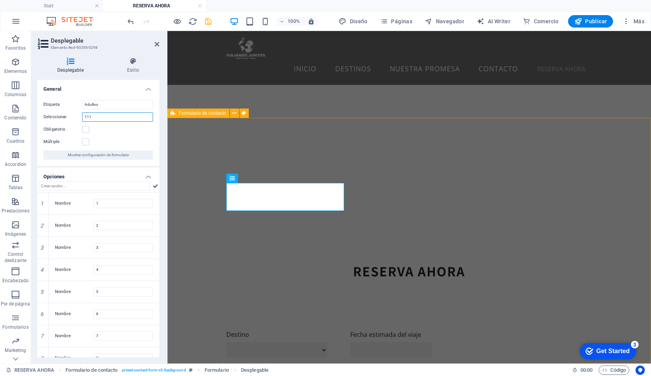
drag, startPoint x: 272, startPoint y: 145, endPoint x: 247, endPoint y: 134, distance: 27.2
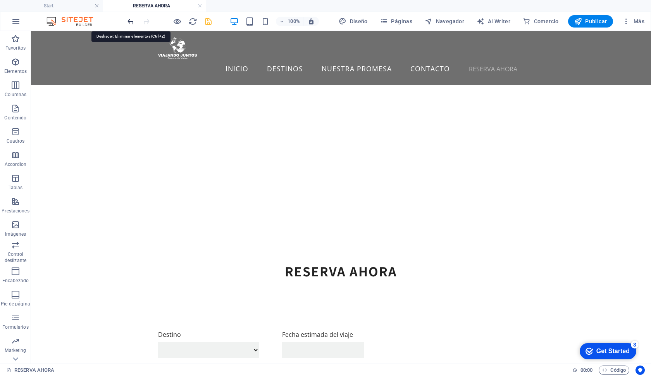
click at [134, 18] on icon "undo" at bounding box center [130, 21] width 9 height 9
select select "1"
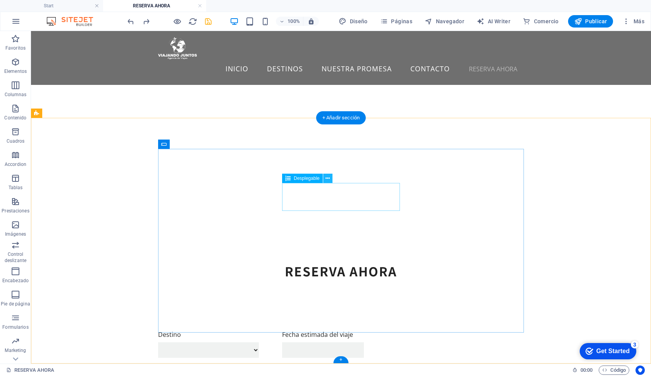
click at [327, 180] on icon at bounding box center [328, 178] width 4 height 8
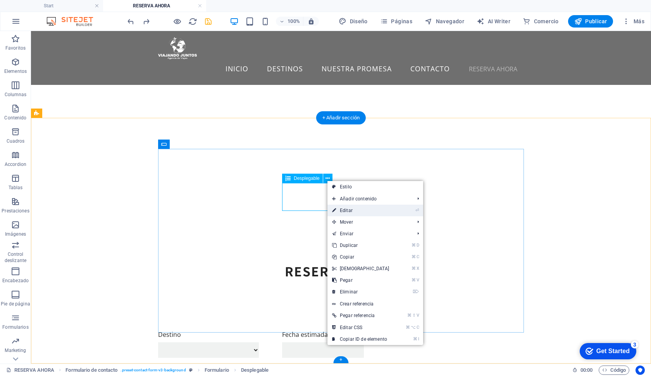
click at [340, 210] on link "⏎ Editar" at bounding box center [360, 211] width 67 height 12
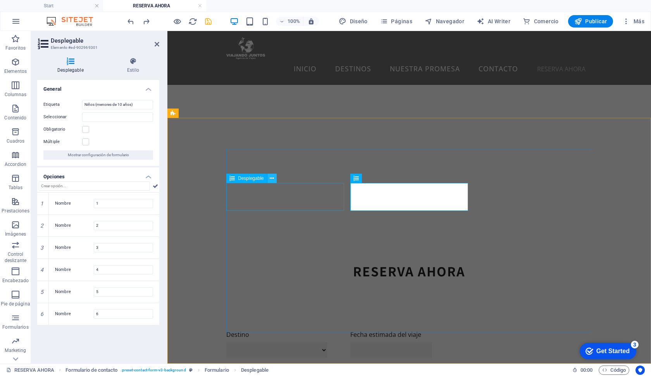
click at [273, 183] on button at bounding box center [271, 178] width 9 height 9
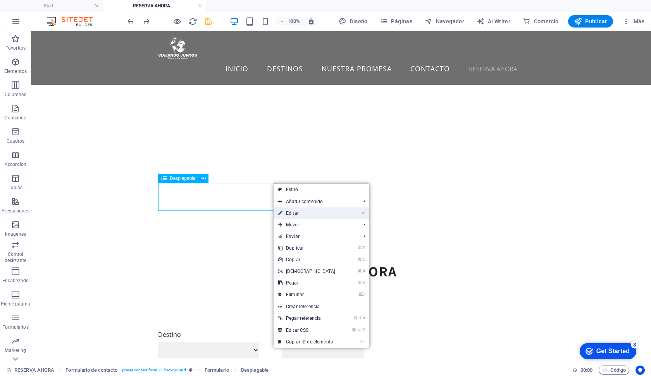
click at [295, 210] on link "⏎ Editar" at bounding box center [307, 213] width 67 height 12
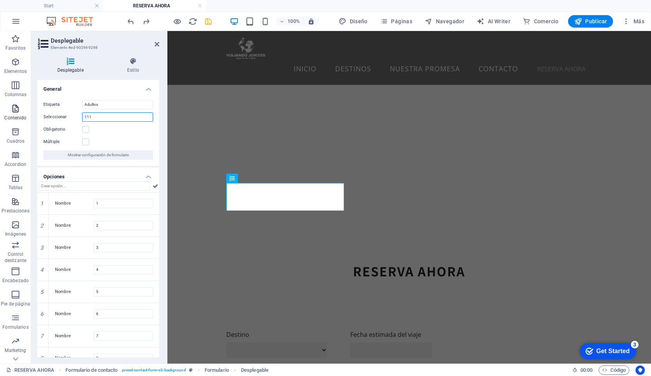
drag, startPoint x: 107, startPoint y: 119, endPoint x: 10, endPoint y: 118, distance: 96.9
click at [10, 118] on section "Favoritos Elementos Columnas Contenido Cuadros Accordion Tablas Prestaciones Im…" at bounding box center [325, 197] width 651 height 333
click at [156, 45] on icon at bounding box center [157, 44] width 5 height 6
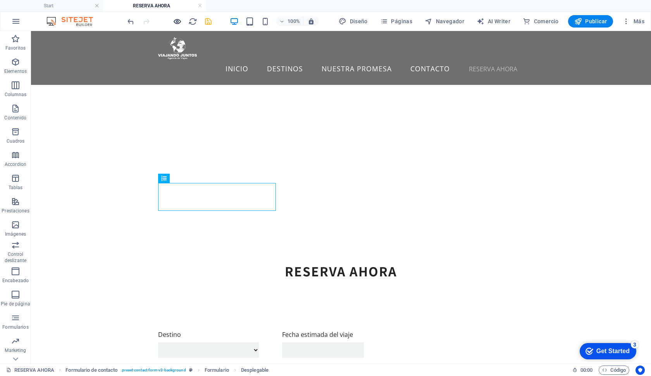
click at [180, 18] on icon "button" at bounding box center [177, 21] width 9 height 9
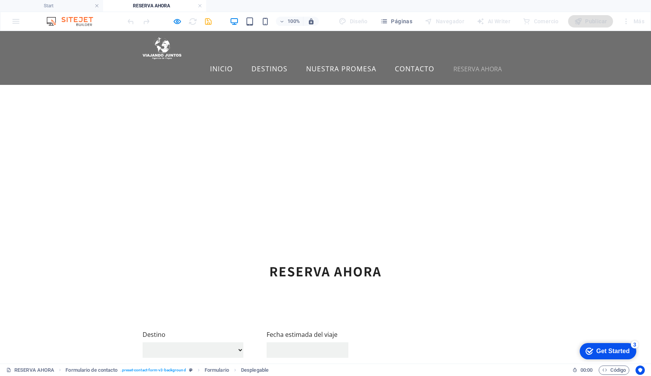
select select
click input "text"
type input "s"
type input "sss"
click button "Enviar solicitud"
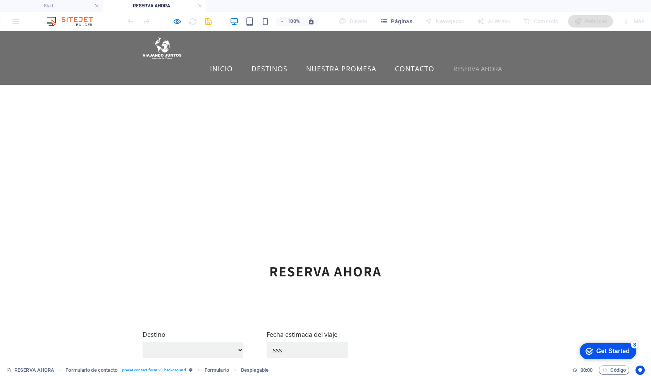
drag, startPoint x: 307, startPoint y: 172, endPoint x: 202, endPoint y: 172, distance: 105.0
click form "Destino Europa clásica Europa clásica más crucero Fecha estimada del viaje sss …"
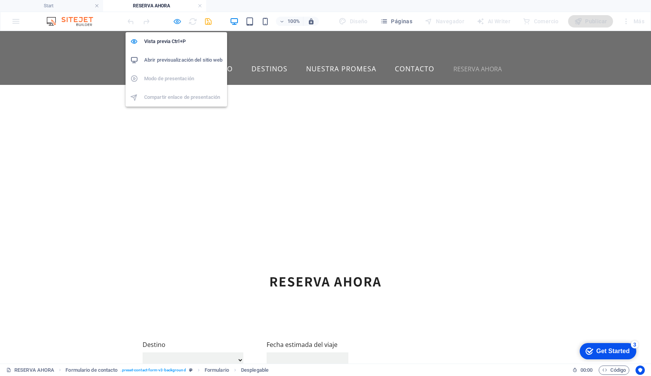
click at [180, 19] on icon "button" at bounding box center [177, 21] width 9 height 9
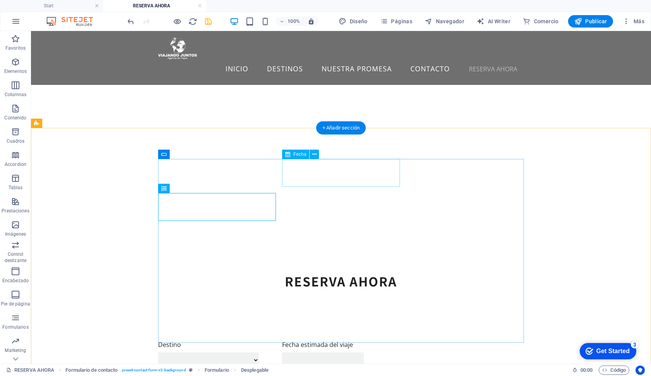
click at [300, 155] on span "Fecha" at bounding box center [299, 154] width 13 height 5
click at [317, 155] on button at bounding box center [314, 154] width 9 height 9
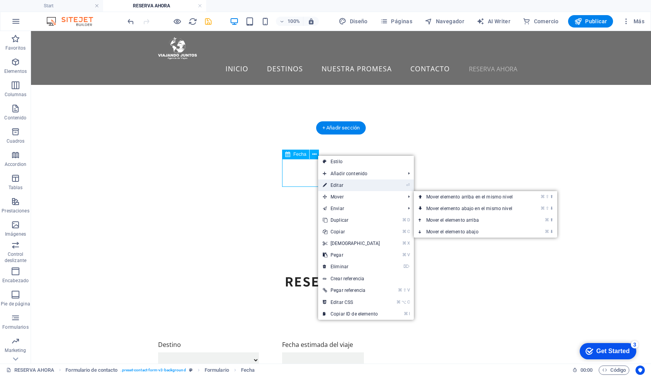
click at [345, 186] on link "⏎ Editar" at bounding box center [351, 185] width 67 height 12
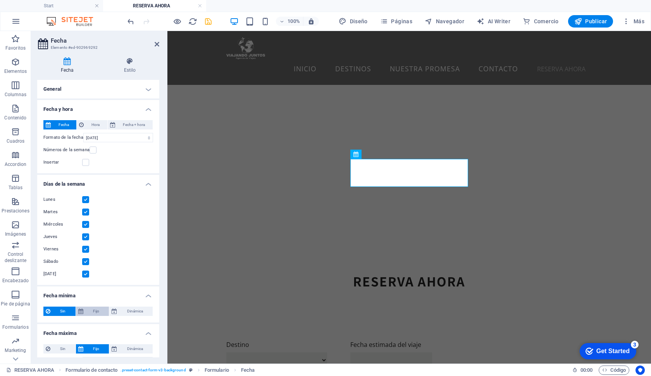
click at [88, 311] on span "Fijo" at bounding box center [96, 311] width 21 height 9
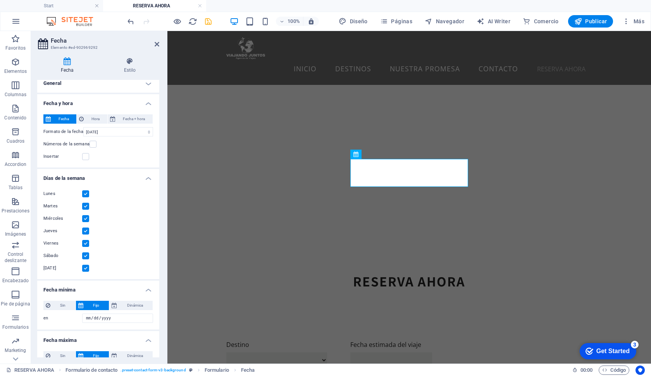
scroll to position [5, 0]
click at [88, 157] on label at bounding box center [85, 157] width 7 height 7
click at [0, 0] on input "Insertar" at bounding box center [0, 0] width 0 height 0
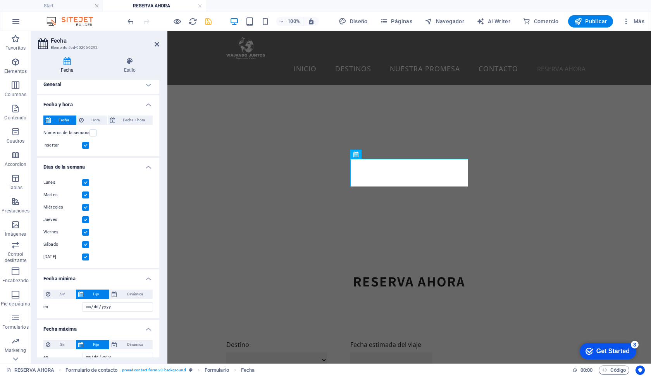
click at [86, 148] on label at bounding box center [85, 145] width 7 height 7
click at [0, 0] on input "Insertar" at bounding box center [0, 0] width 0 height 0
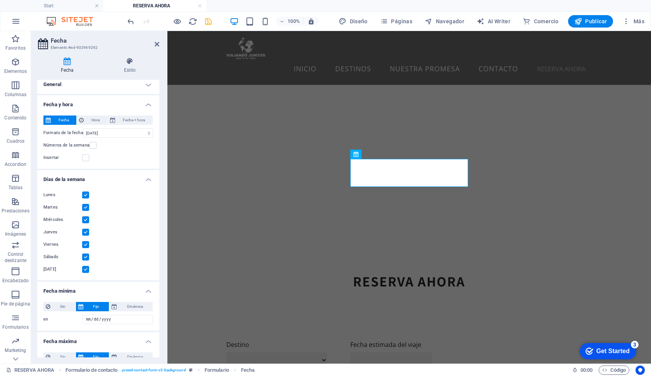
click at [84, 153] on div "Insertar" at bounding box center [98, 157] width 110 height 9
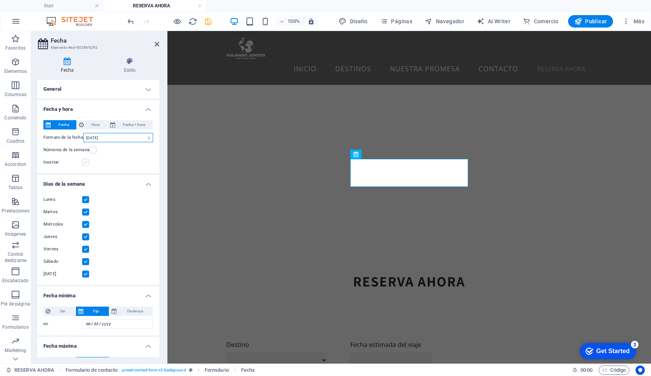
scroll to position [0, 0]
click at [86, 161] on label at bounding box center [85, 162] width 7 height 7
click at [0, 0] on input "Insertar" at bounding box center [0, 0] width 0 height 0
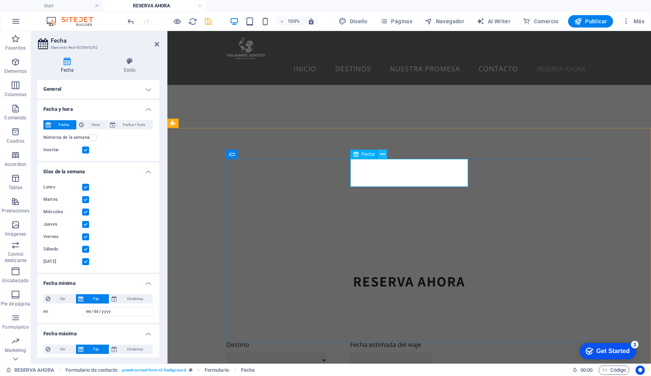
click at [382, 155] on icon at bounding box center [383, 154] width 4 height 8
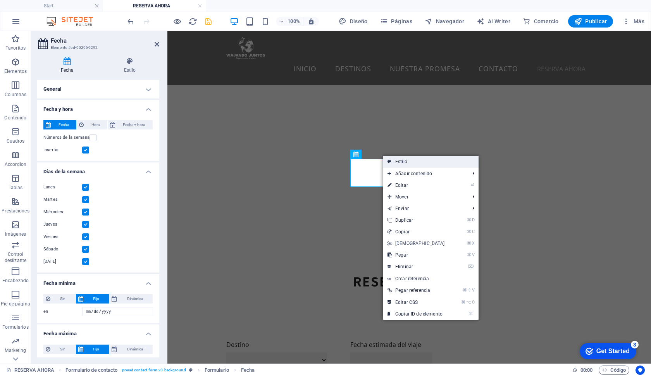
click at [405, 163] on link "Estilo" at bounding box center [431, 162] width 96 height 12
select select "rem"
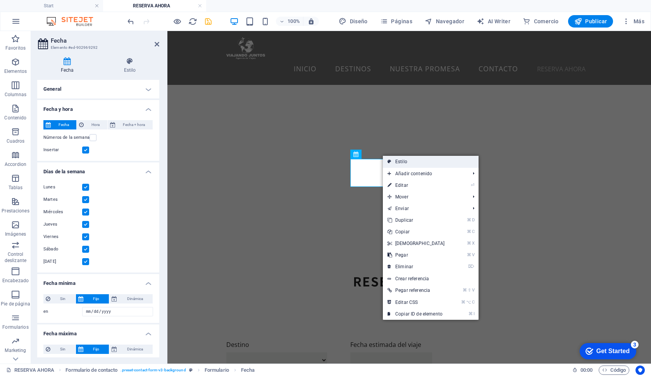
select select "rem"
select select "px"
select select "preset-contact-form-v3-background"
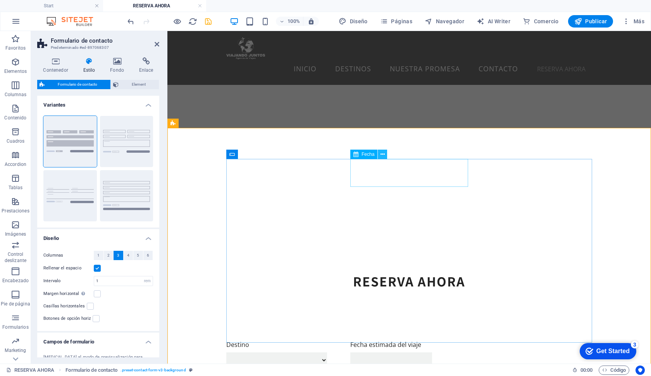
click at [384, 156] on icon at bounding box center [383, 154] width 4 height 8
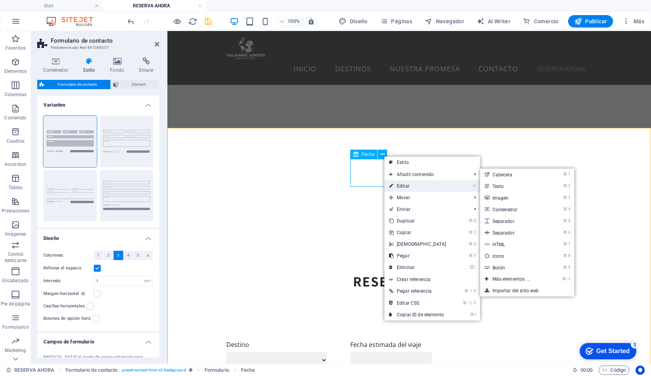
click at [400, 185] on link "⏎ Editar" at bounding box center [417, 186] width 67 height 12
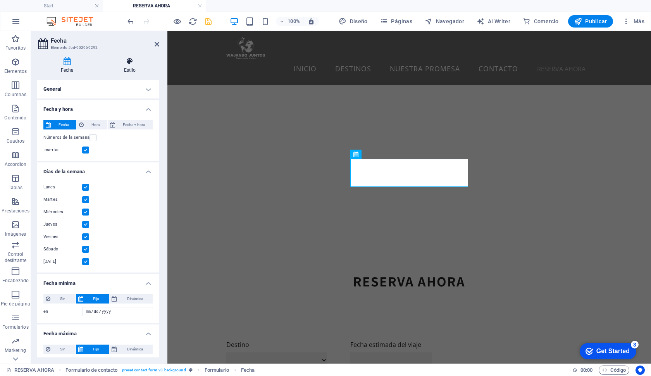
click at [126, 62] on icon at bounding box center [129, 61] width 59 height 8
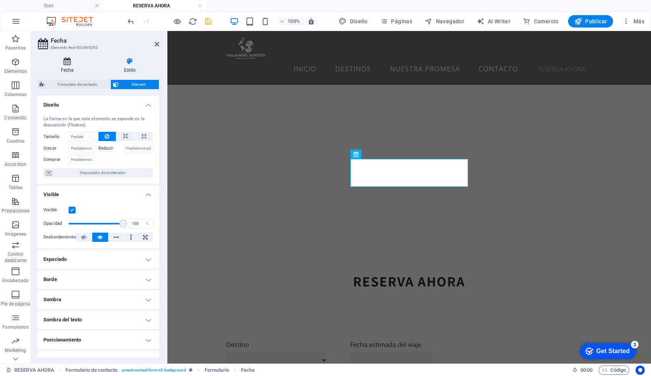
click at [71, 67] on h4 "Fecha" at bounding box center [68, 65] width 63 height 16
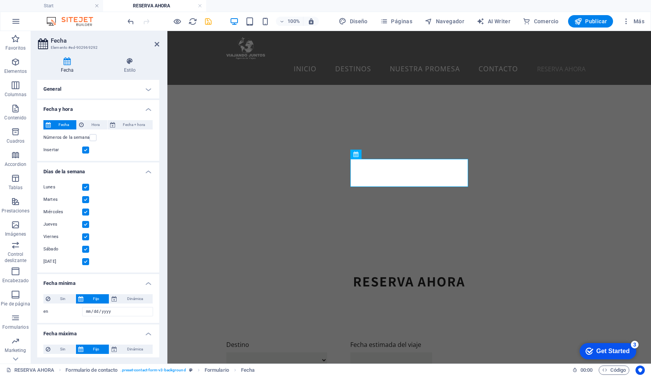
click at [126, 93] on h4 "General" at bounding box center [98, 89] width 122 height 19
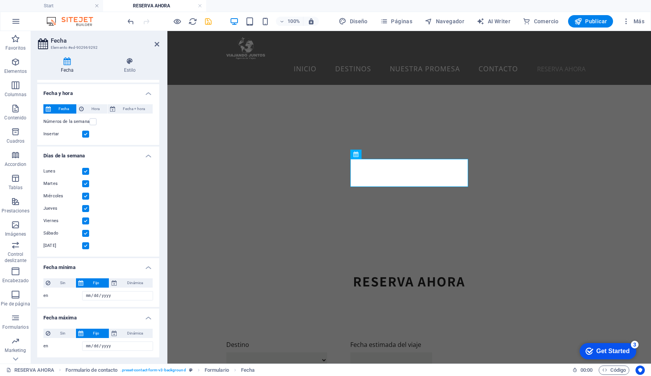
scroll to position [58, 0]
click at [179, 26] on div at bounding box center [169, 21] width 87 height 12
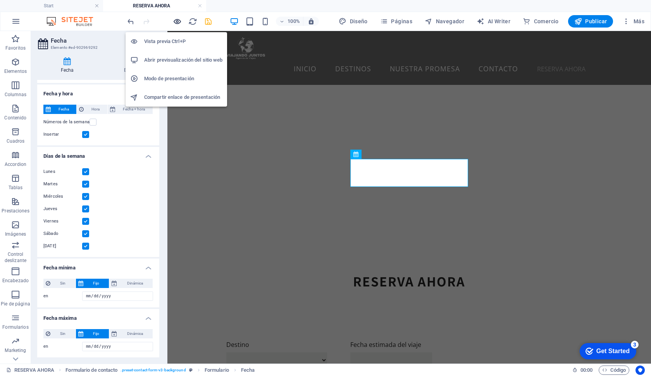
click at [175, 20] on icon "button" at bounding box center [177, 21] width 9 height 9
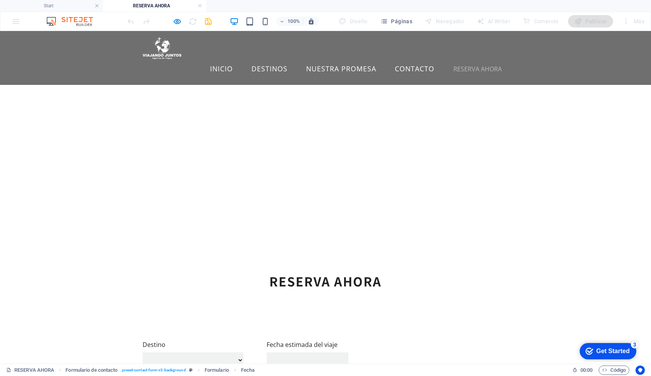
click input "text"
click input "[DATE]"
drag, startPoint x: 306, startPoint y: 180, endPoint x: 204, endPoint y: 180, distance: 101.9
click form "Destino Europa clásica Europa clásica más crucero Fecha estimada del viaje [DAT…"
type input "ddd"
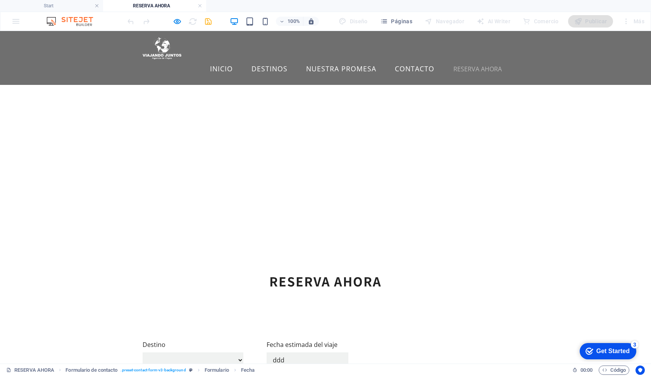
drag, startPoint x: 302, startPoint y: 181, endPoint x: 200, endPoint y: 181, distance: 102.3
click form "Destino Europa clásica Europa clásica más crucero Fecha estimada del viaje ddd …"
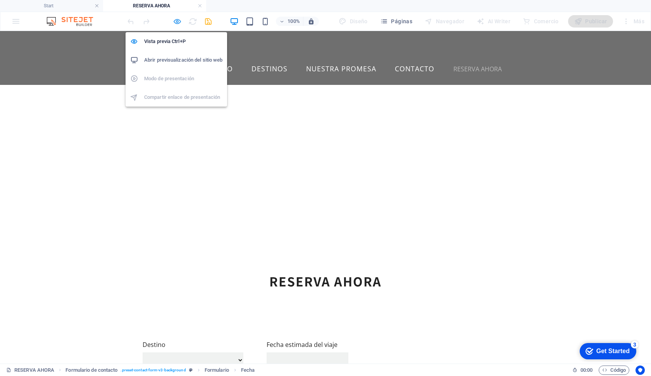
click at [175, 21] on icon "button" at bounding box center [177, 21] width 9 height 9
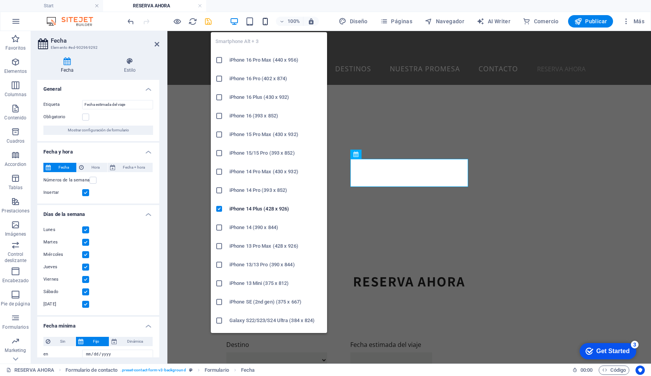
click at [266, 19] on icon "button" at bounding box center [265, 21] width 9 height 9
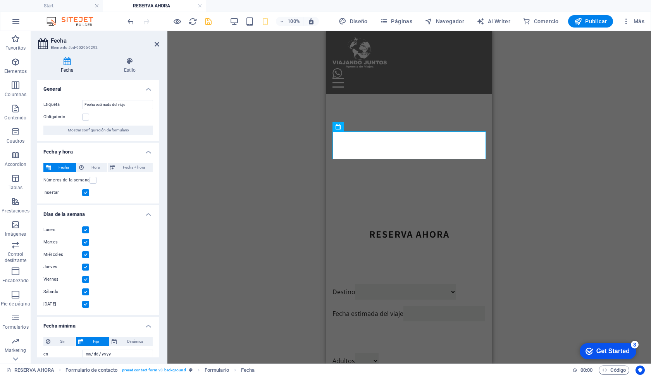
click at [562, 149] on div "H2 Entrada Formulario de contacto Formulario Entrada Captcha Casilla Área de te…" at bounding box center [409, 197] width 484 height 333
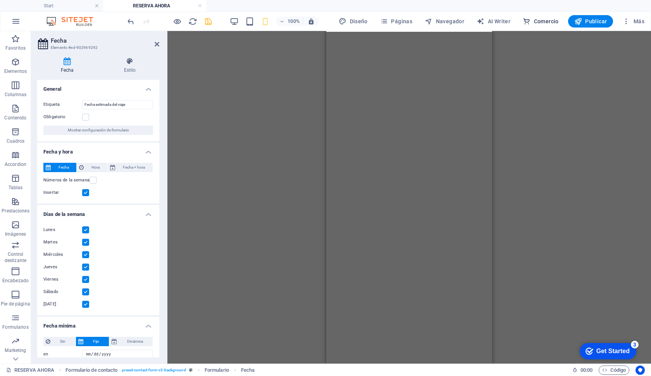
scroll to position [0, 0]
click at [585, 21] on span "Publicar" at bounding box center [590, 21] width 33 height 8
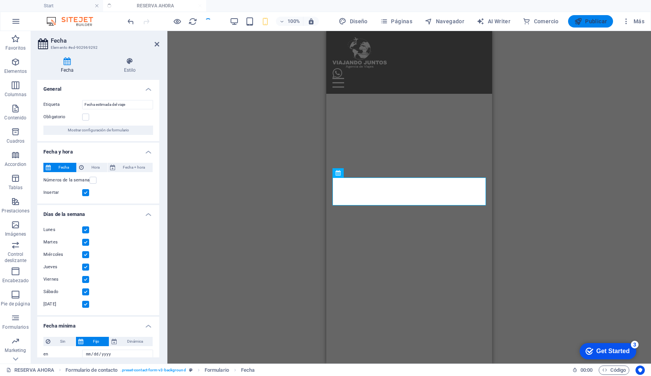
scroll to position [196, 0]
